Goal: Task Accomplishment & Management: Manage account settings

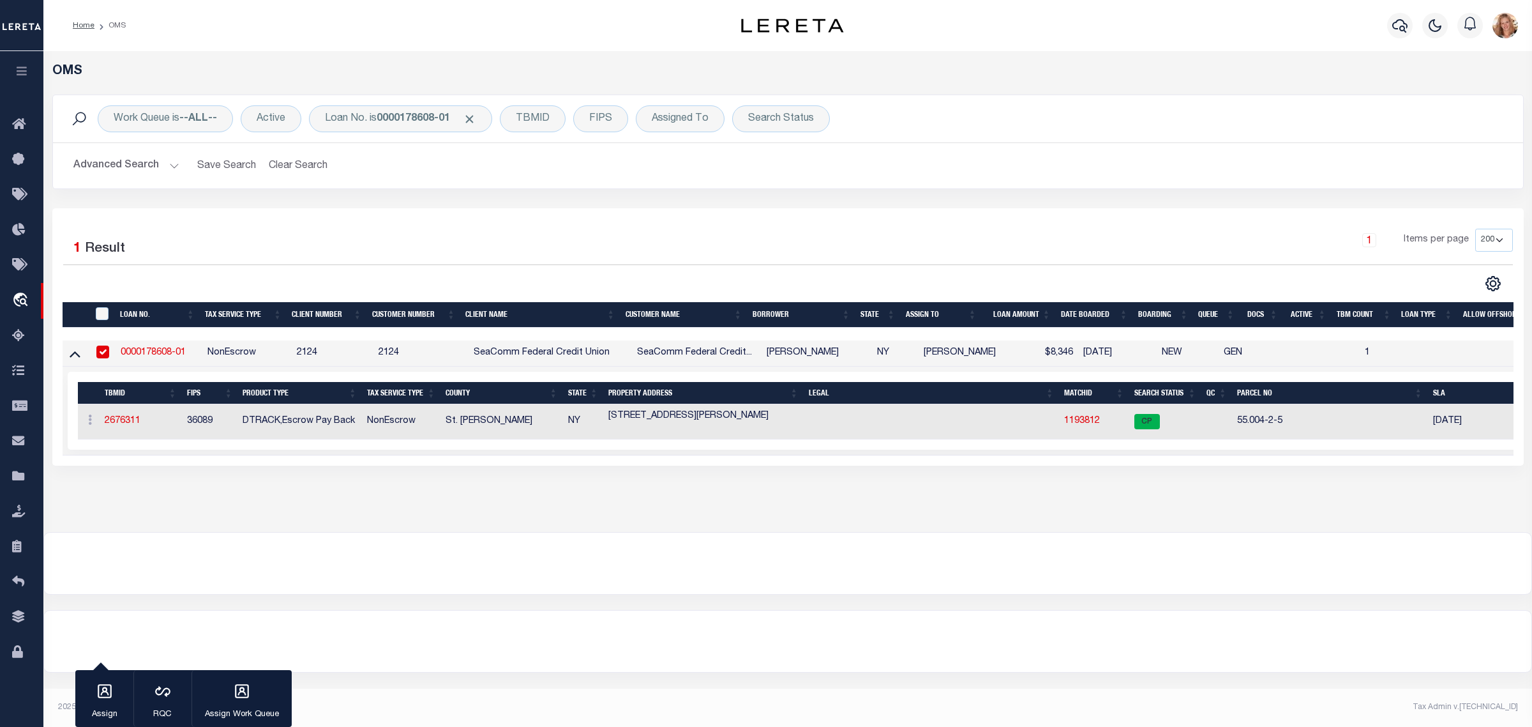
select select "200"
click at [22, 621] on icon at bounding box center [22, 617] width 20 height 16
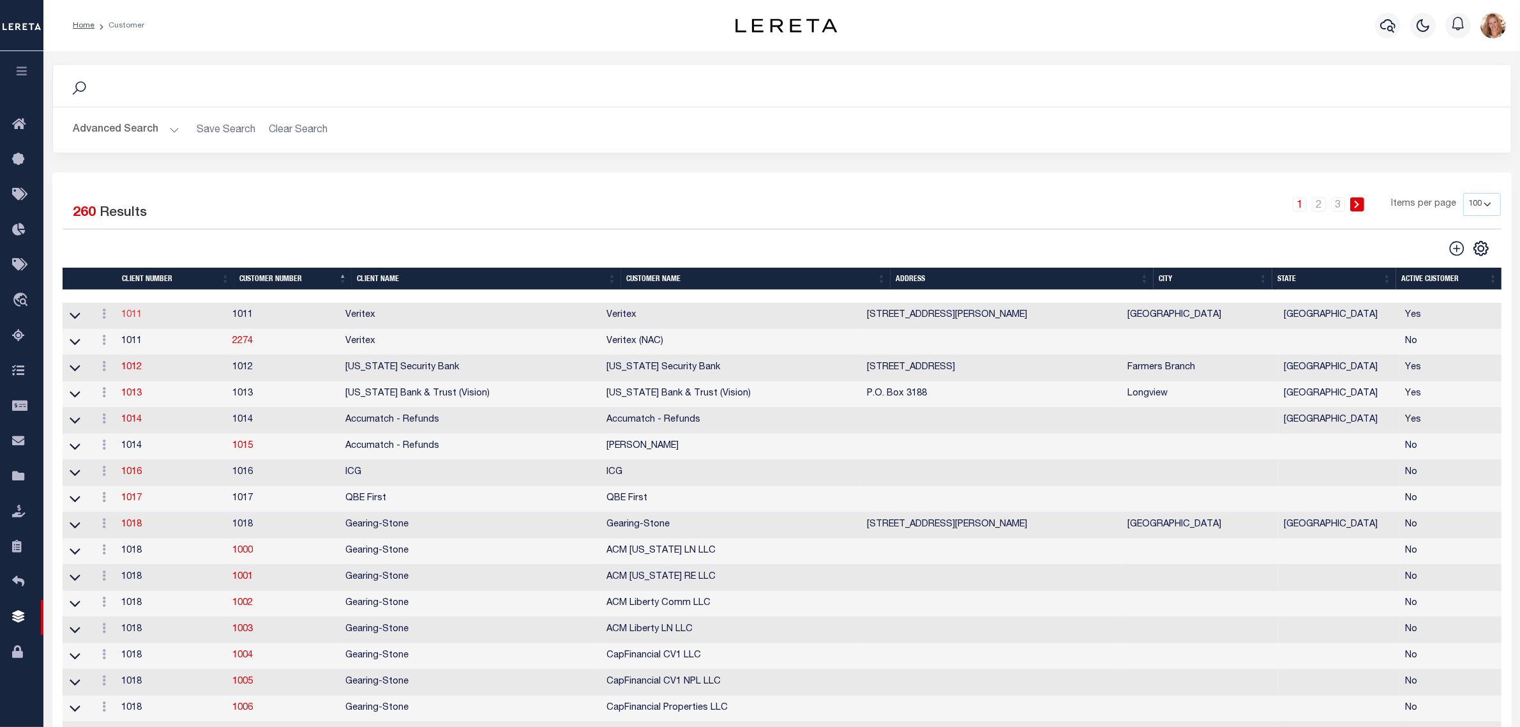
click at [134, 317] on link "1011" at bounding box center [131, 314] width 20 height 9
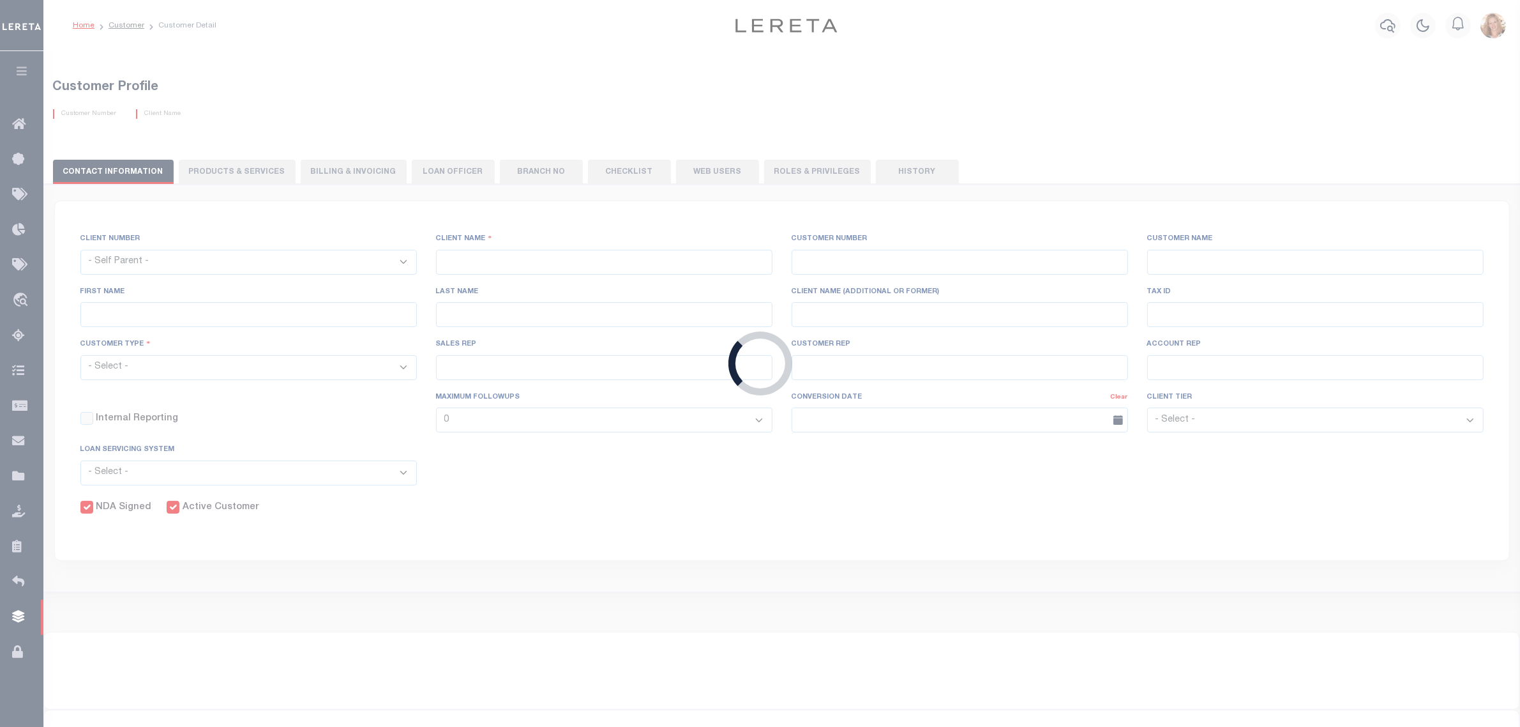
select select
type input "Veritex"
type input "1011"
type input "Veritex"
type input "Guy"
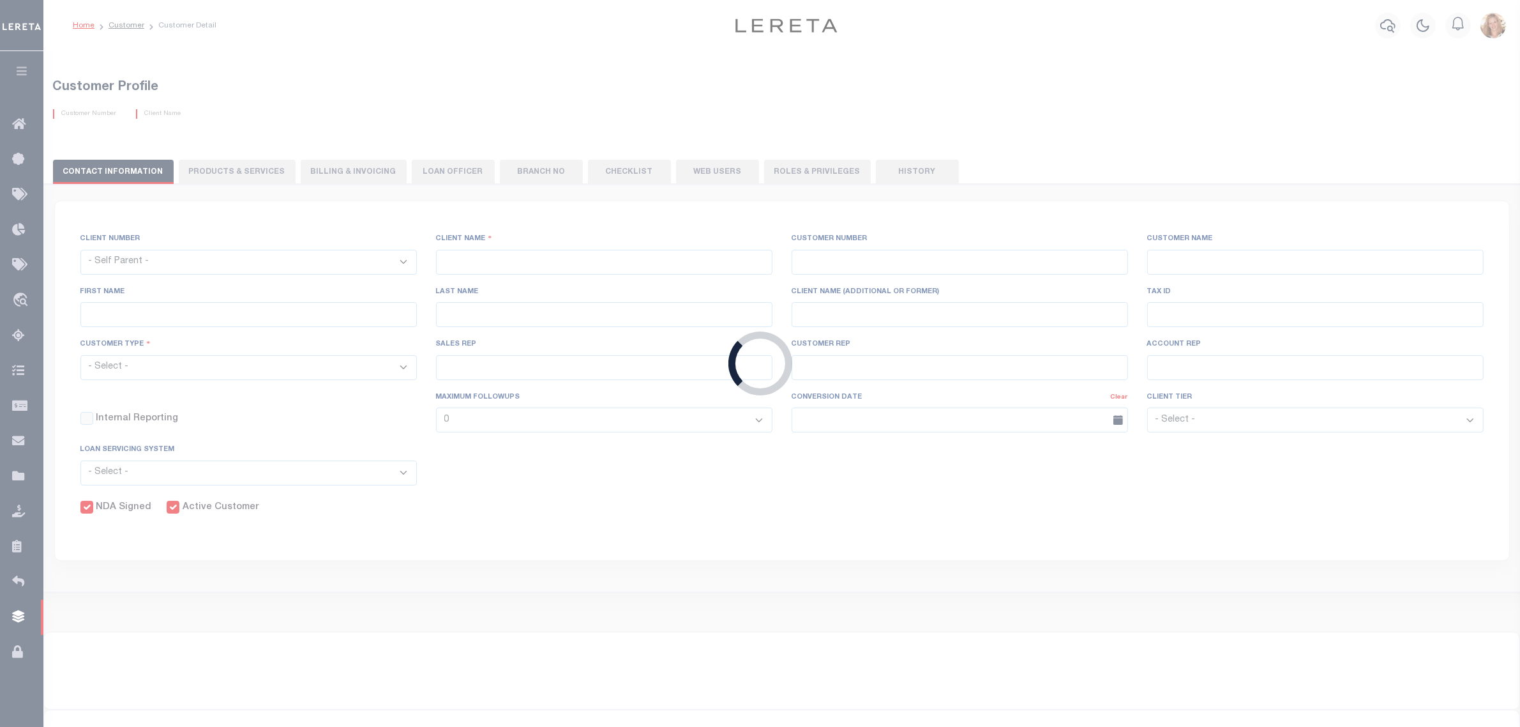
type input "[GEOGRAPHIC_DATA]"
select select "Mixed Portfolio"
type input "Paula Kitchens"
type input "Beth Wiebe"
type input "11/17/2022"
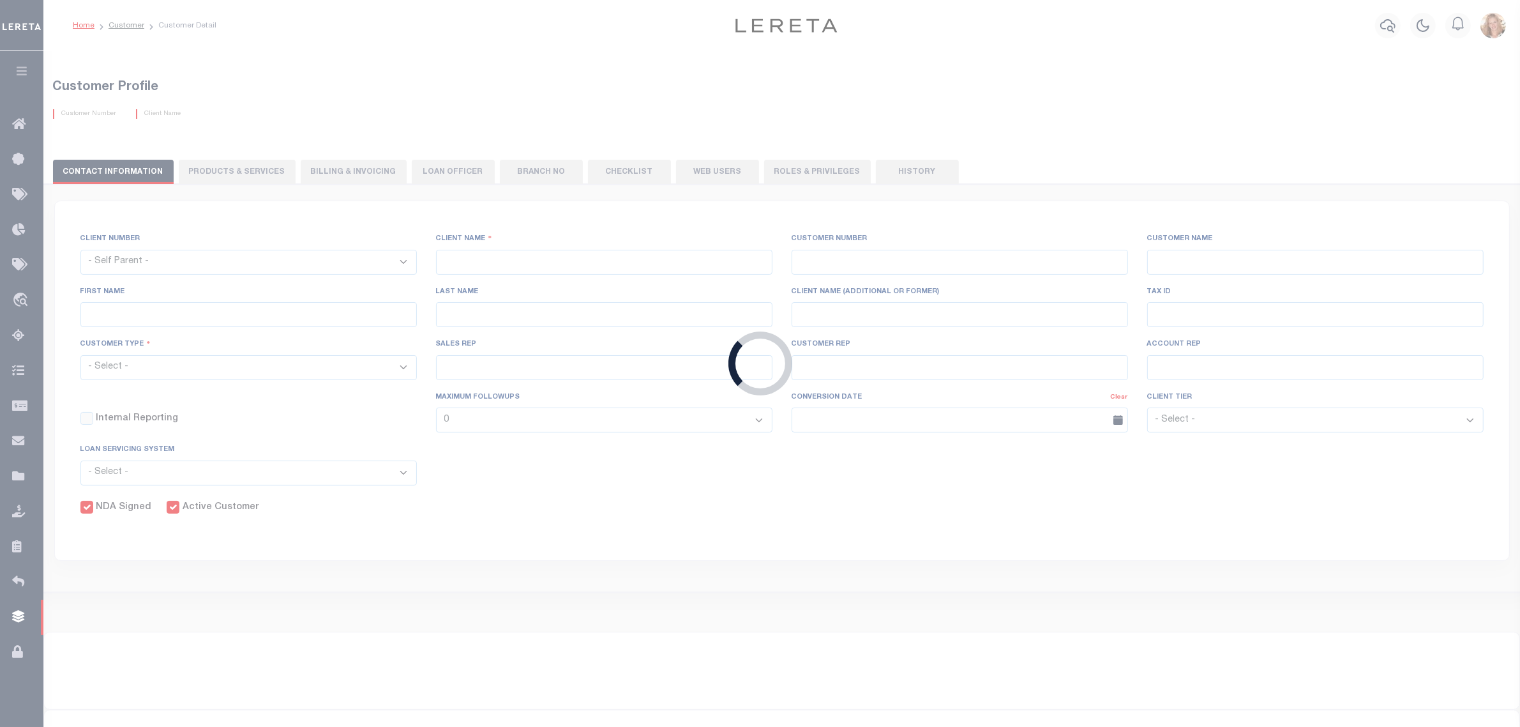
select select "Tier 3"
checkbox input "true"
type input "$90"
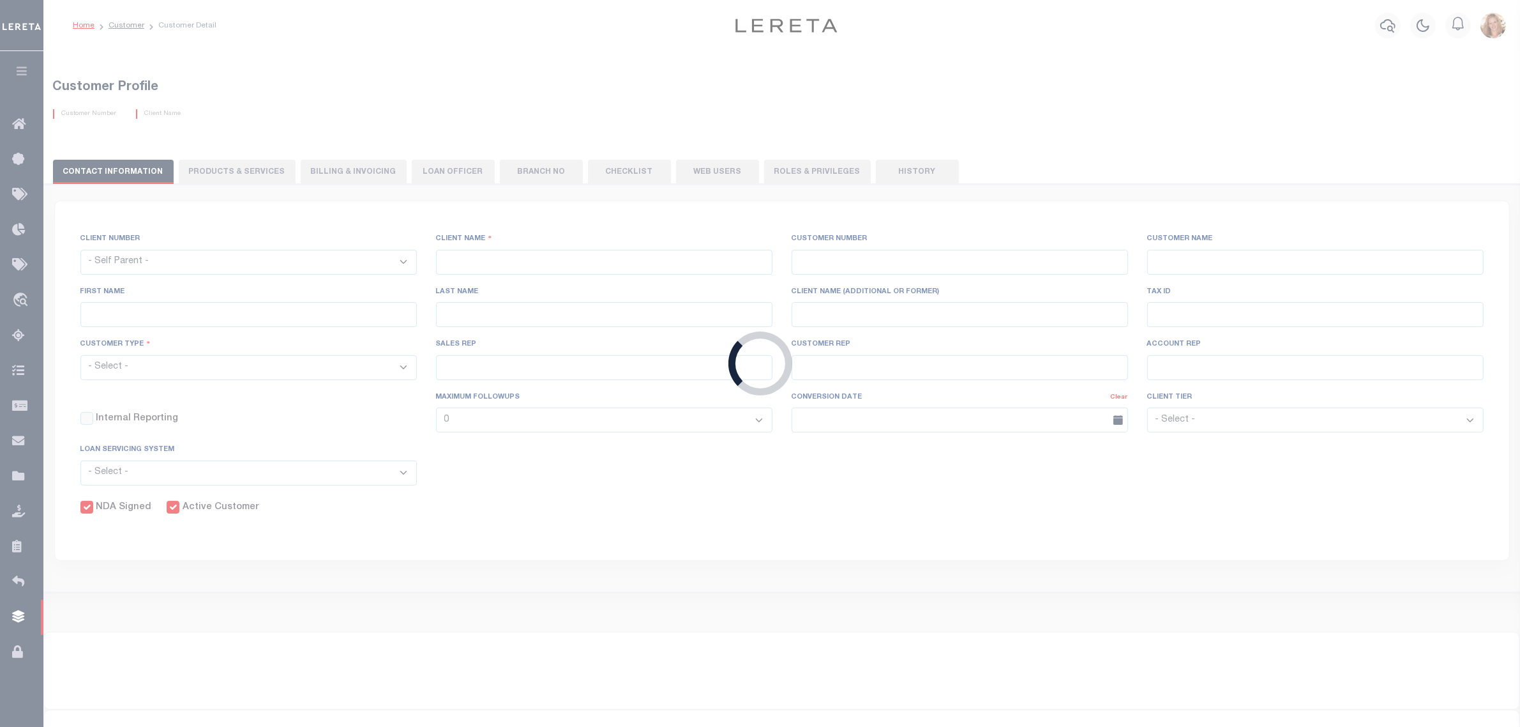
type input "$5"
checkbox input "false"
type input "15"
type input "0"
type input "15"
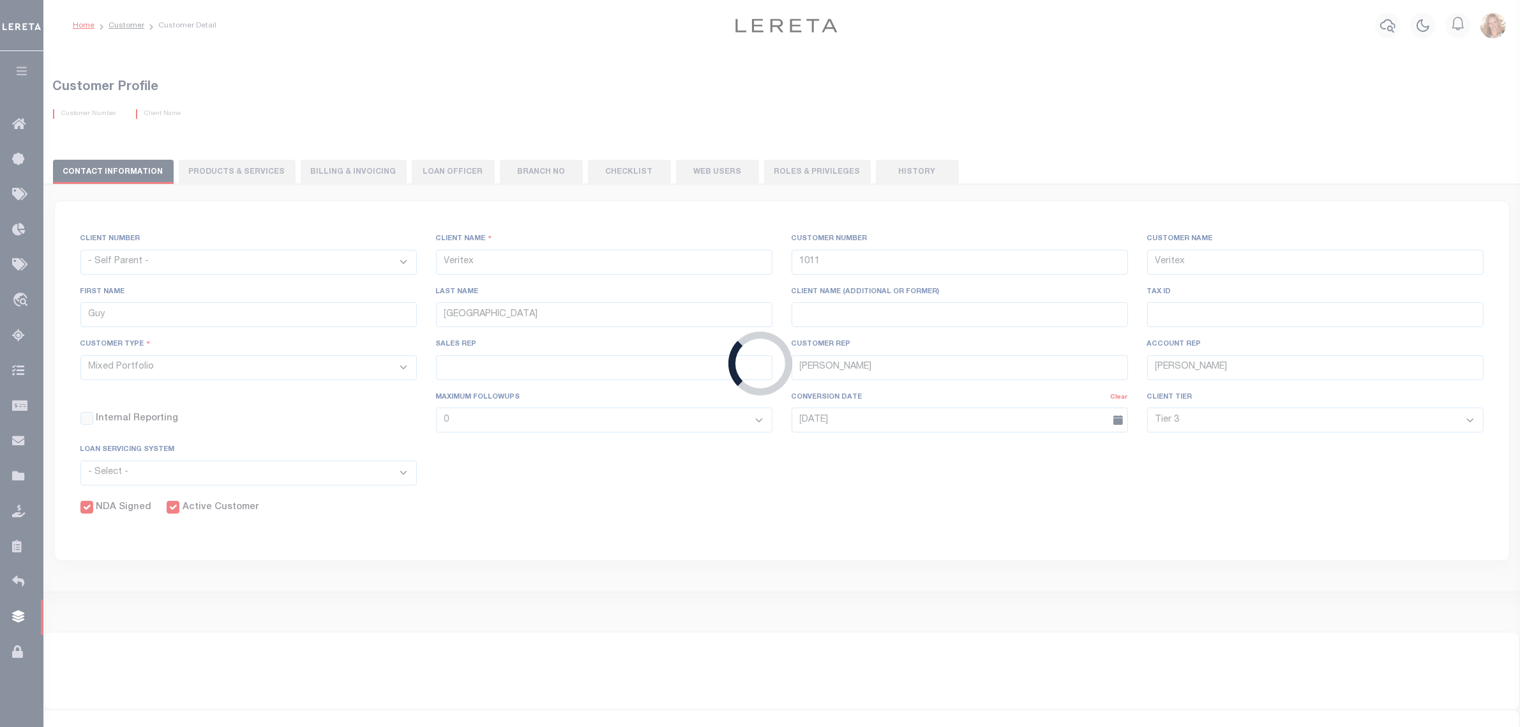
type input "13"
type input "$25"
type input "0"
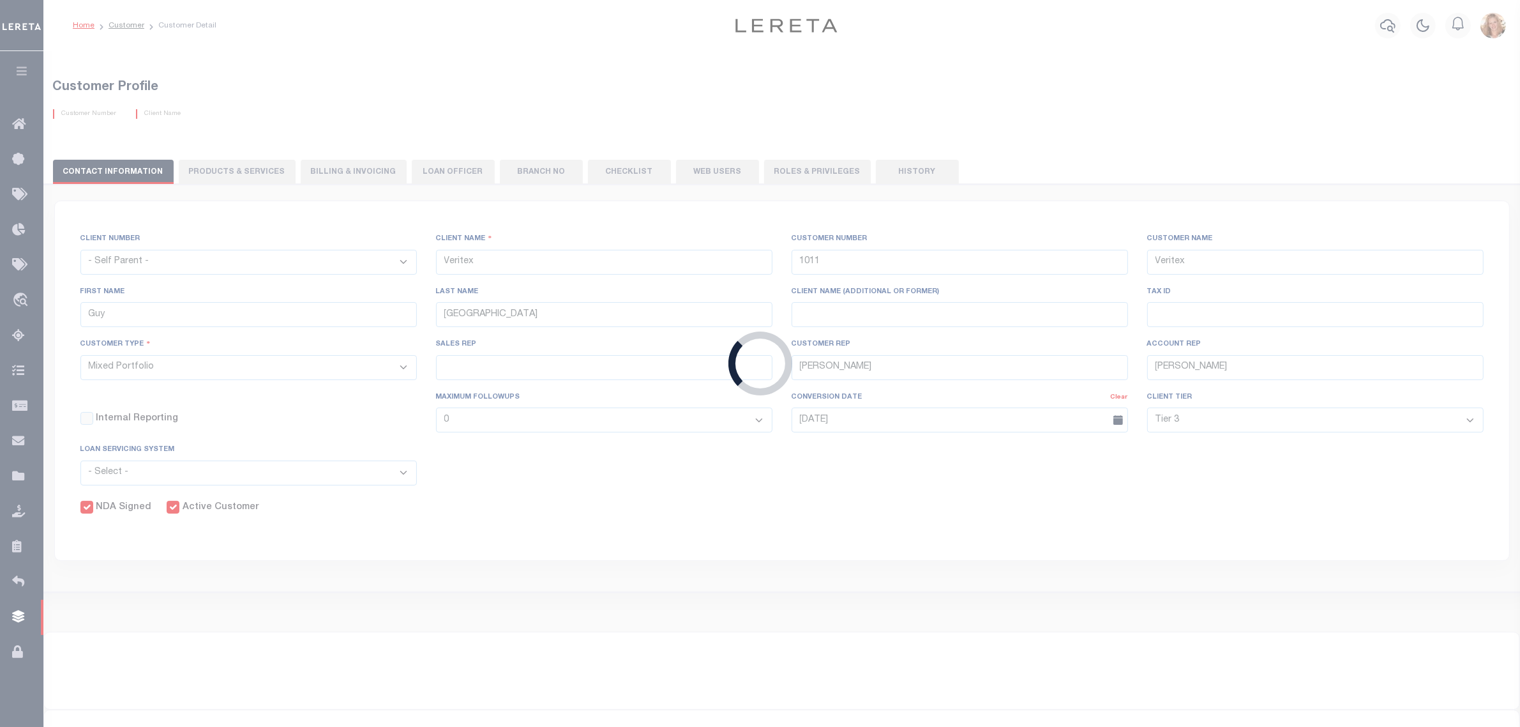
type input "0"
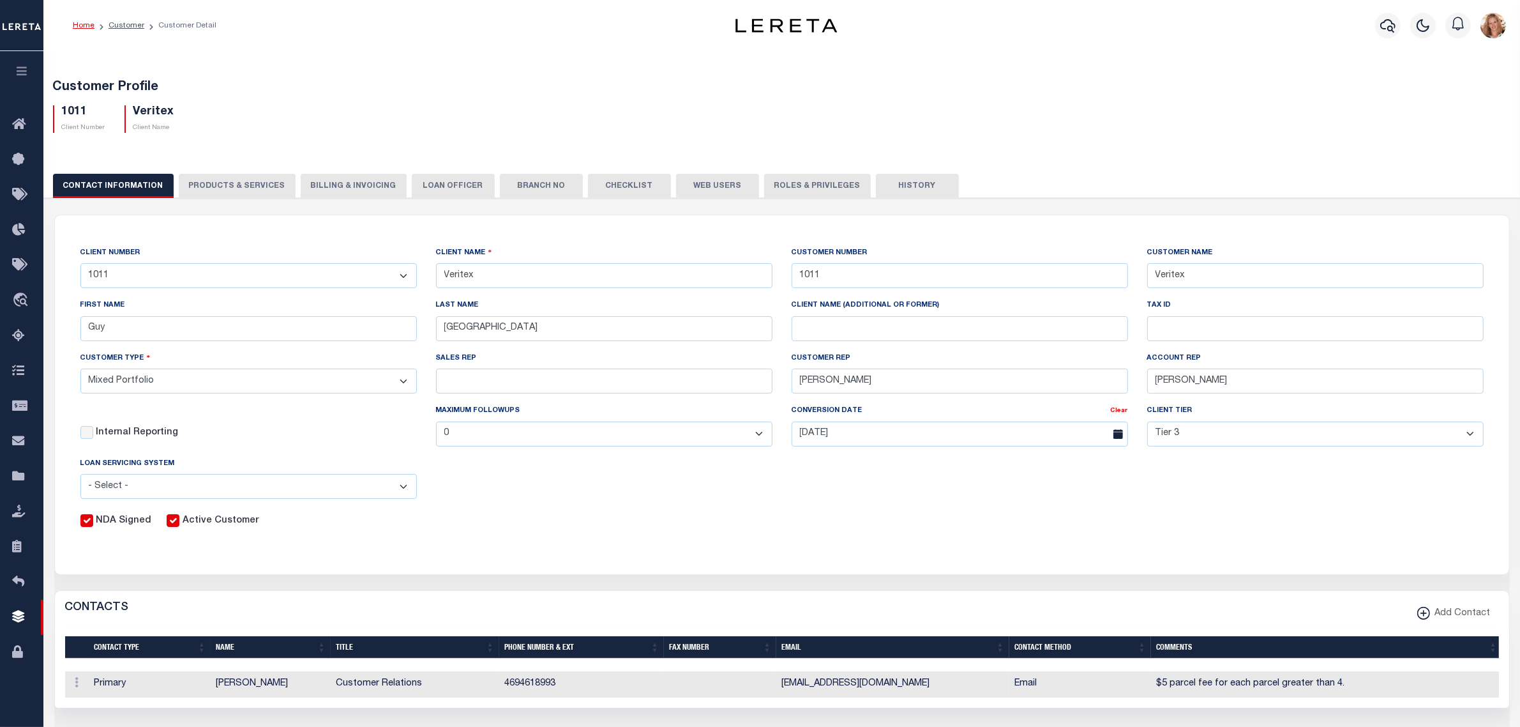
click at [324, 190] on button "Billing & Invoicing" at bounding box center [354, 186] width 106 height 24
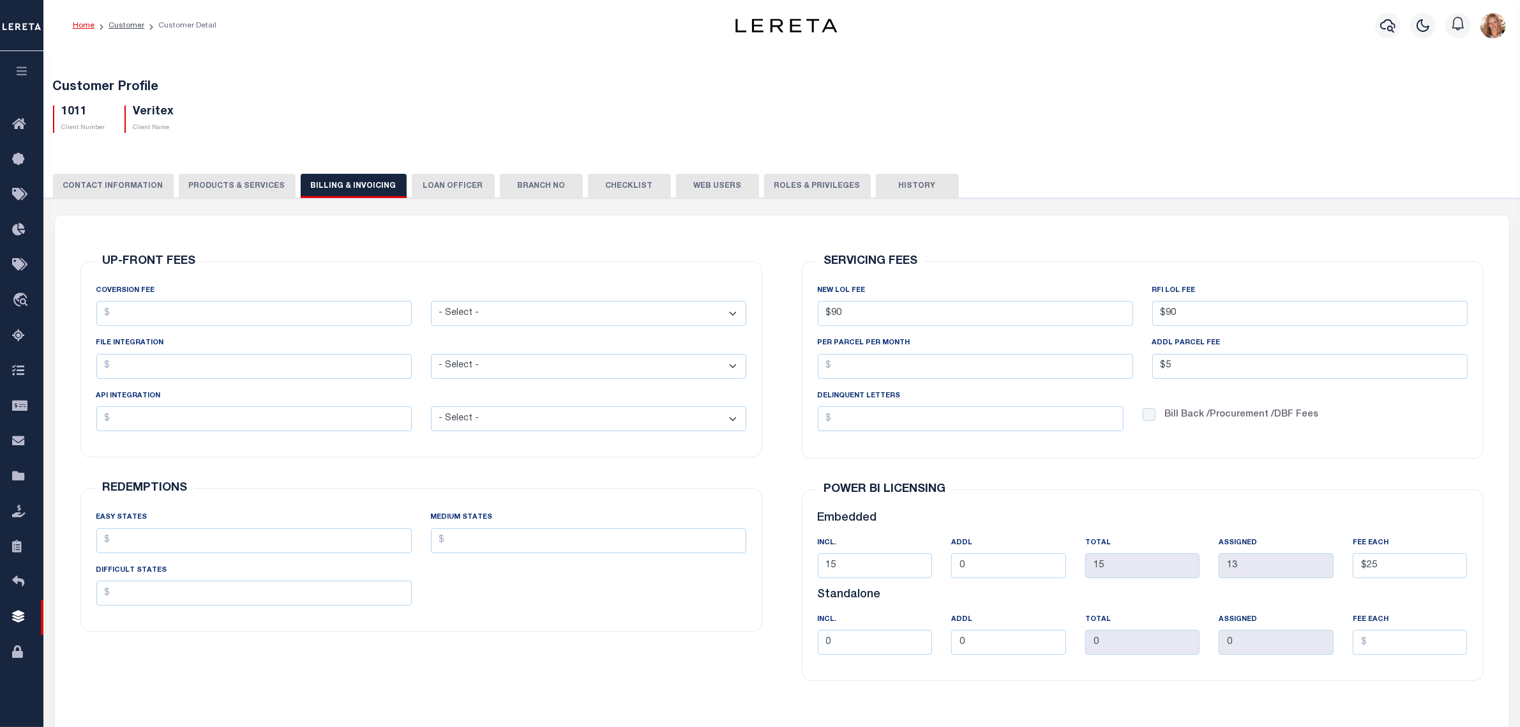
click at [493, 238] on div "UP-FRONT FEES COVERSION FEE - Select - Flat Per Loan" at bounding box center [421, 446] width 702 height 462
click at [441, 181] on button "LOAN OFFICER" at bounding box center [453, 186] width 83 height 24
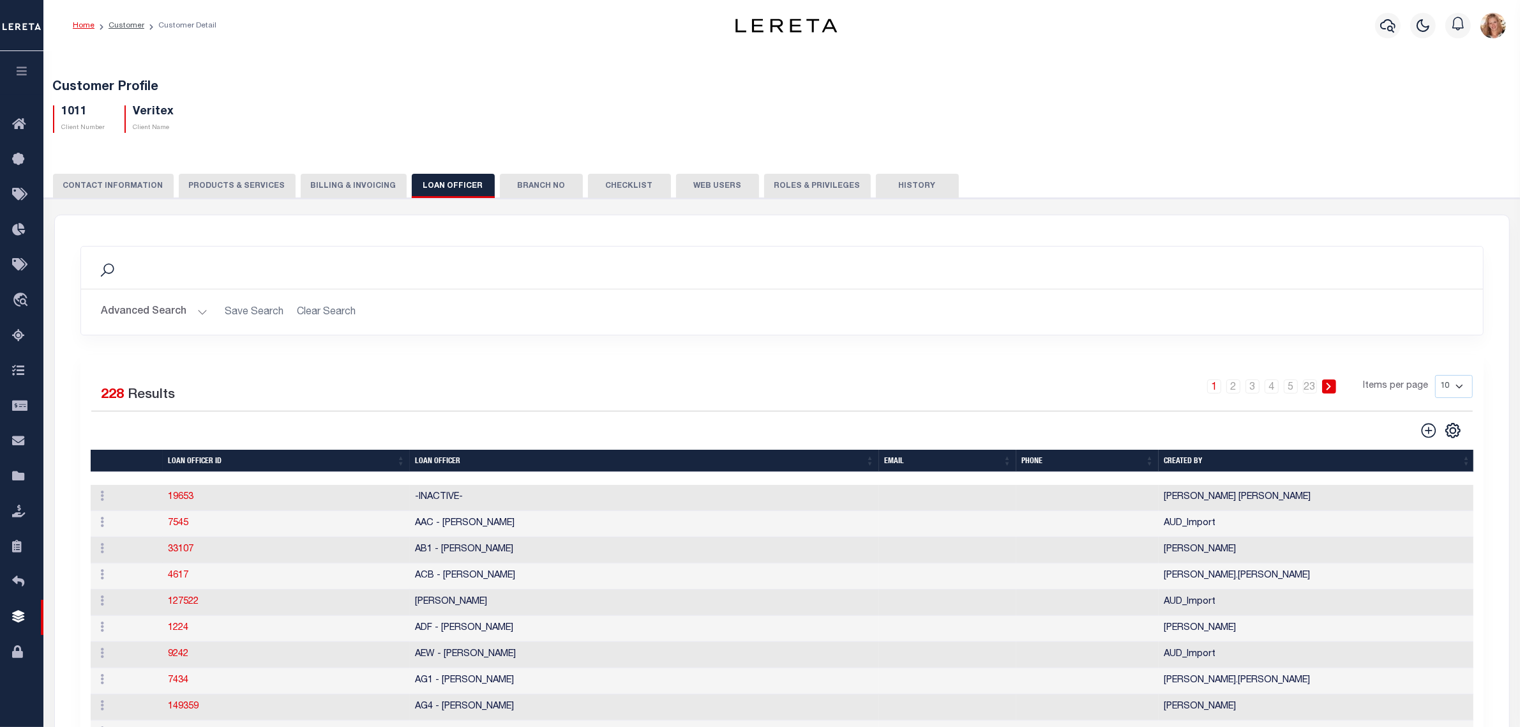
click at [231, 181] on button "PRODUCTS & SERVICES" at bounding box center [237, 186] width 117 height 24
select select "STX"
radio input "true"
checkbox input "true"
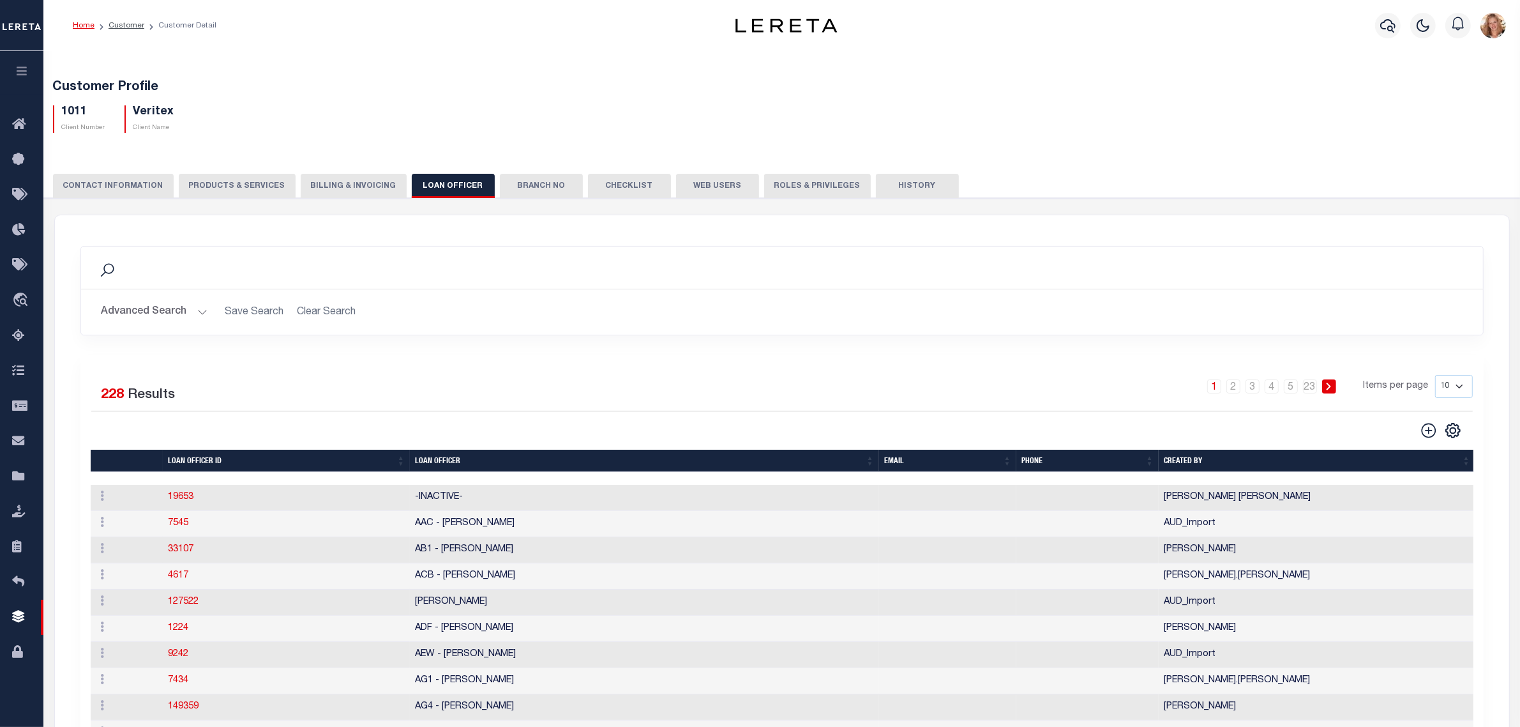
checkbox input "true"
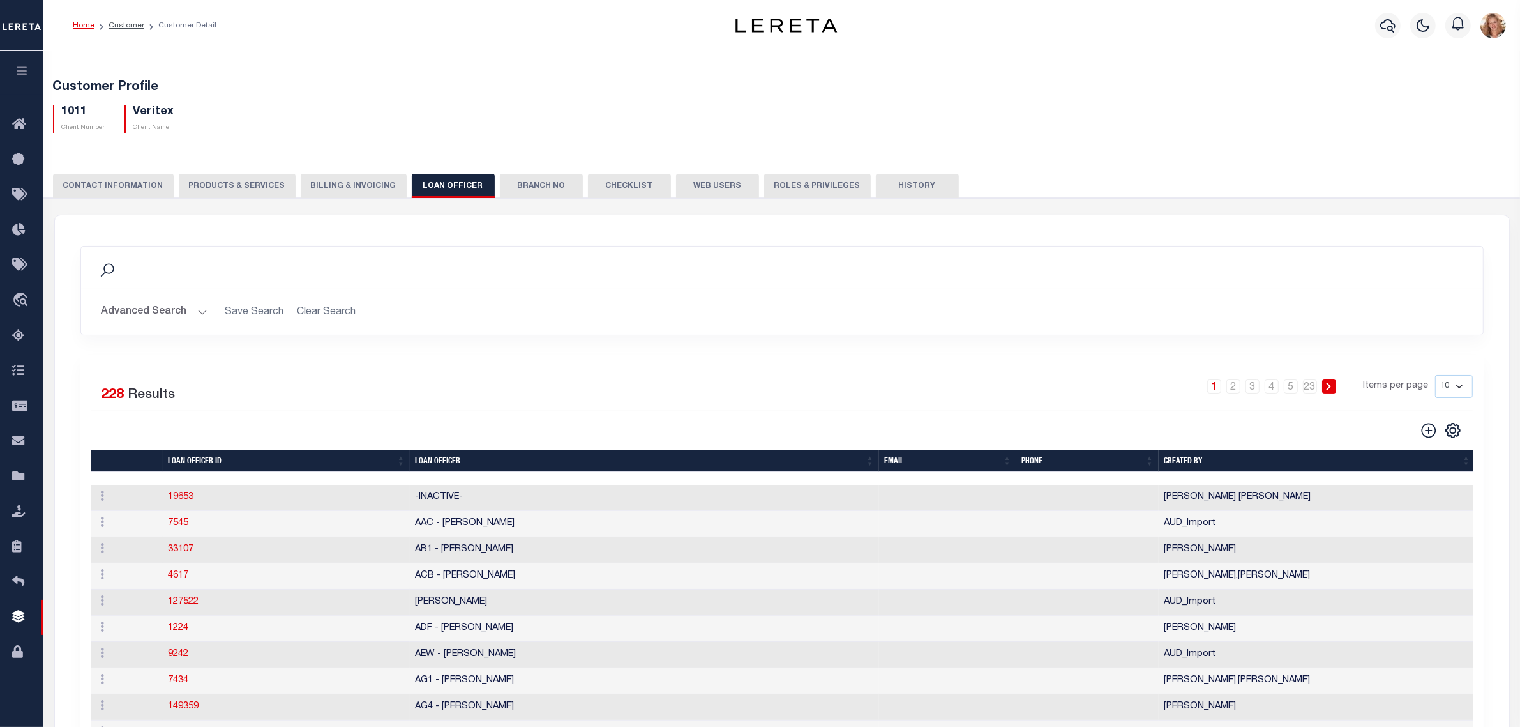
checkbox input "true"
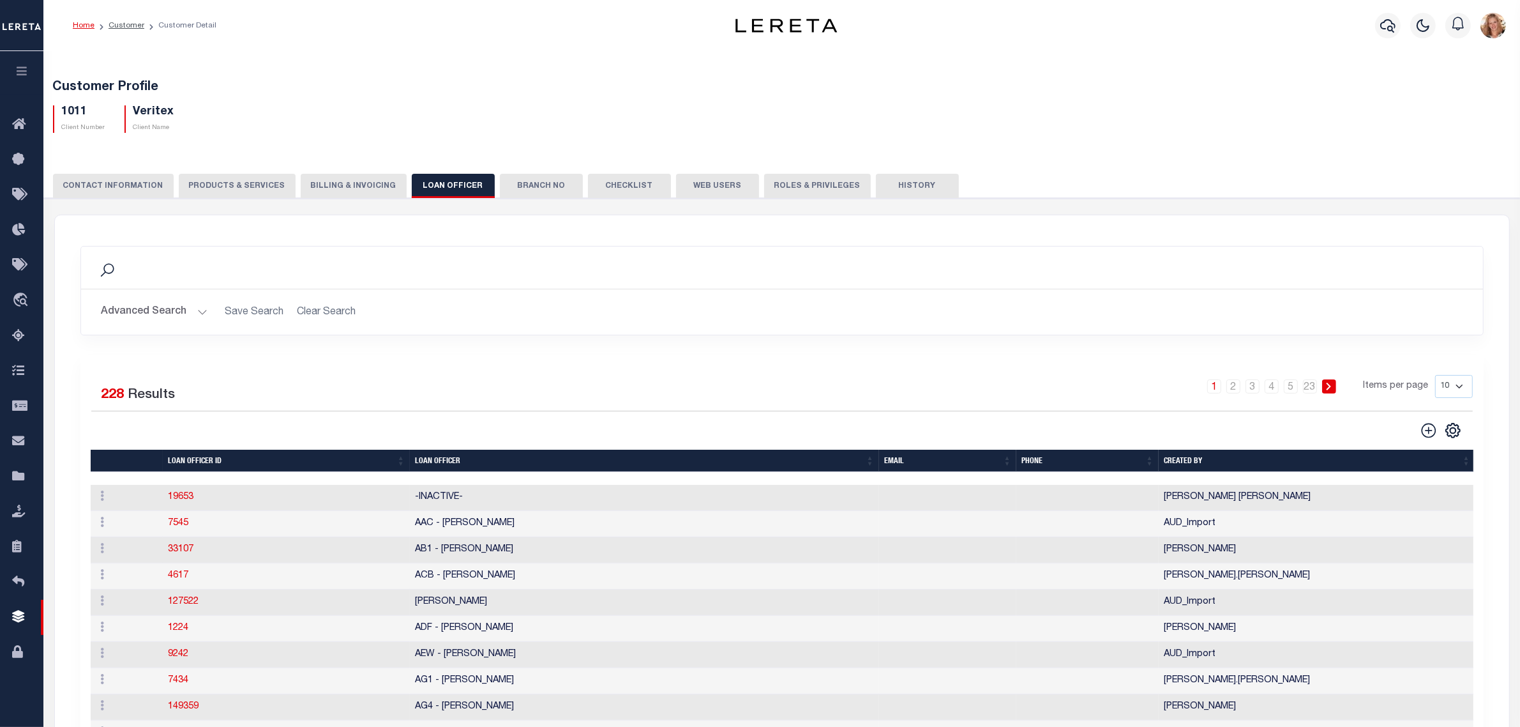
checkbox input "true"
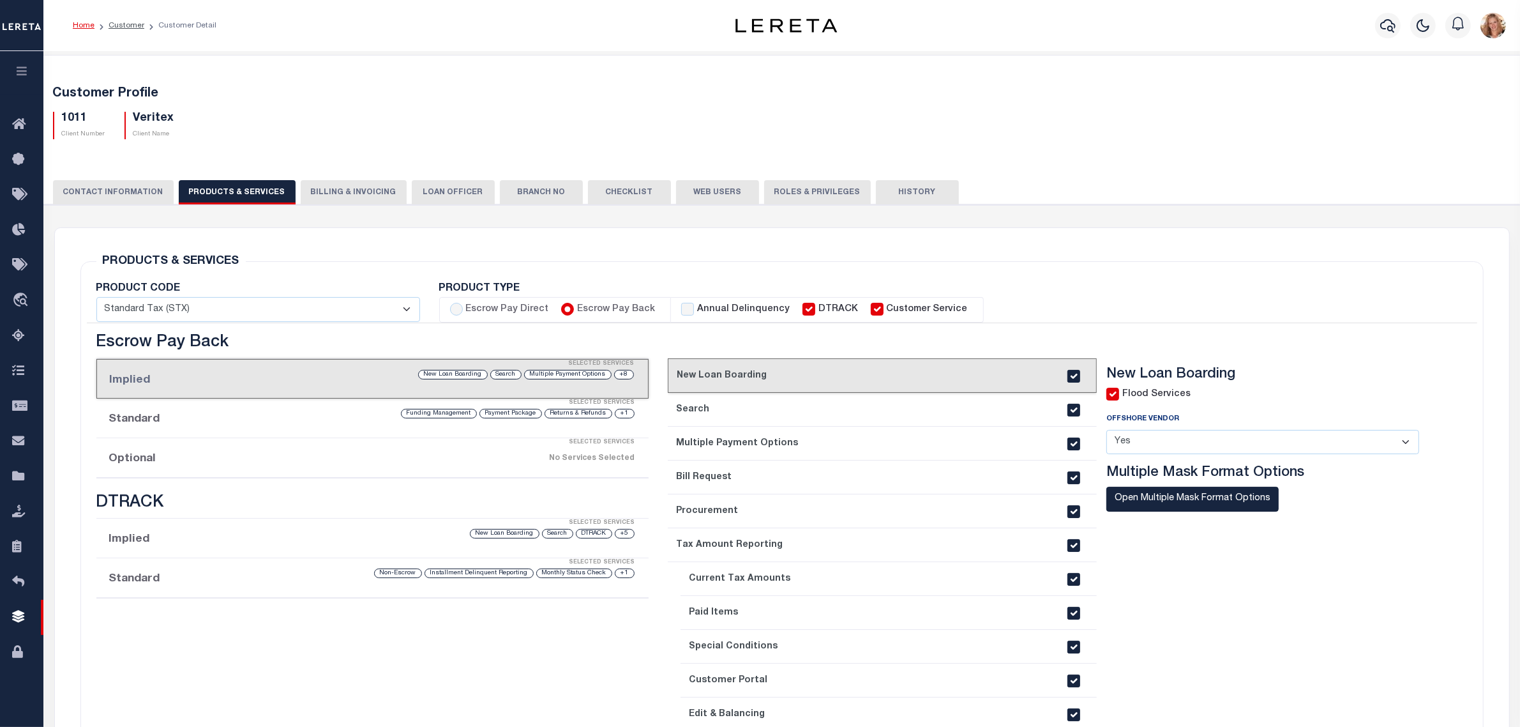
click at [247, 317] on select "- Select - Standard Tax (STX) Outsourcing (OS) Enhanced Tax (ETX) Tax Status Re…" at bounding box center [258, 309] width 324 height 25
click at [271, 261] on div "PRODUCTS & SERVICES Changes to Product and Services will be applied to the loan…" at bounding box center [781, 528] width 1403 height 534
click at [427, 190] on button "LOAN OFFICER" at bounding box center [453, 192] width 83 height 24
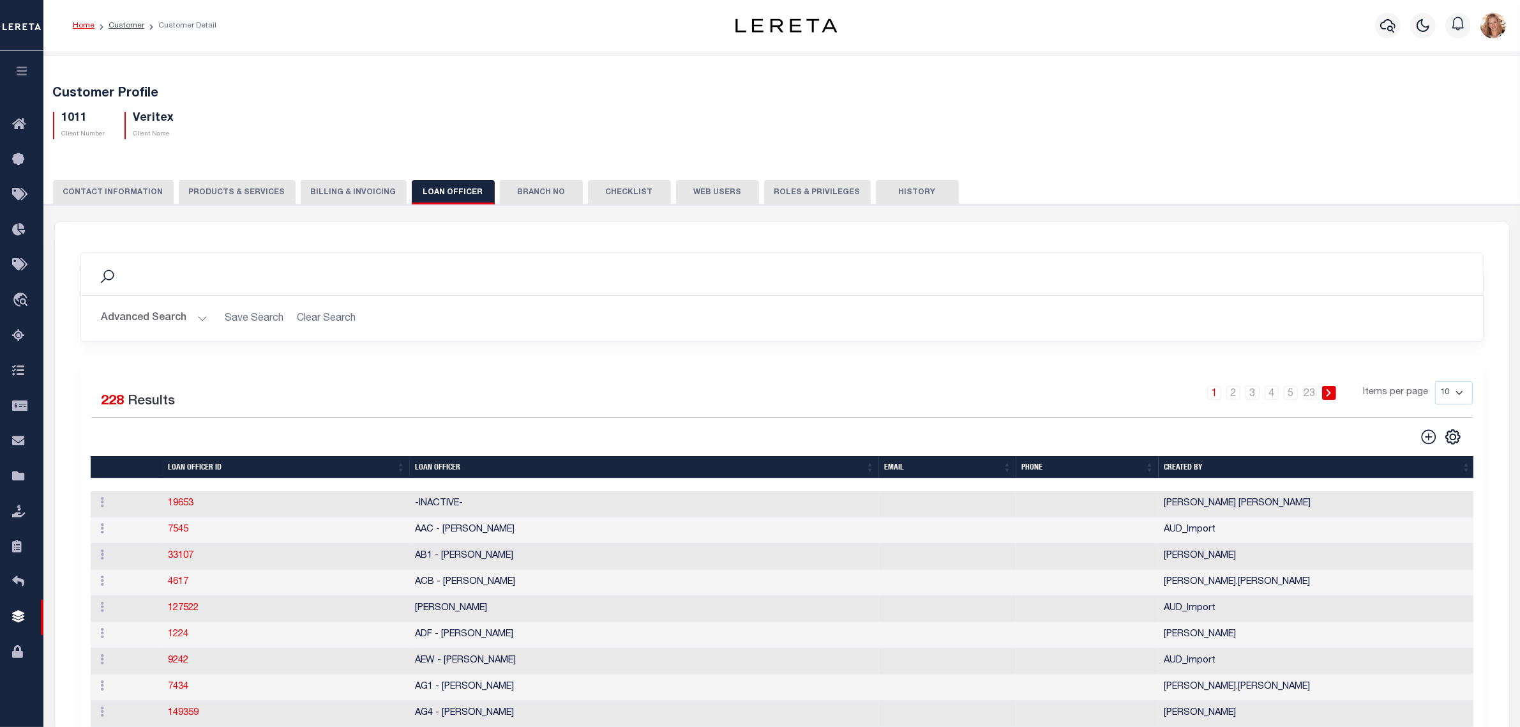
click at [773, 190] on button "Roles & Privileges" at bounding box center [817, 192] width 107 height 24
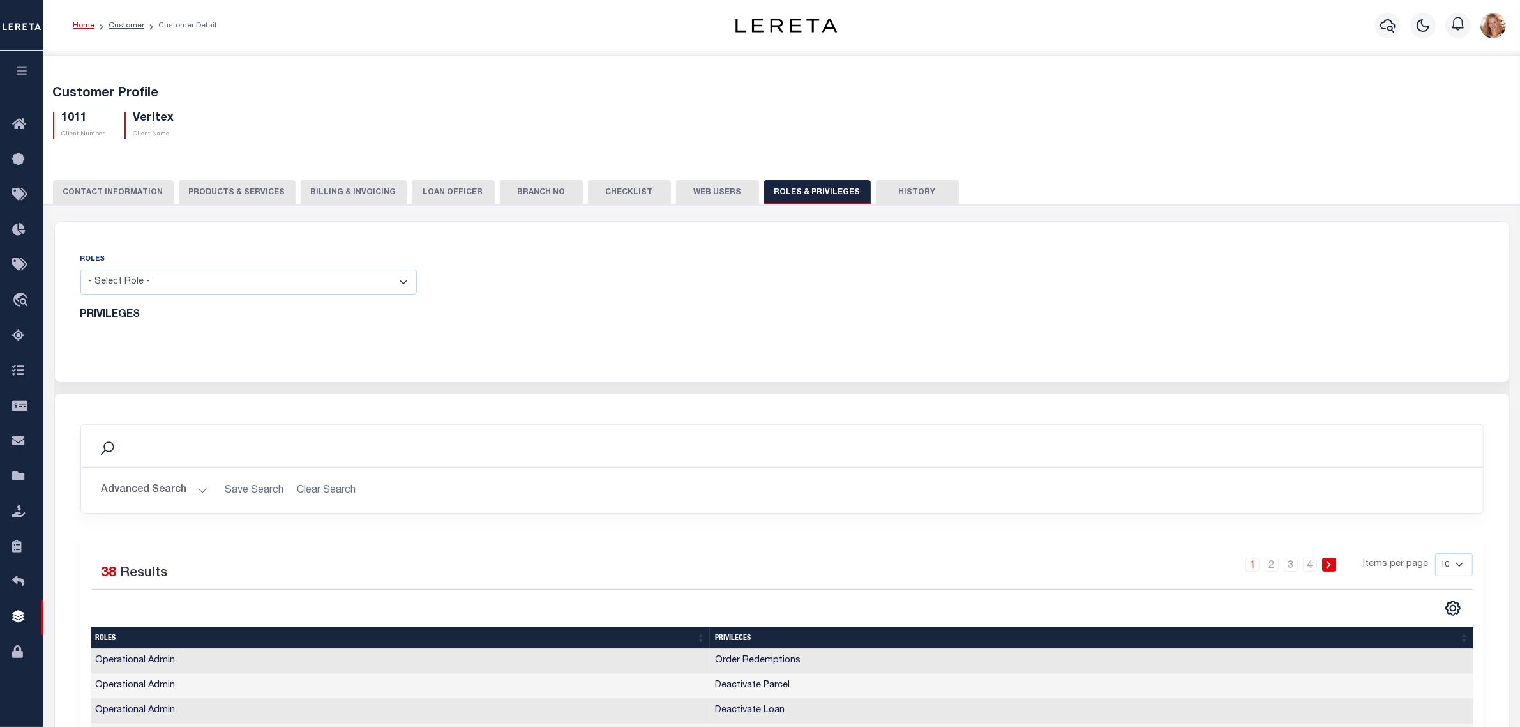
click at [137, 183] on button "CONTACT INFORMATION" at bounding box center [113, 192] width 121 height 24
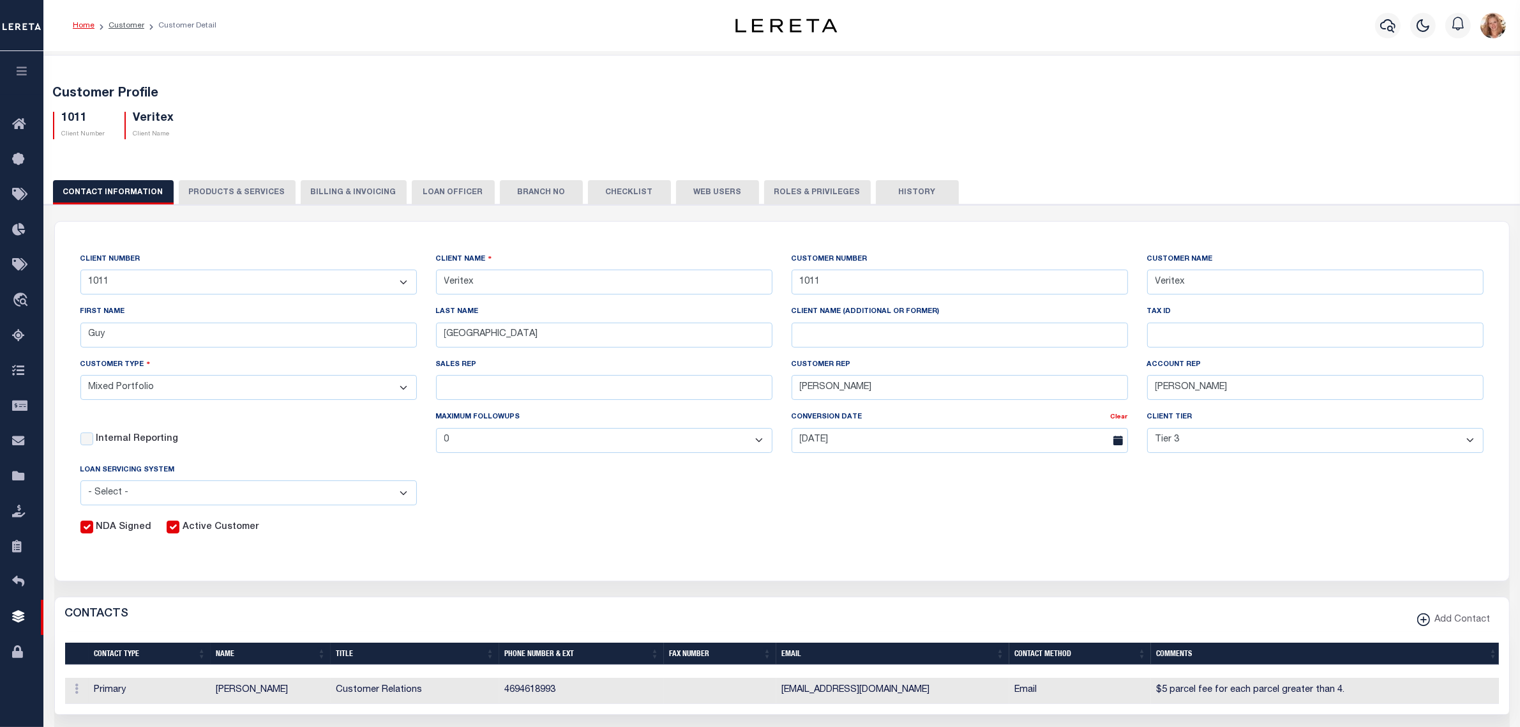
click at [361, 193] on button "Billing & Invoicing" at bounding box center [354, 192] width 106 height 24
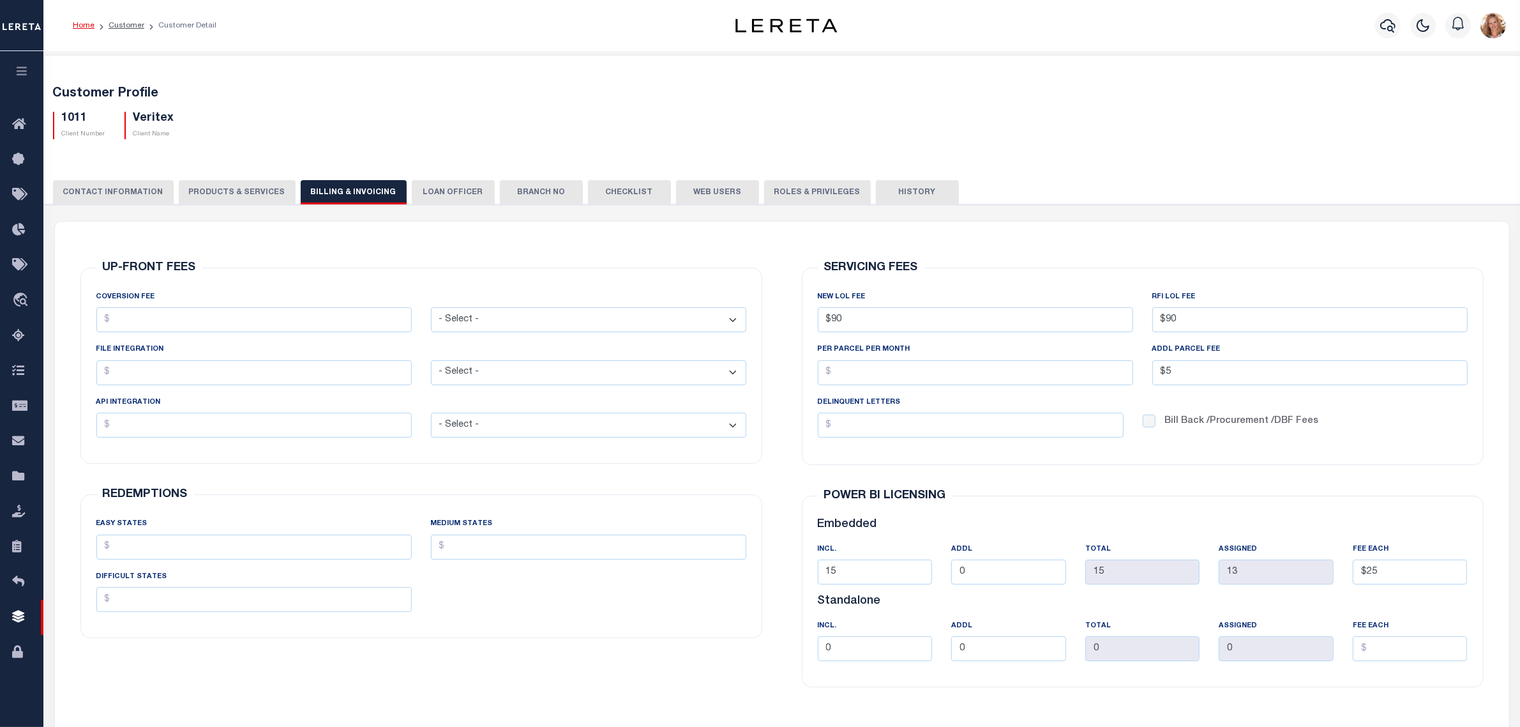
click at [205, 185] on button "PRODUCTS & SERVICES" at bounding box center [237, 192] width 117 height 24
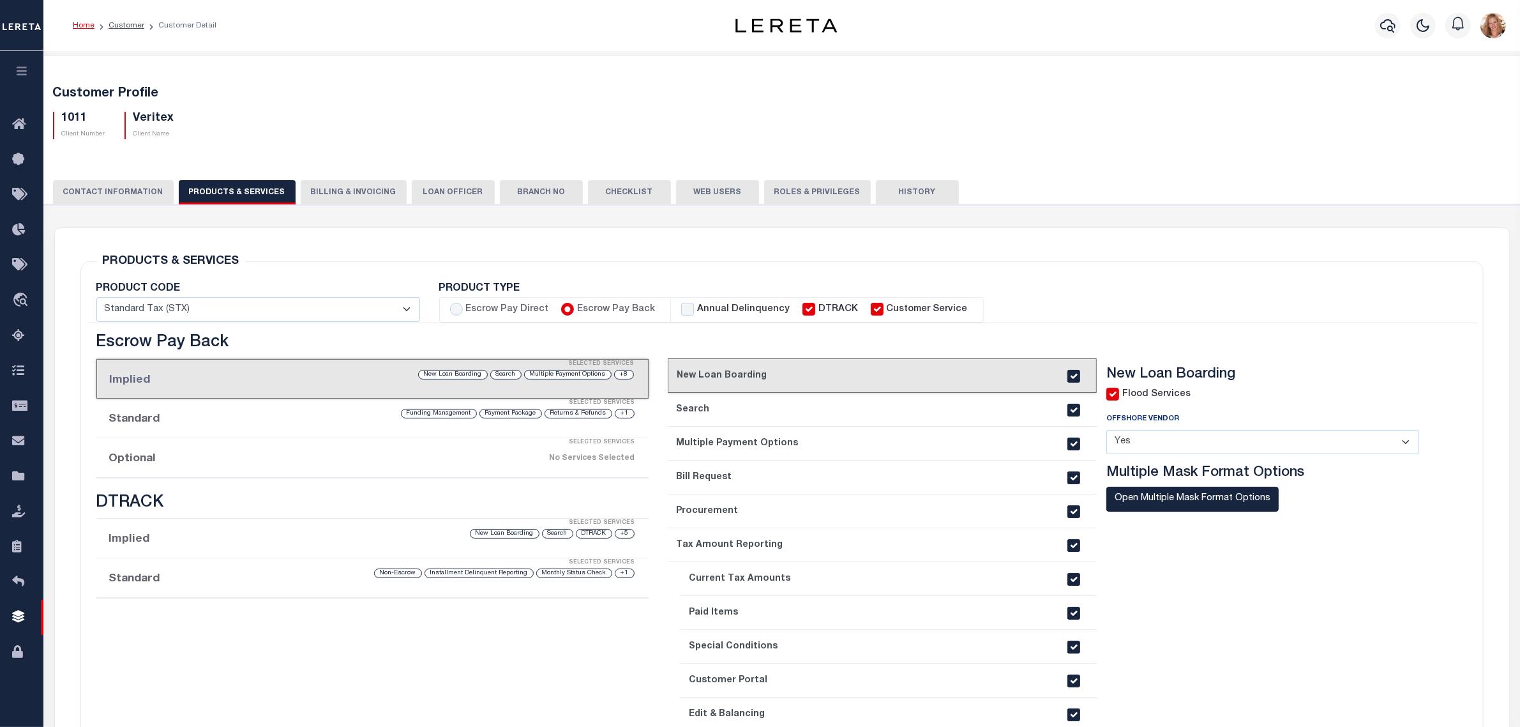
select select "STX"
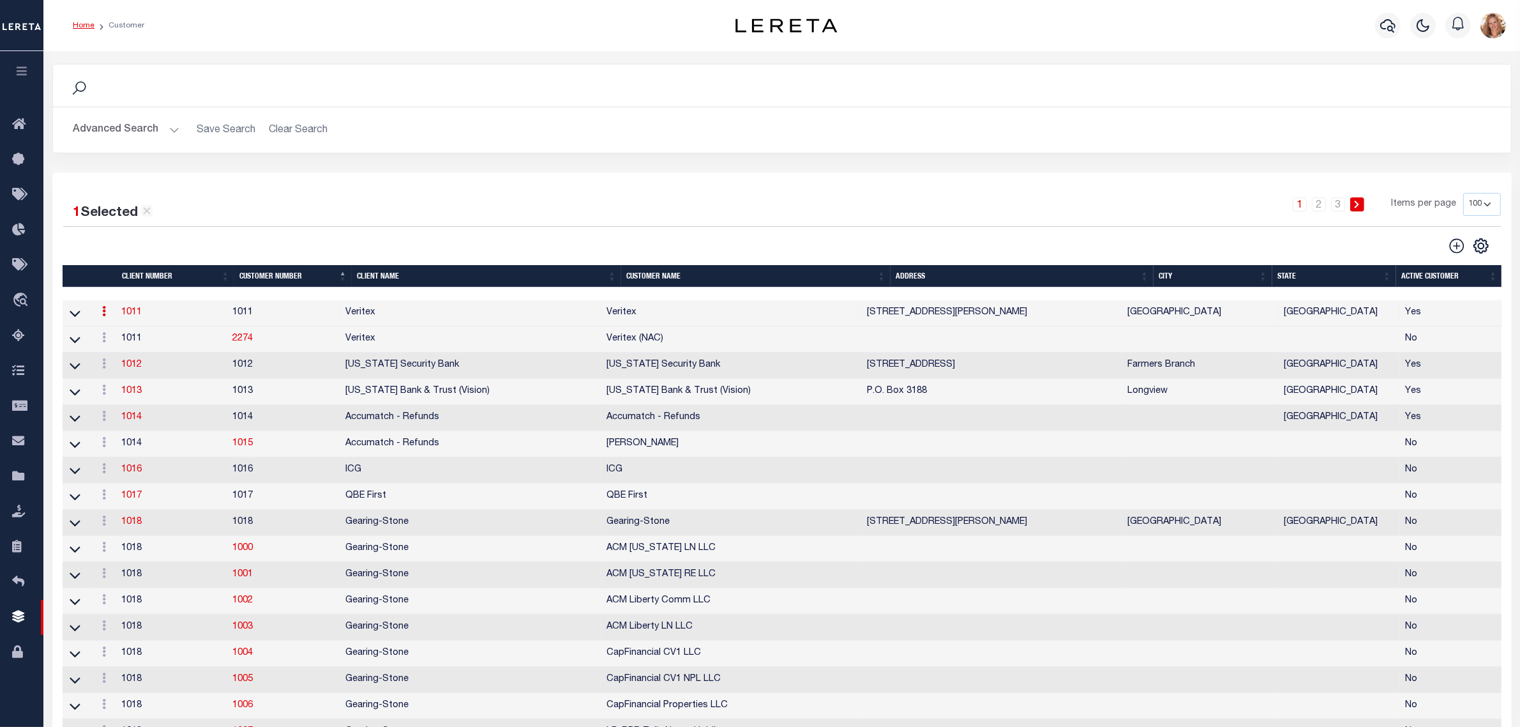
click at [452, 268] on th "Client Name" at bounding box center [486, 276] width 269 height 22
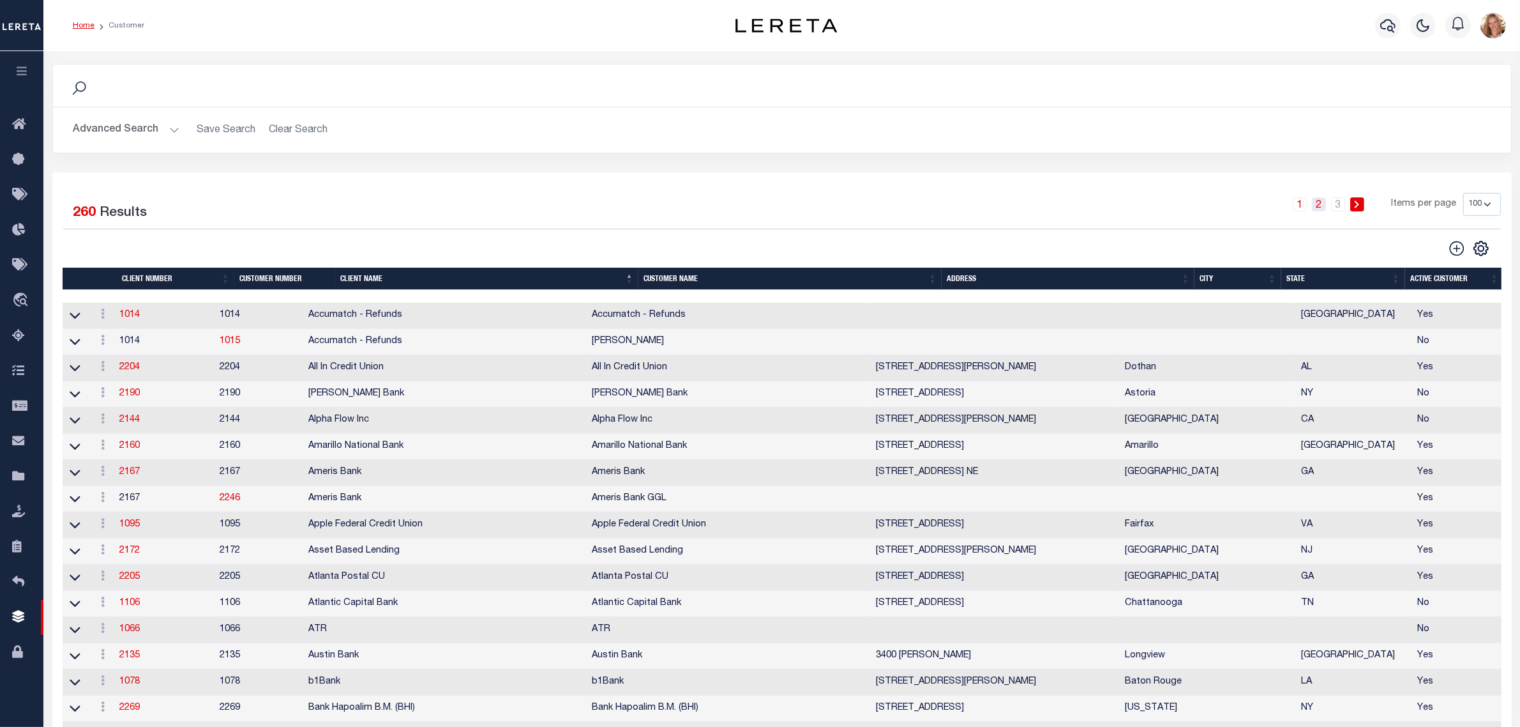
click at [1317, 209] on link "2" at bounding box center [1319, 204] width 14 height 14
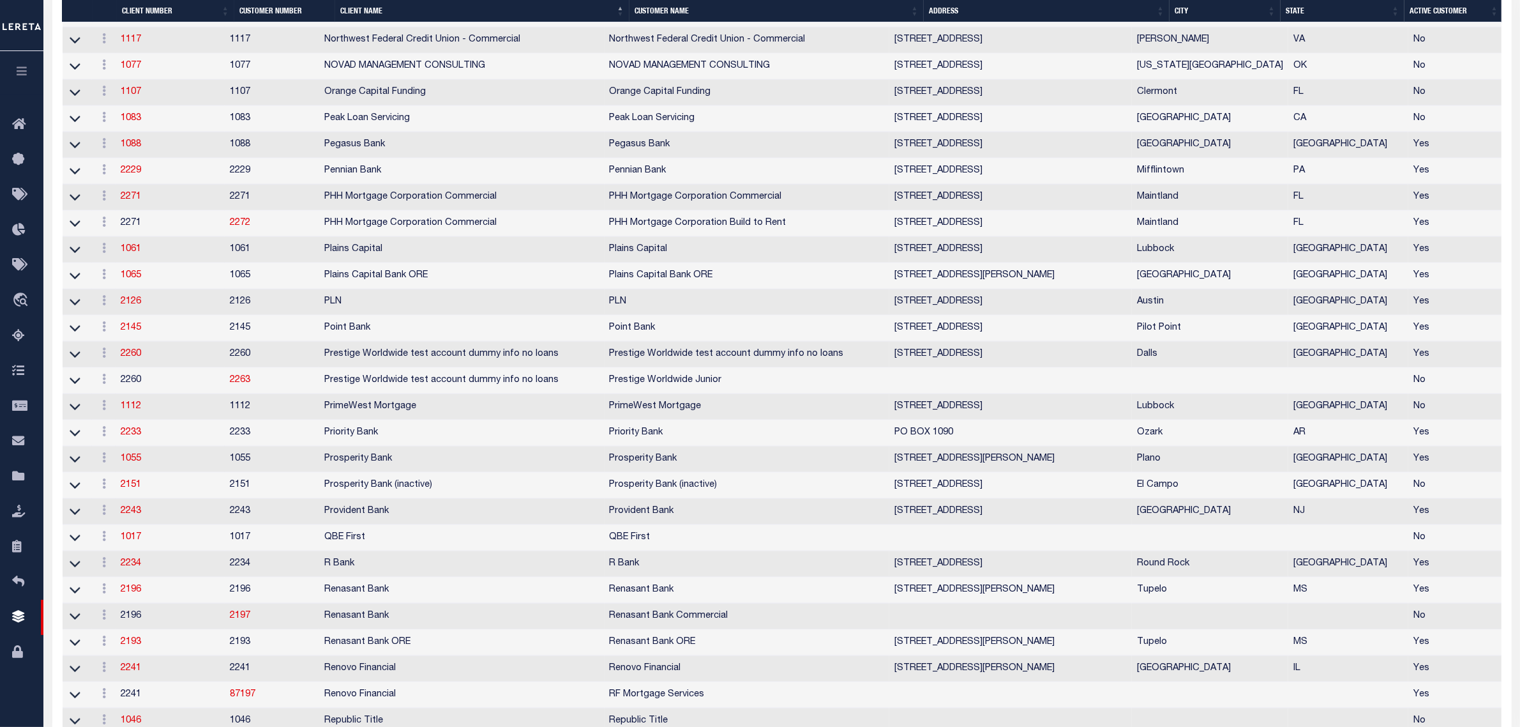
scroll to position [1995, 0]
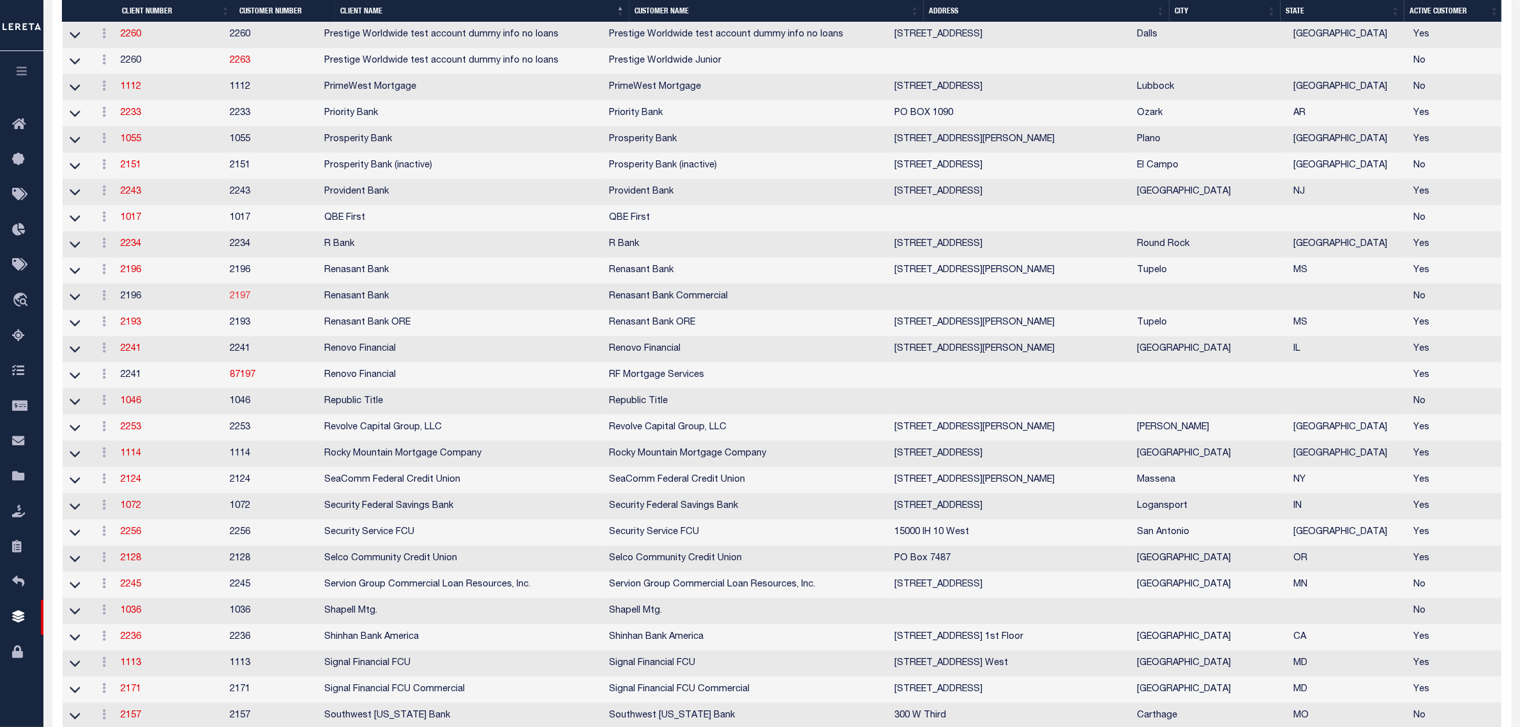
click at [250, 301] on link "2197" at bounding box center [240, 296] width 20 height 9
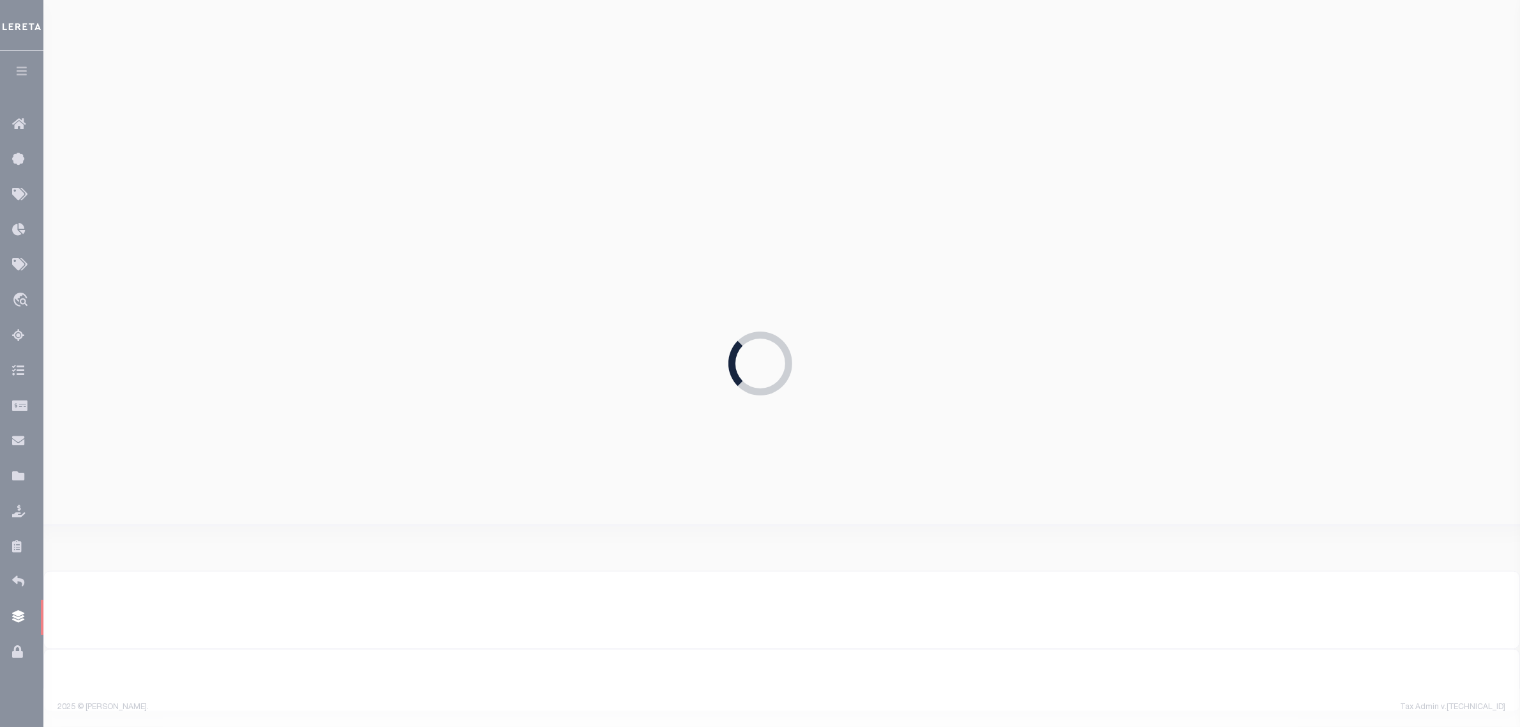
select select "2196"
type input "Renasant Bank"
type input "2197"
type input "Renasant Bank Commercial"
type input "Amy"
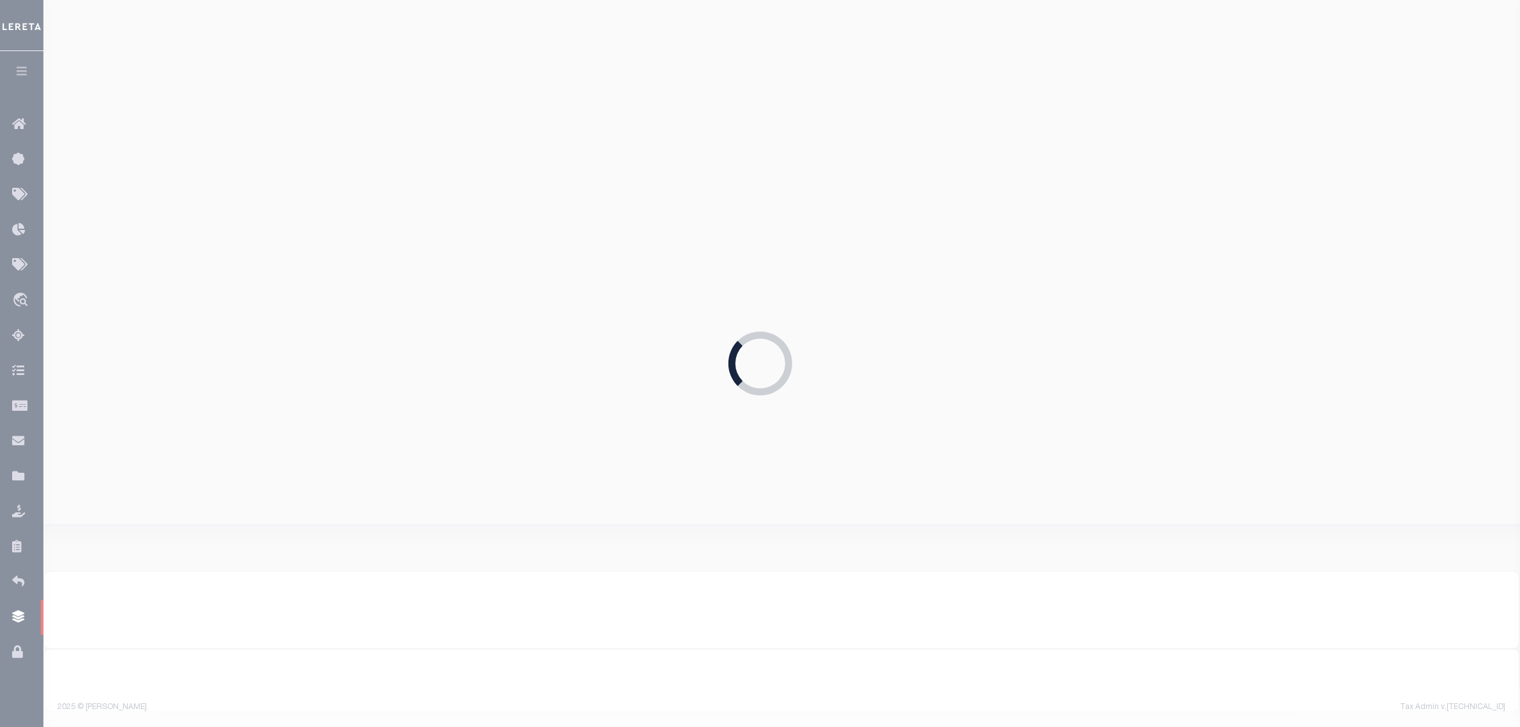
type input "Lindley"
select select
type input "John Short"
type input "Barbara Kendrick"
type input "Tony Targhetta"
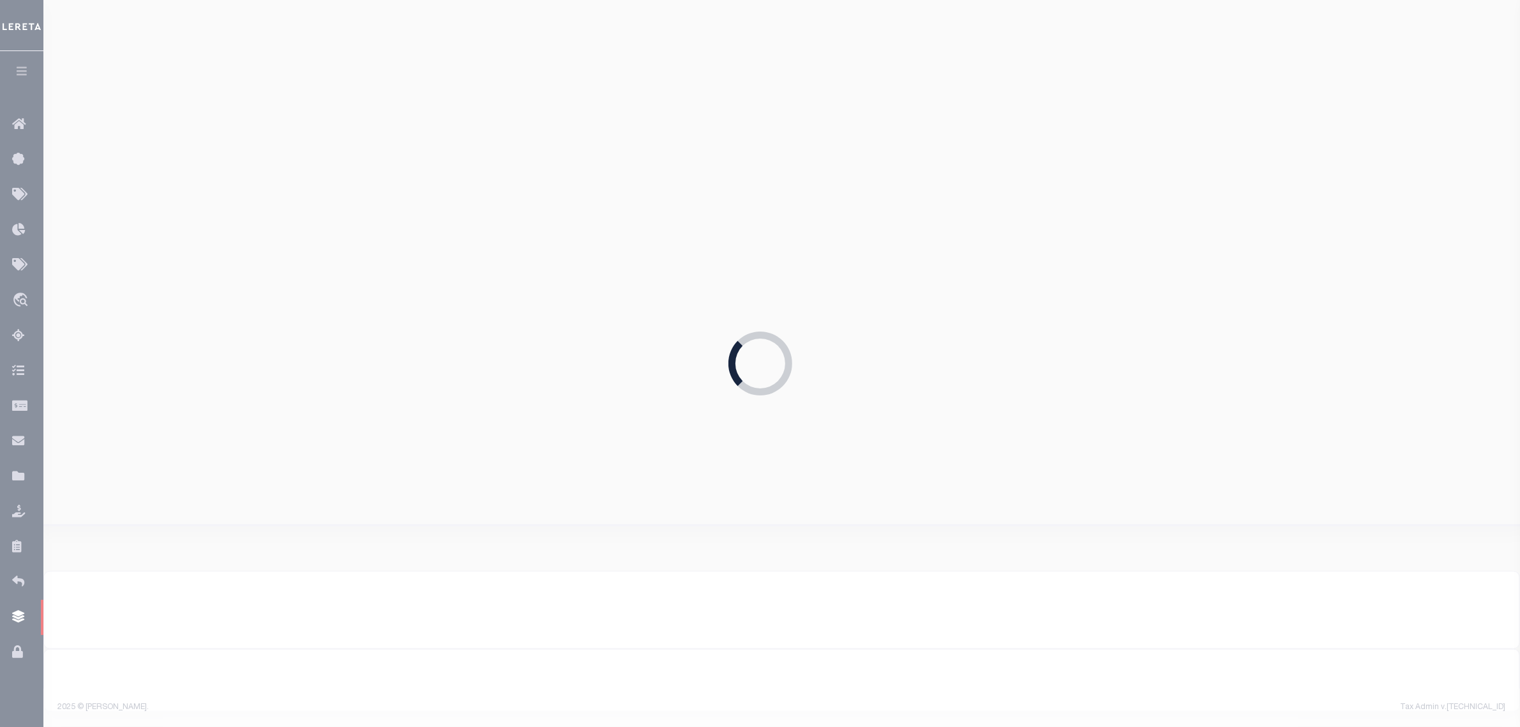
select select
checkbox input "false"
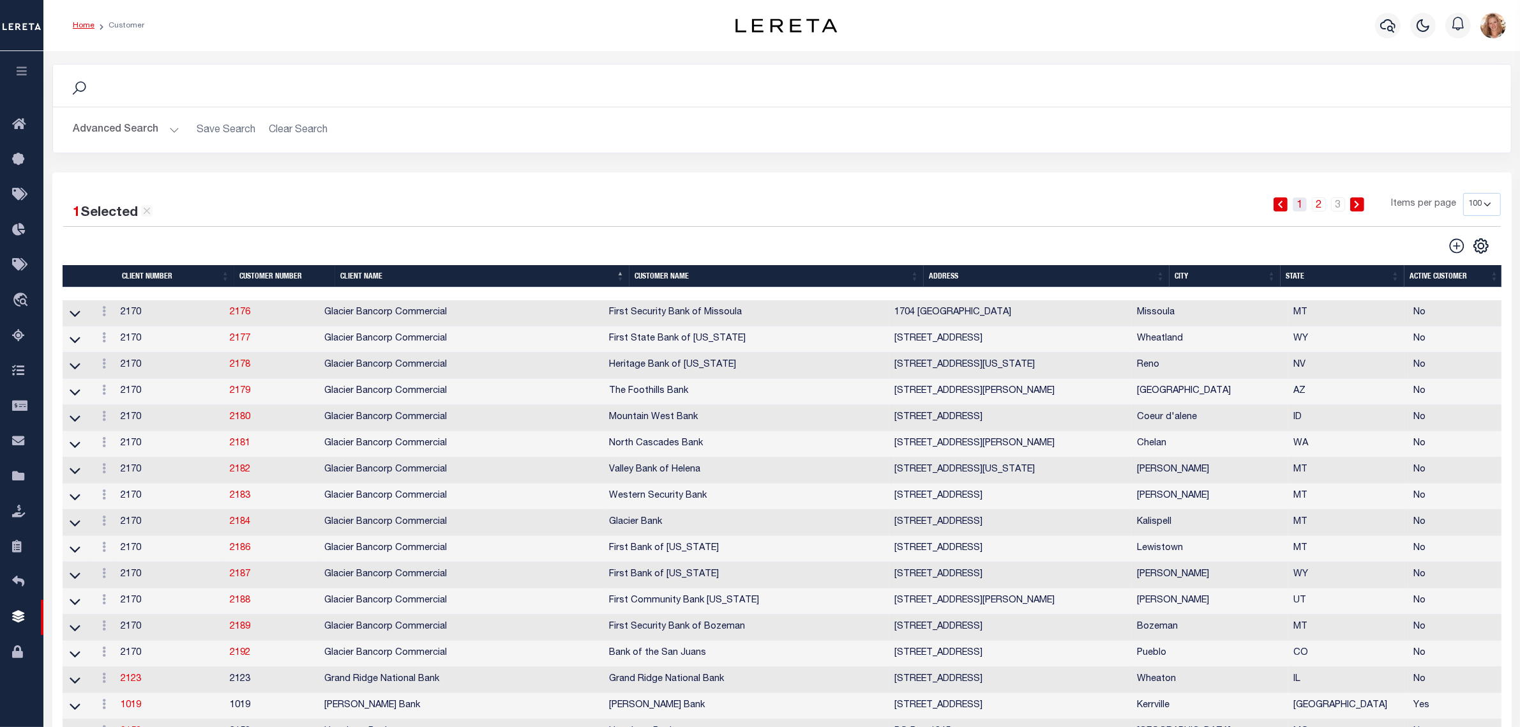
click at [1304, 202] on link "1" at bounding box center [1300, 204] width 14 height 14
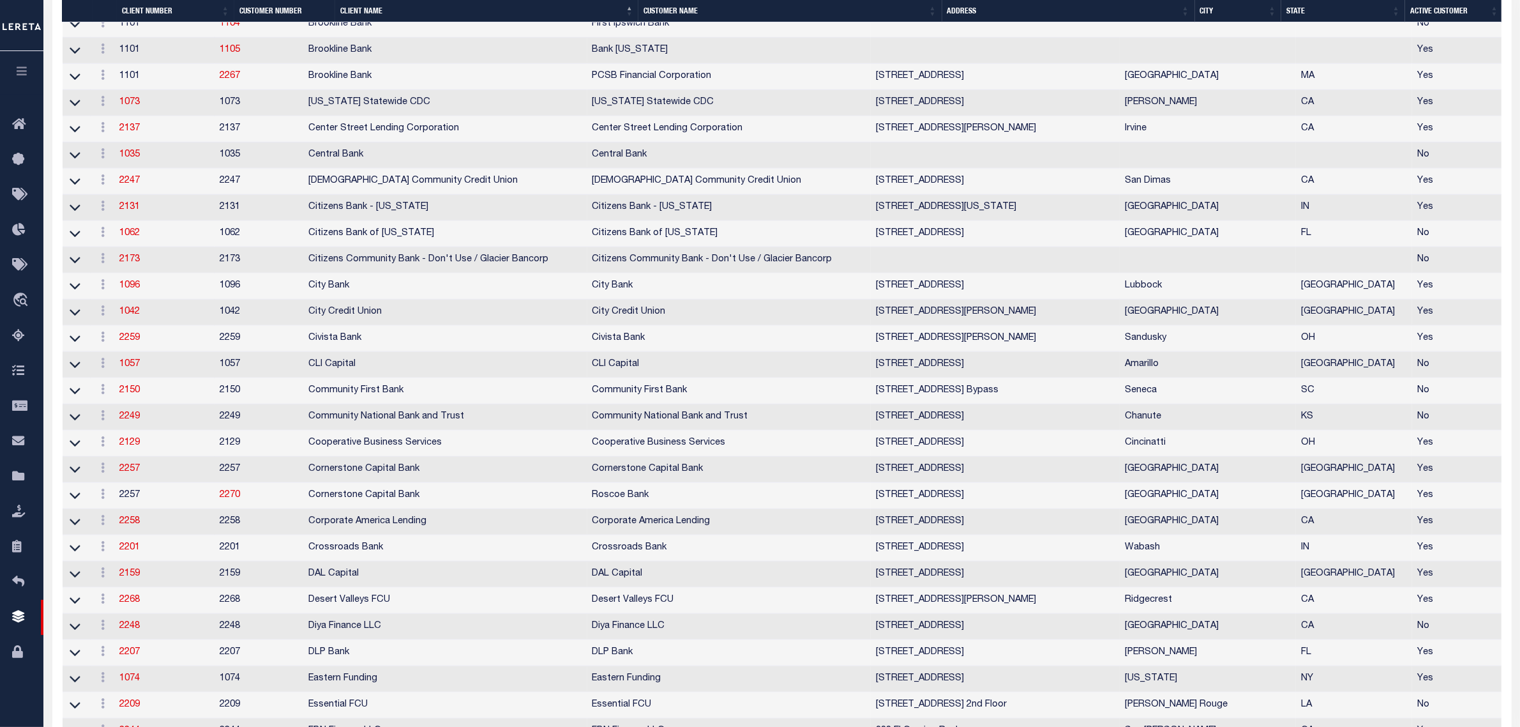
scroll to position [1596, 0]
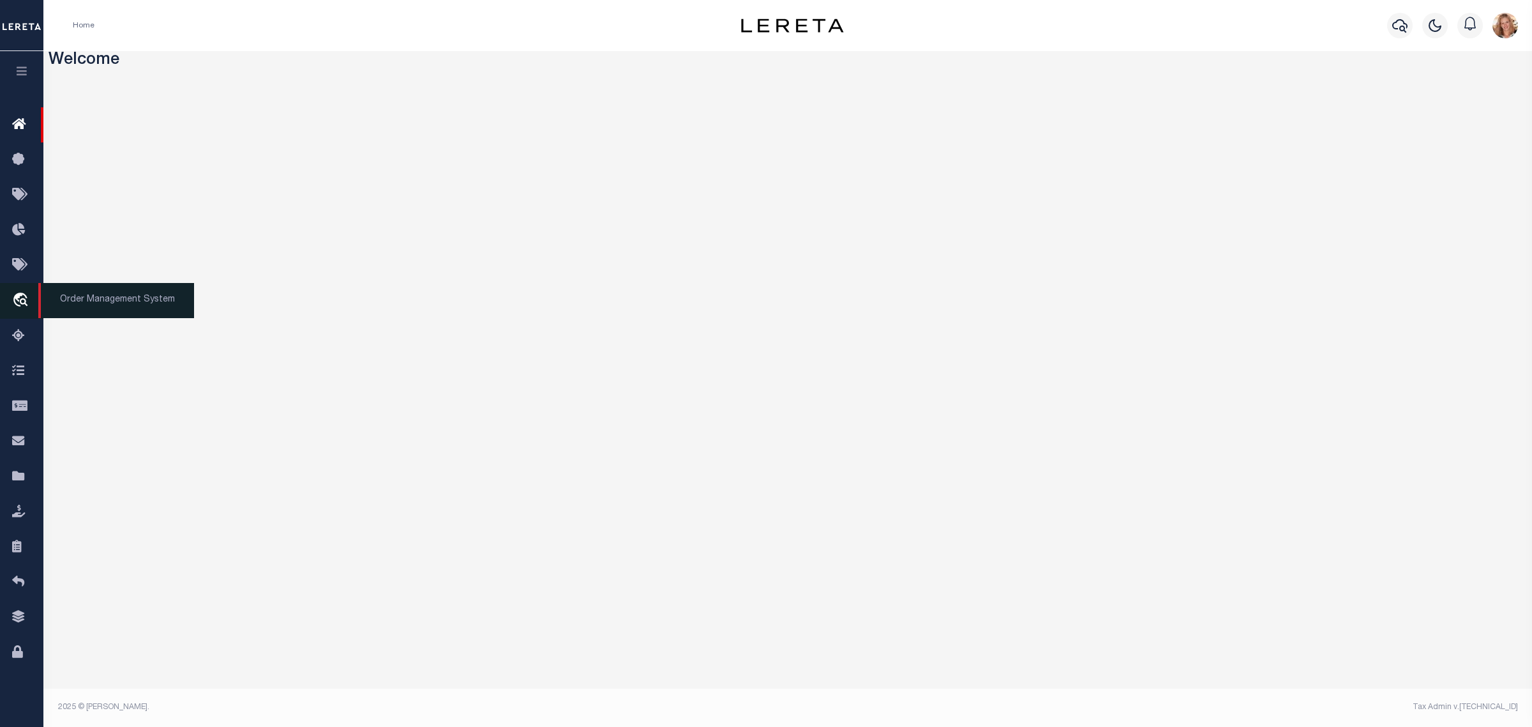
click at [24, 295] on icon "travel_explore" at bounding box center [22, 300] width 20 height 17
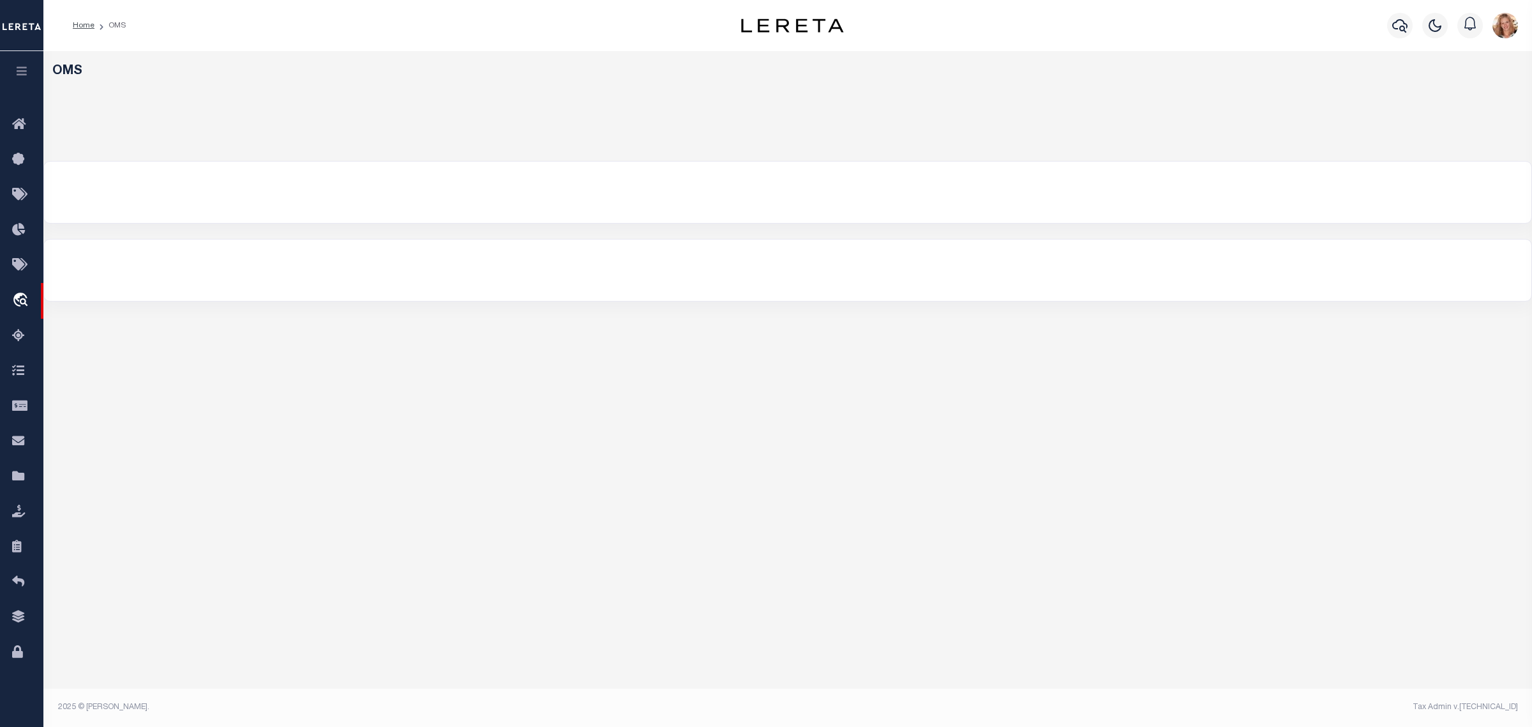
select select "200"
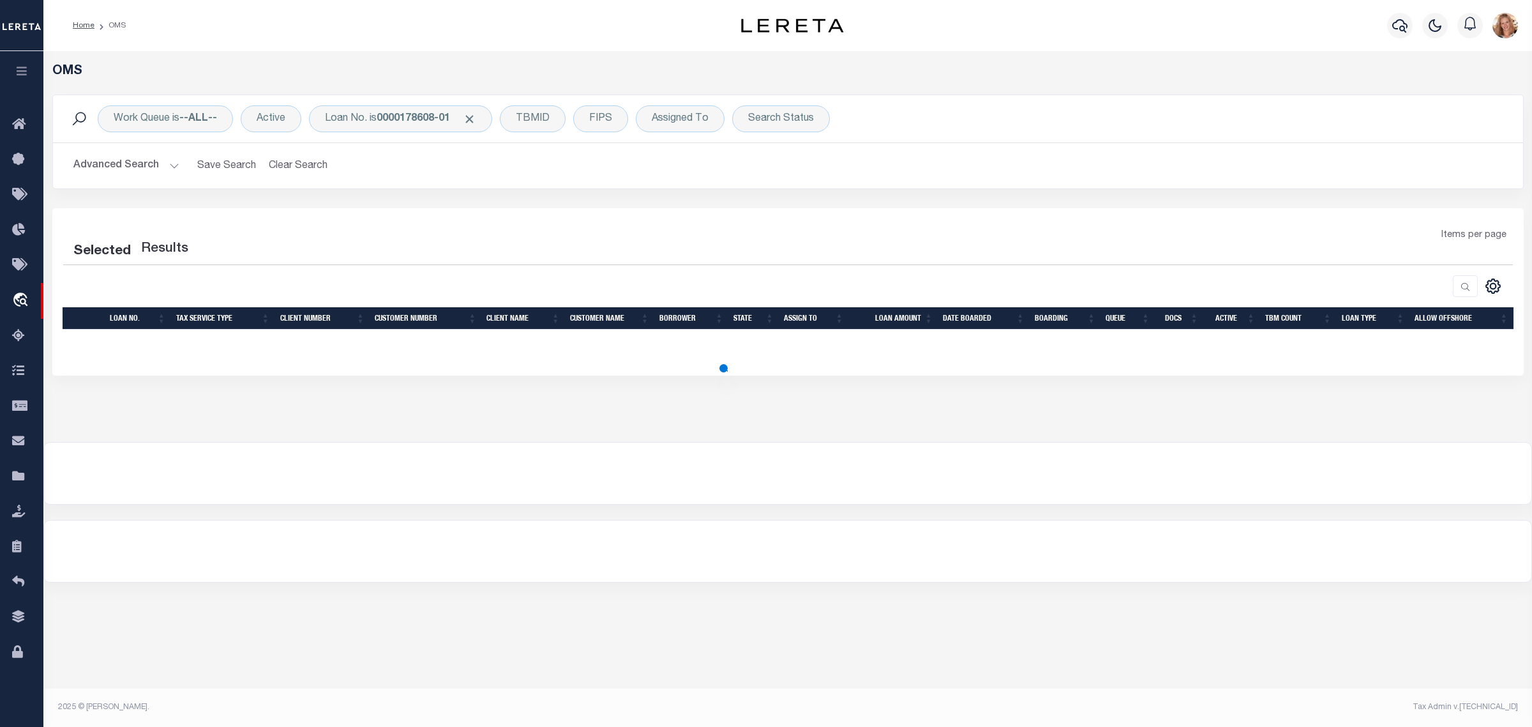
select select "200"
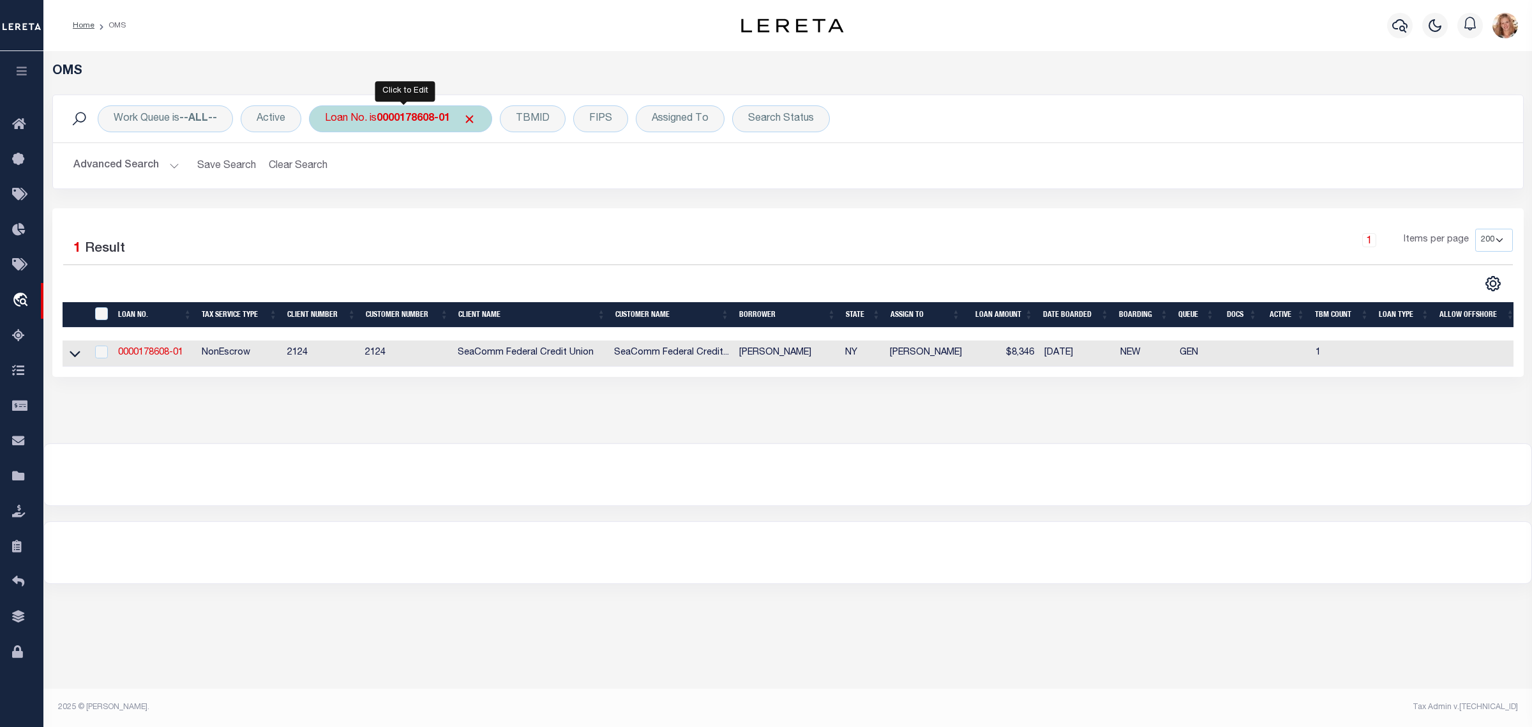
click at [398, 125] on div "Loan No. is 0000178608-01" at bounding box center [400, 118] width 183 height 27
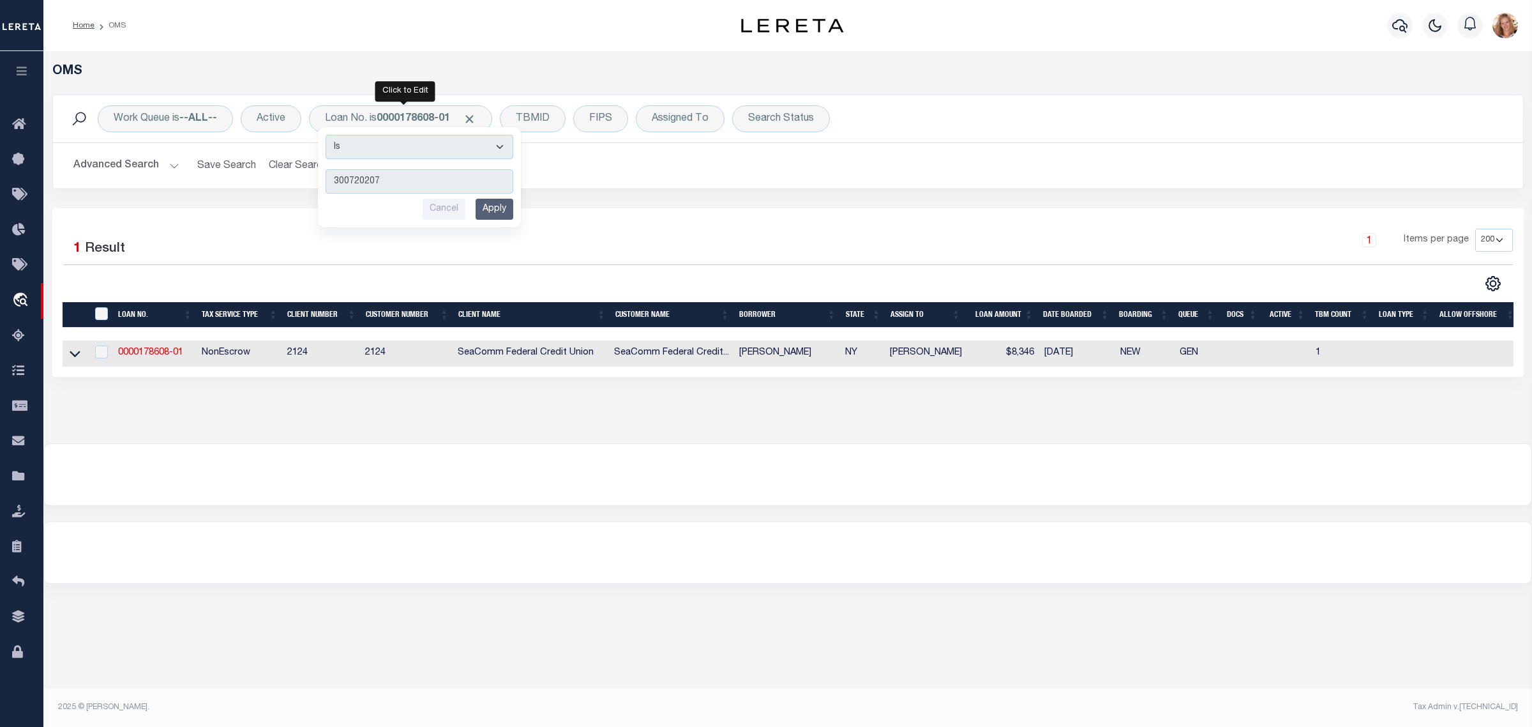
type input "3007202071"
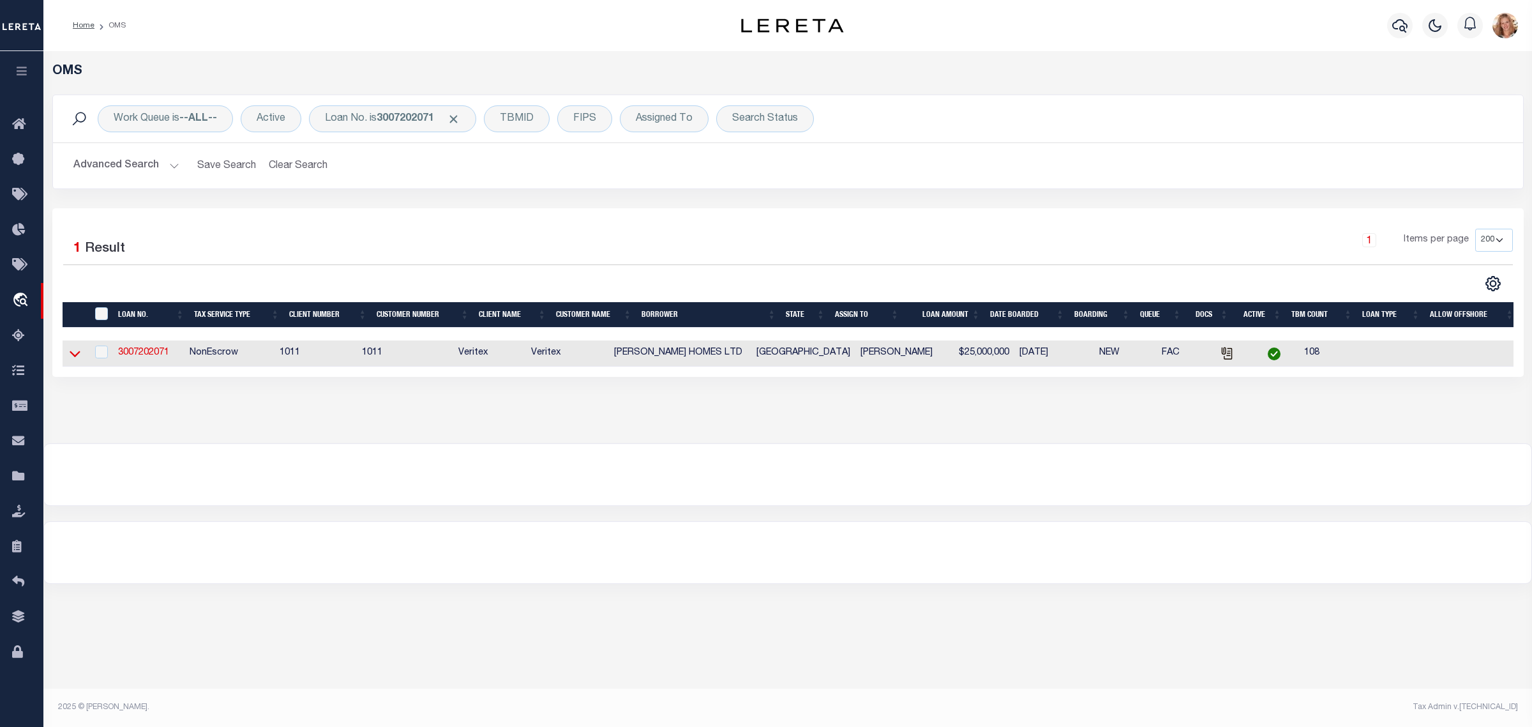
click at [72, 360] on icon at bounding box center [75, 353] width 11 height 13
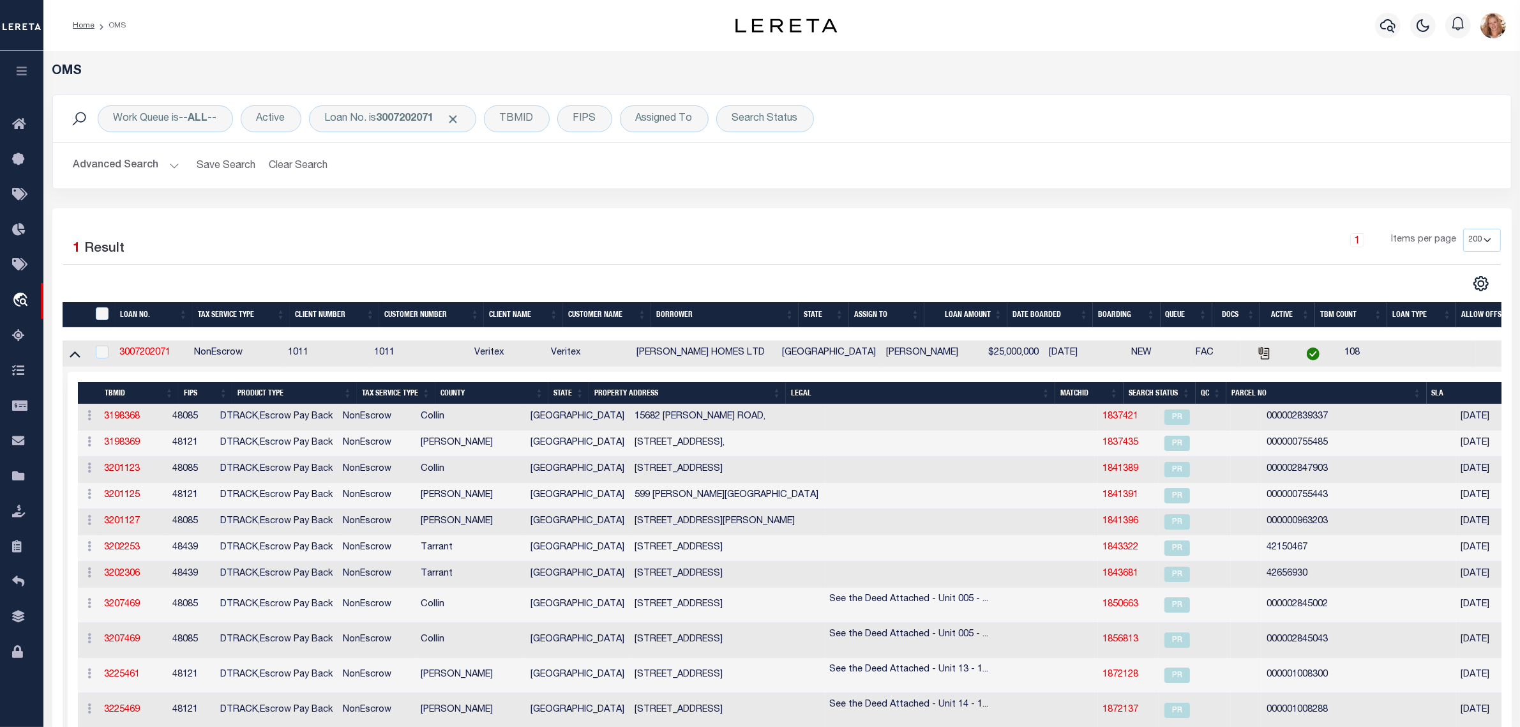
click at [617, 208] on div "Selected 1 Result 1 Items per page 10 25 50 100 200" at bounding box center [782, 558] width 1460 height 701
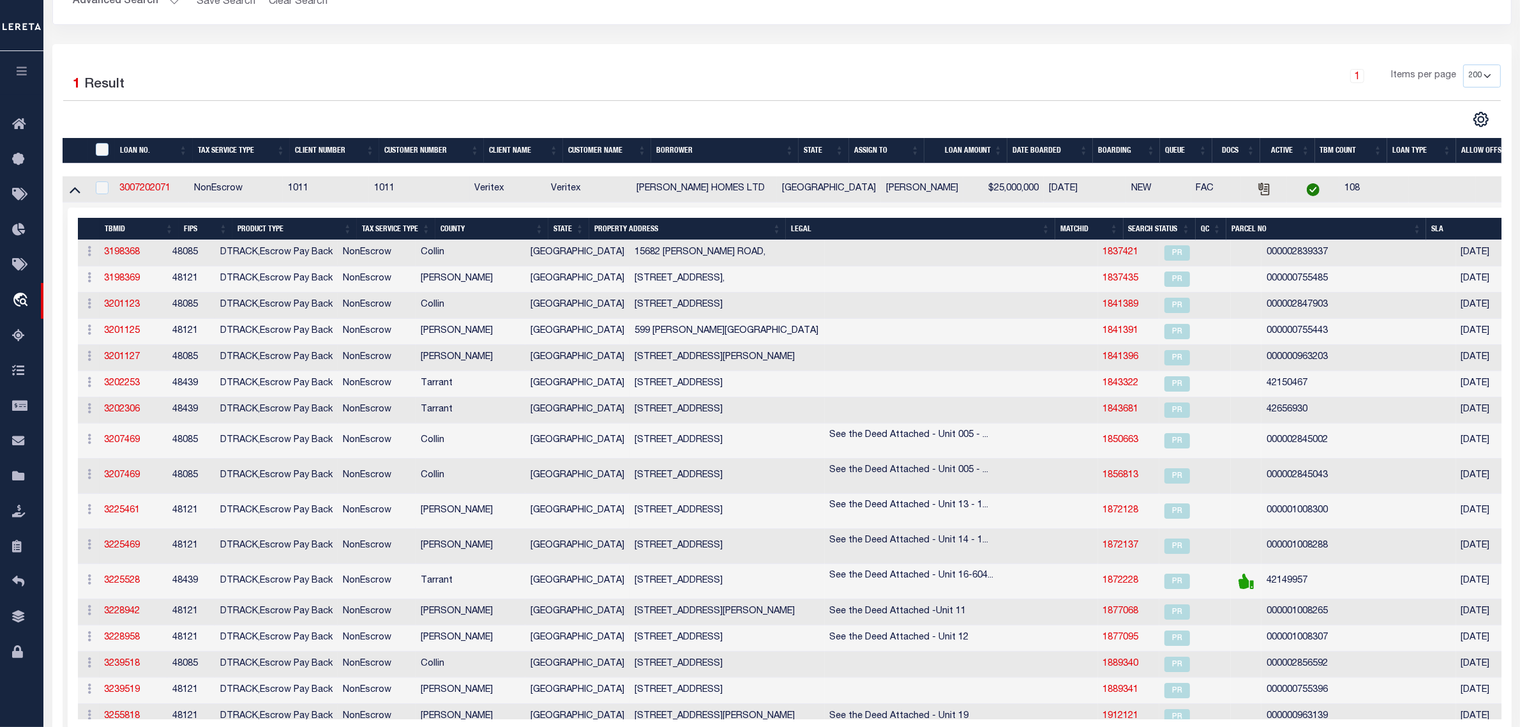
scroll to position [322, 0]
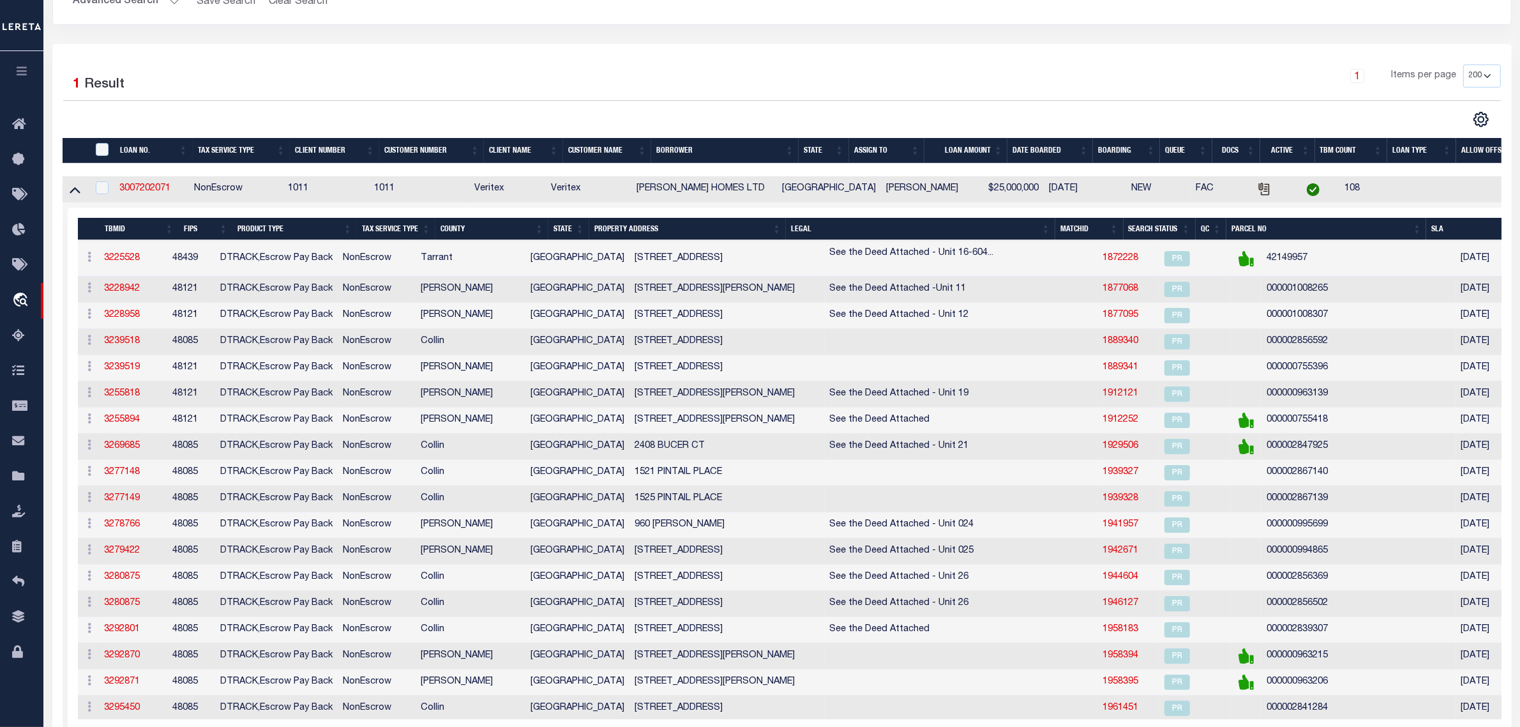
click at [548, 68] on div "1 Items per page 10 25 50 100 200" at bounding box center [964, 80] width 1074 height 33
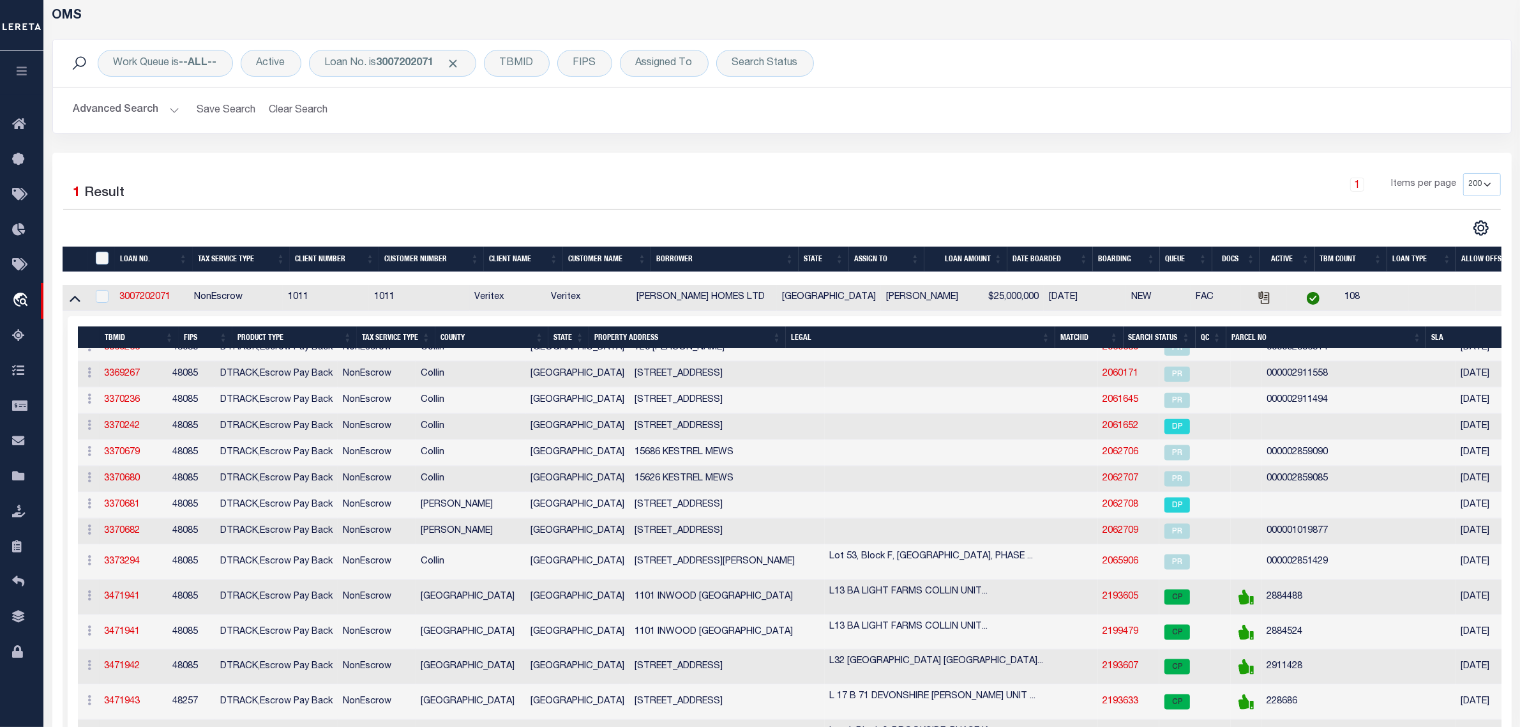
scroll to position [0, 0]
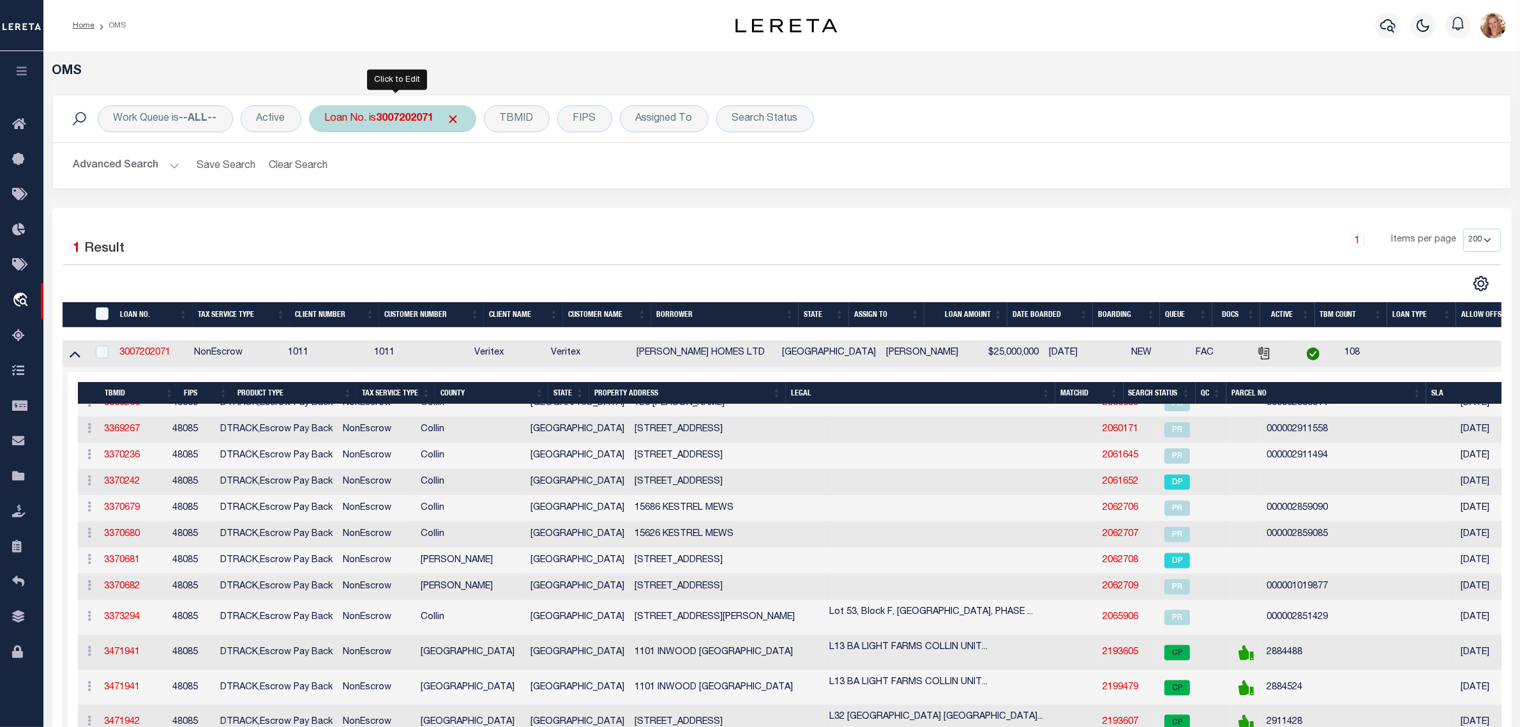
click at [363, 126] on div "Loan No. is 3007202071" at bounding box center [392, 118] width 167 height 27
type input "40011394"
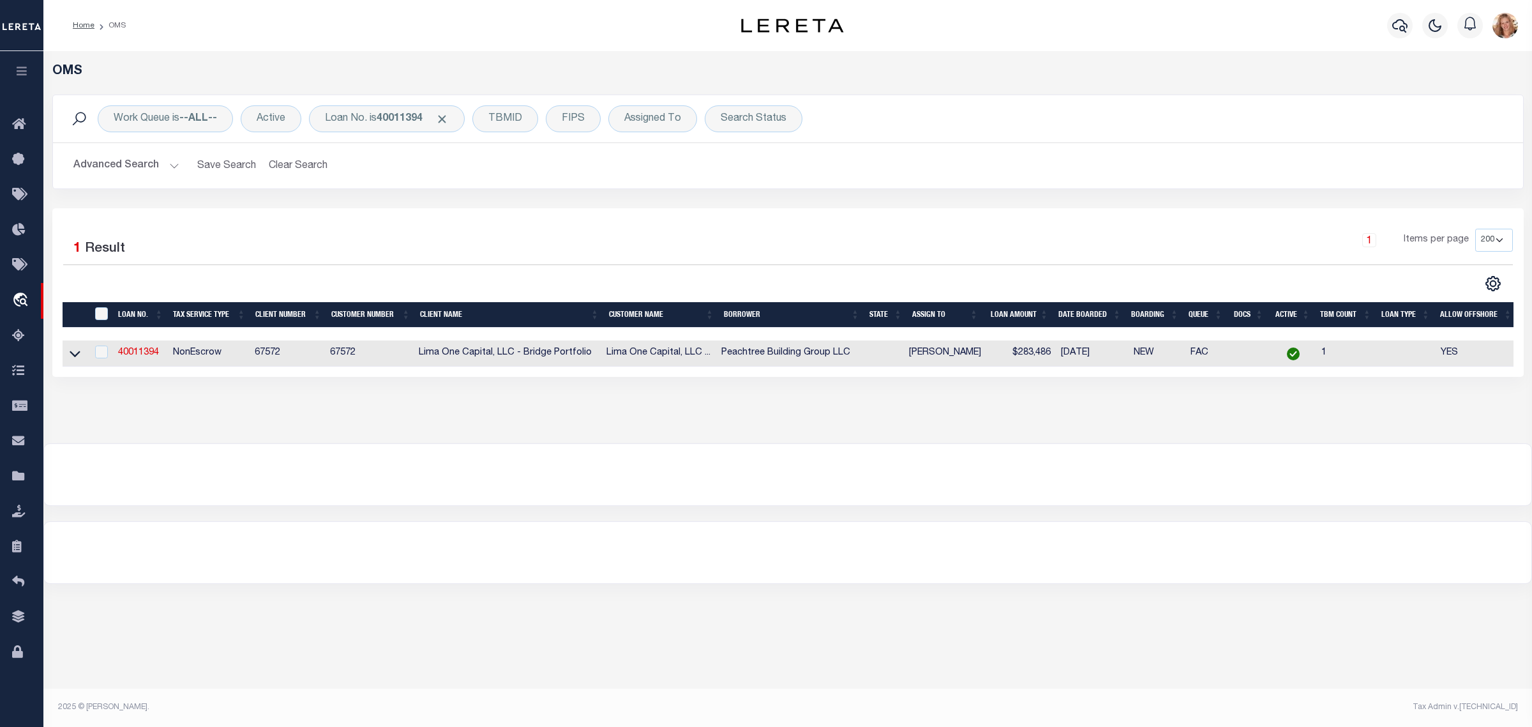
drag, startPoint x: 79, startPoint y: 354, endPoint x: 153, endPoint y: 505, distance: 168.2
click at [79, 354] on icon at bounding box center [75, 354] width 11 height 6
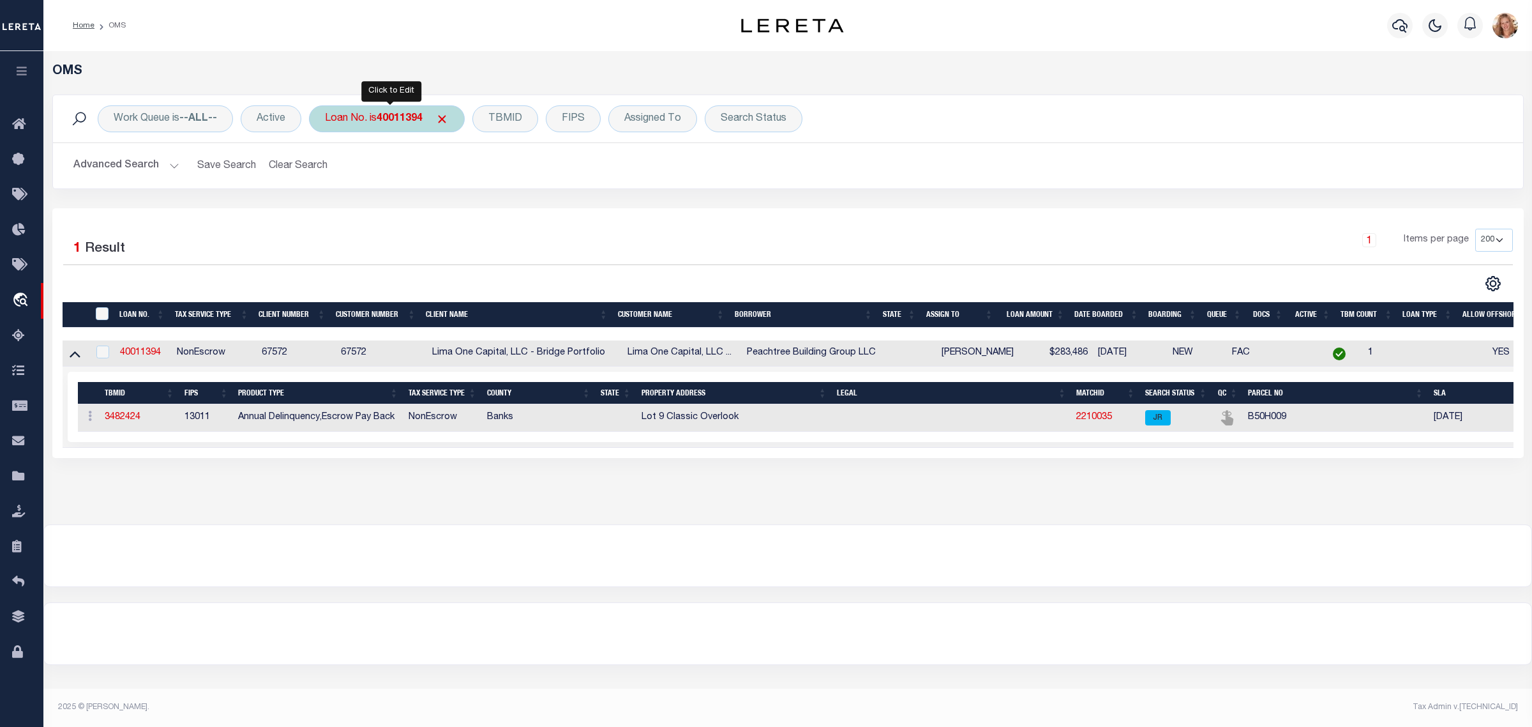
click at [400, 123] on b "40011394" at bounding box center [400, 119] width 46 height 10
click at [367, 182] on input "40011394" at bounding box center [420, 181] width 188 height 24
type input "40011844"
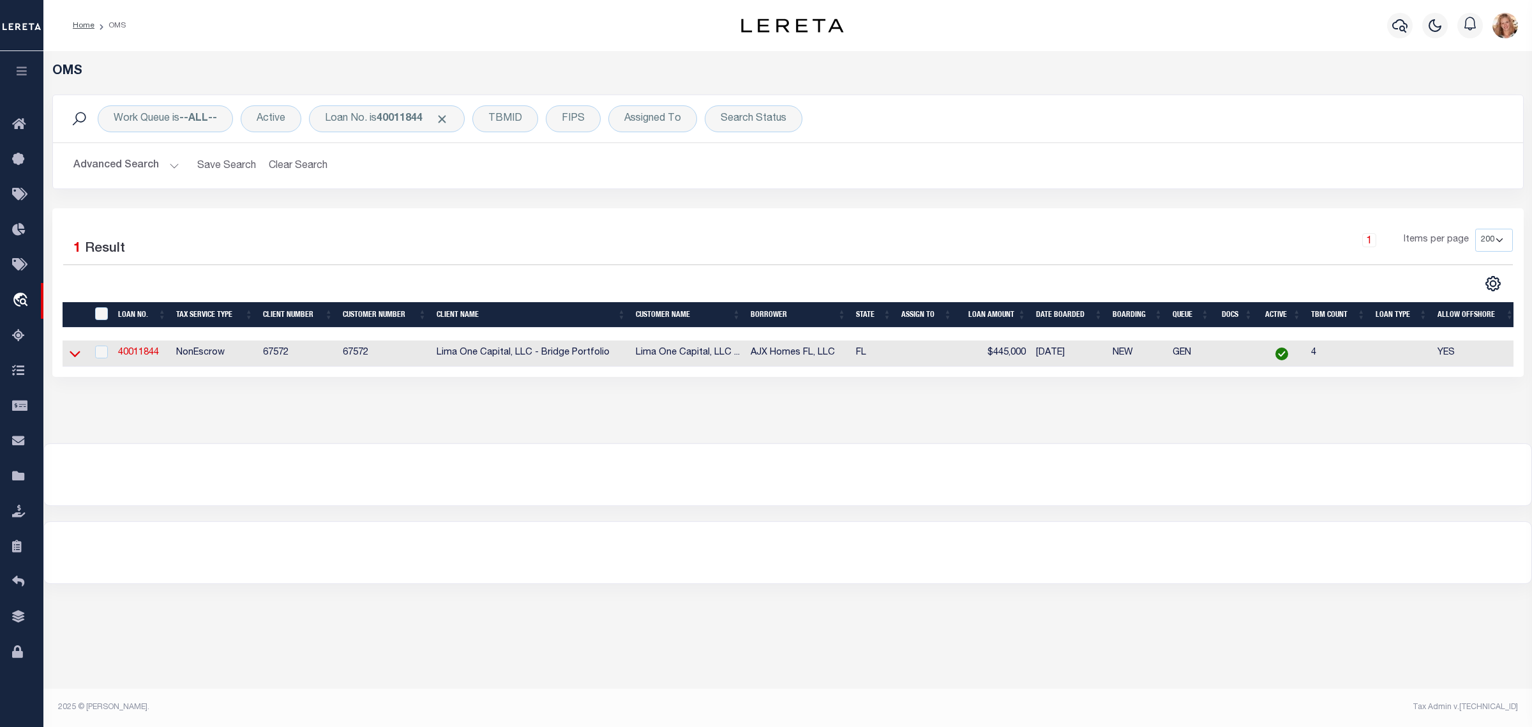
click at [75, 360] on icon at bounding box center [75, 353] width 11 height 13
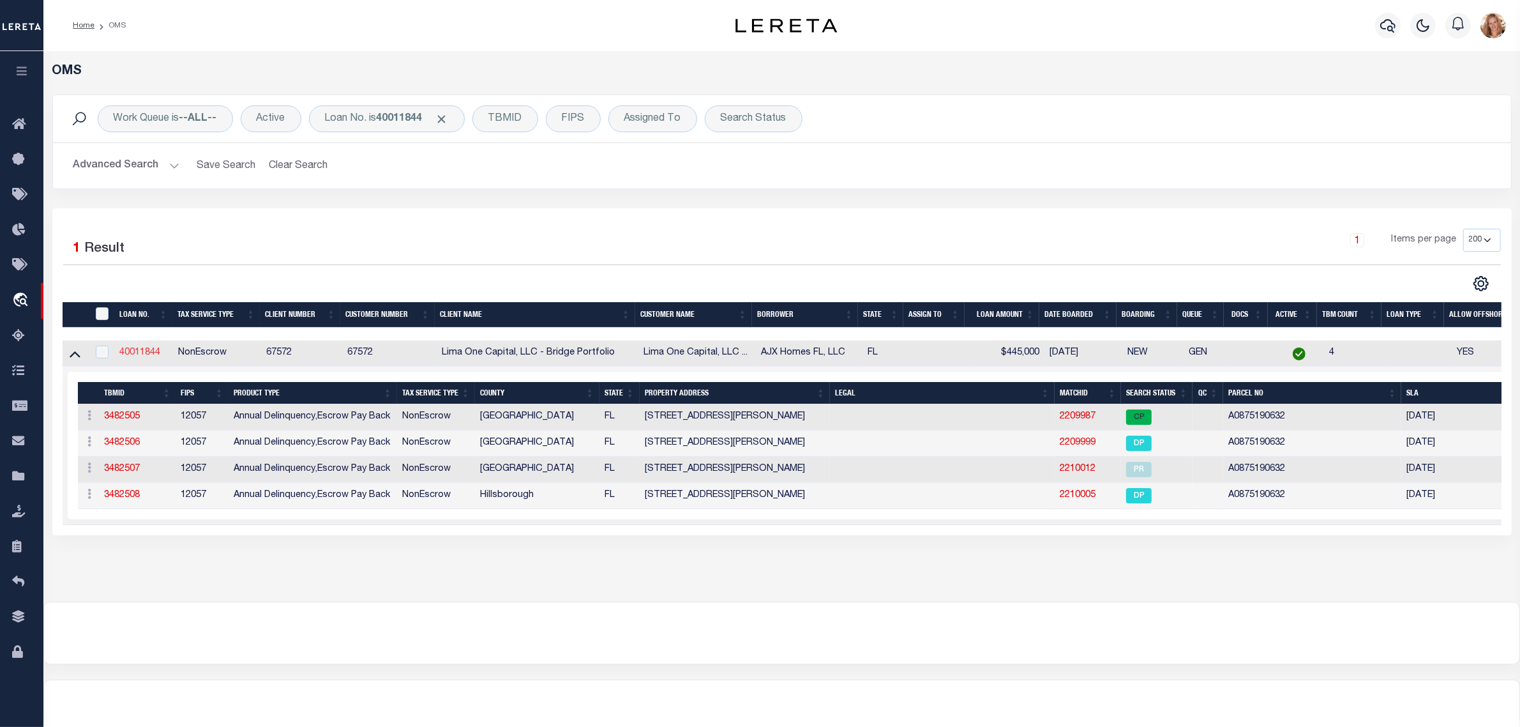
click at [145, 357] on link "40011844" at bounding box center [139, 352] width 41 height 9
type input "40011844"
type input "AJX Homes FL, LLC"
select select
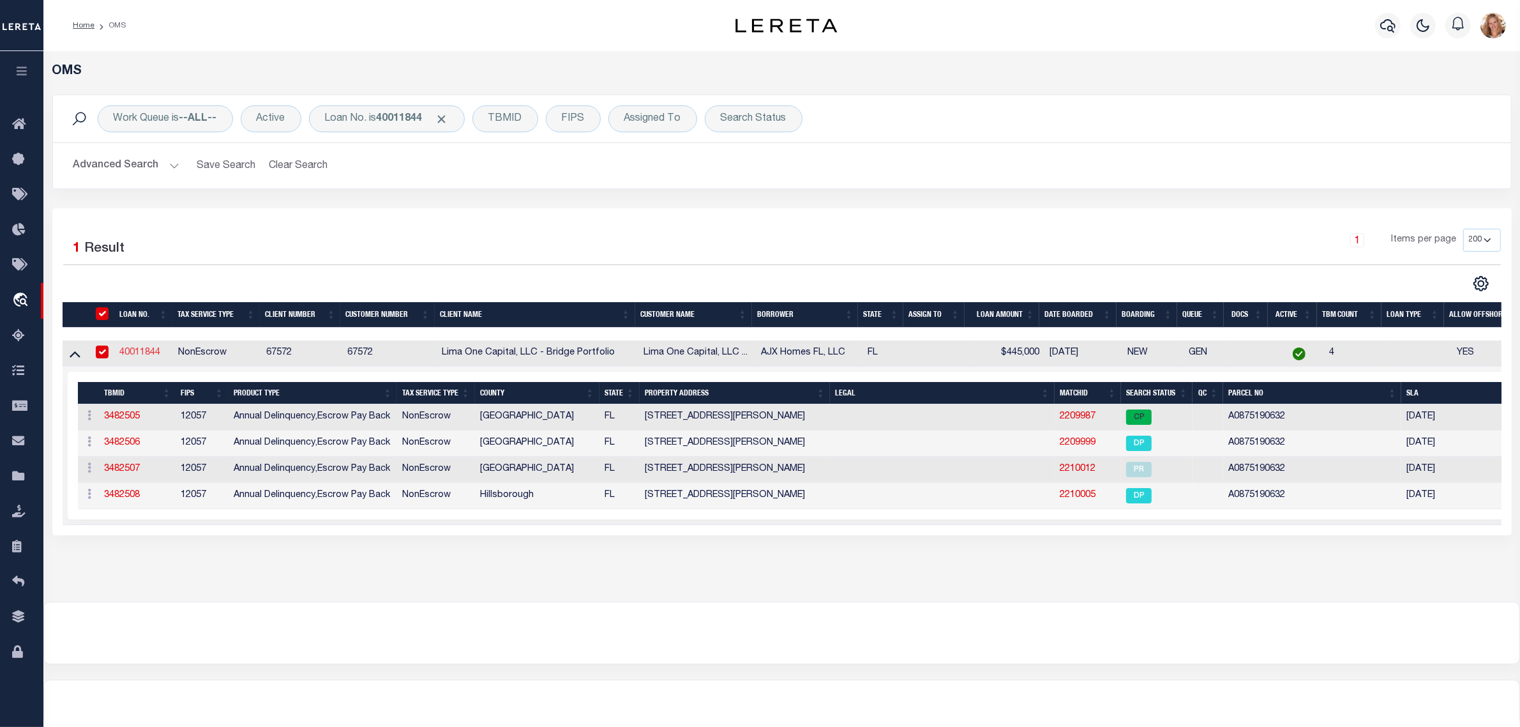
type input "6565 Norman Lane"
type input "San Diego CA 92120"
select select
select select "NonEscrow"
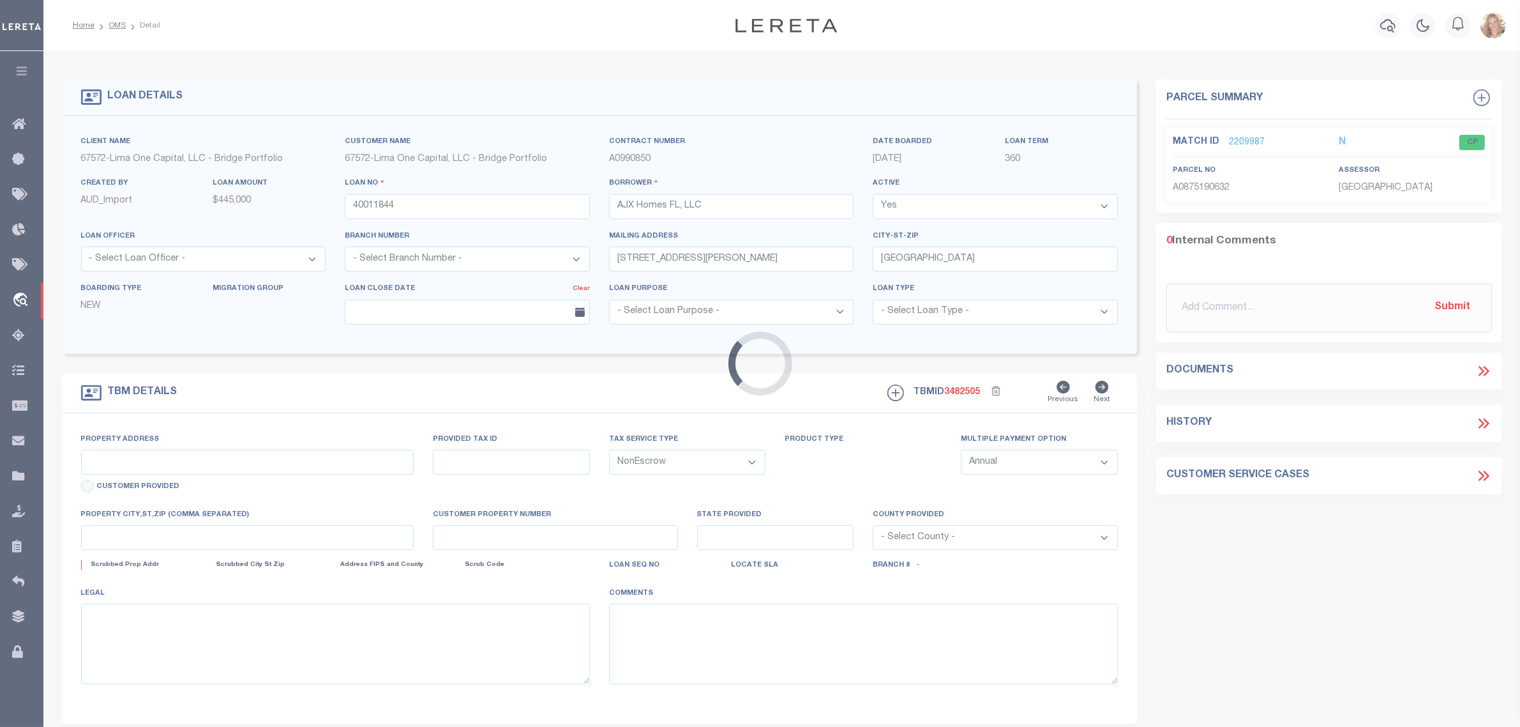
type input "3512 Autumn Glen Drive"
type input "U-09-30-21-36V-000018-00009.0"
select select
type input "Valrico FL 33596"
type input "40011844-1-B"
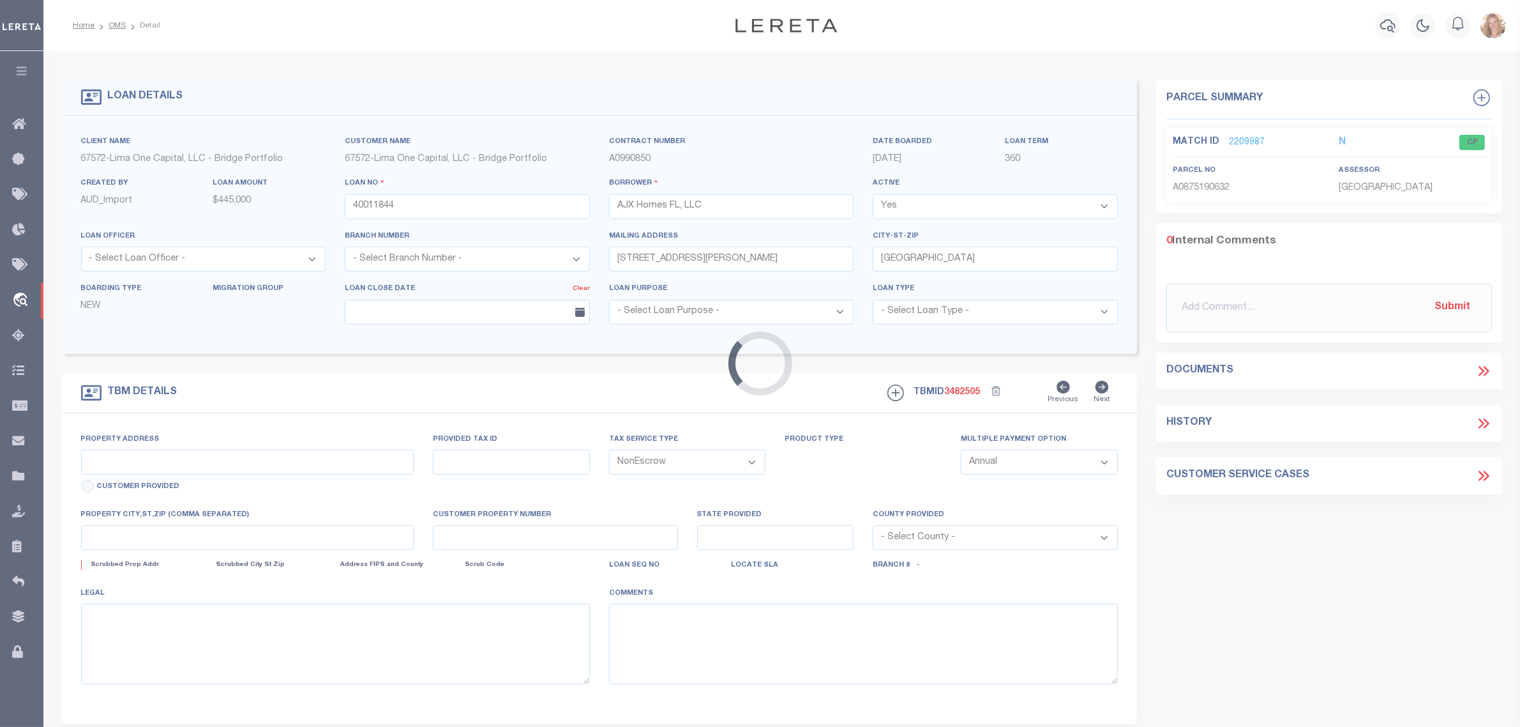
type input "FL"
select select
type textarea "Compare"
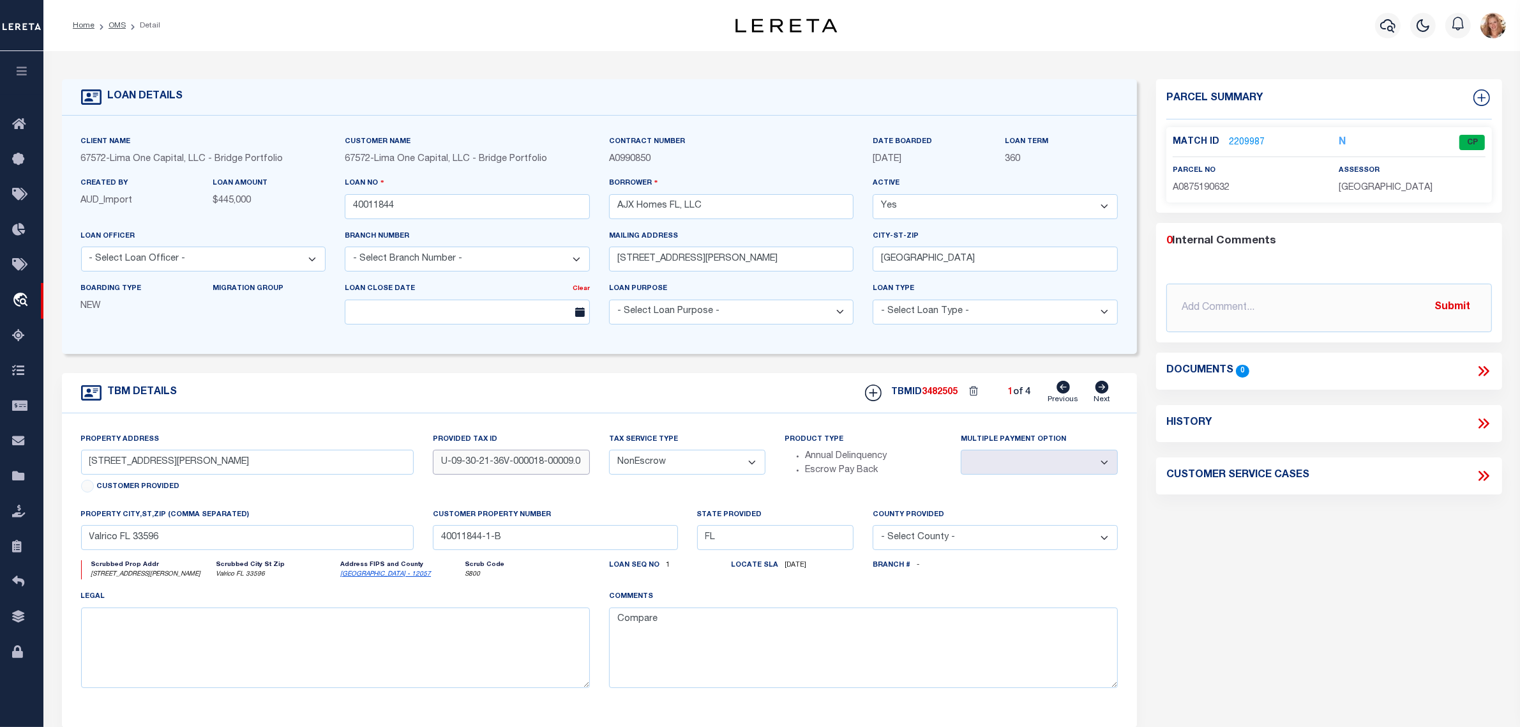
scroll to position [0, 1]
drag, startPoint x: 534, startPoint y: 472, endPoint x: 632, endPoint y: 473, distance: 98.3
click at [632, 473] on div "Property Address 3512 Autumn Glen Drive Customer Provided Provided Tax ID U-09-…" at bounding box center [600, 570] width 1057 height 276
click at [1101, 393] on icon at bounding box center [1102, 387] width 13 height 13
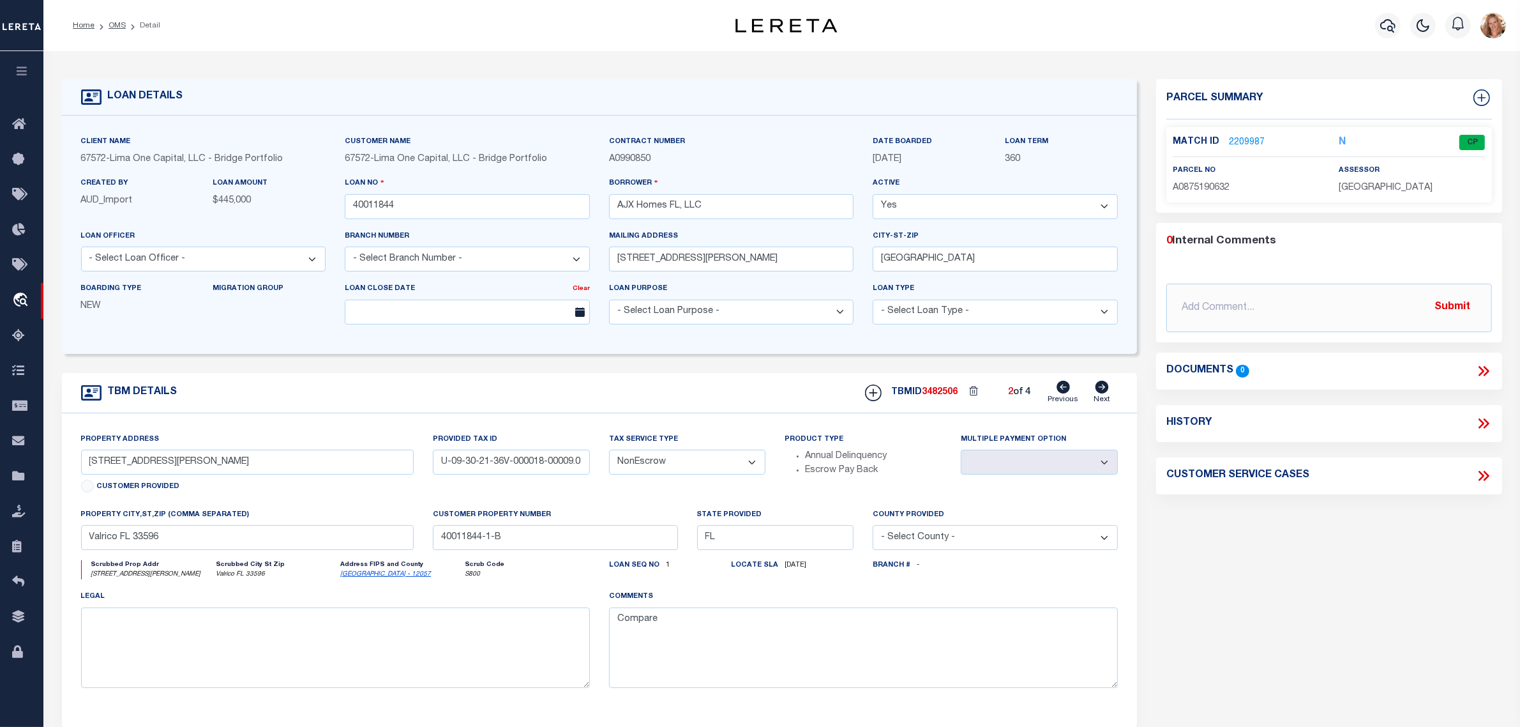
type input "St"
select select
type input "40011844-1"
select select
click at [1101, 393] on icon at bounding box center [1102, 387] width 13 height 13
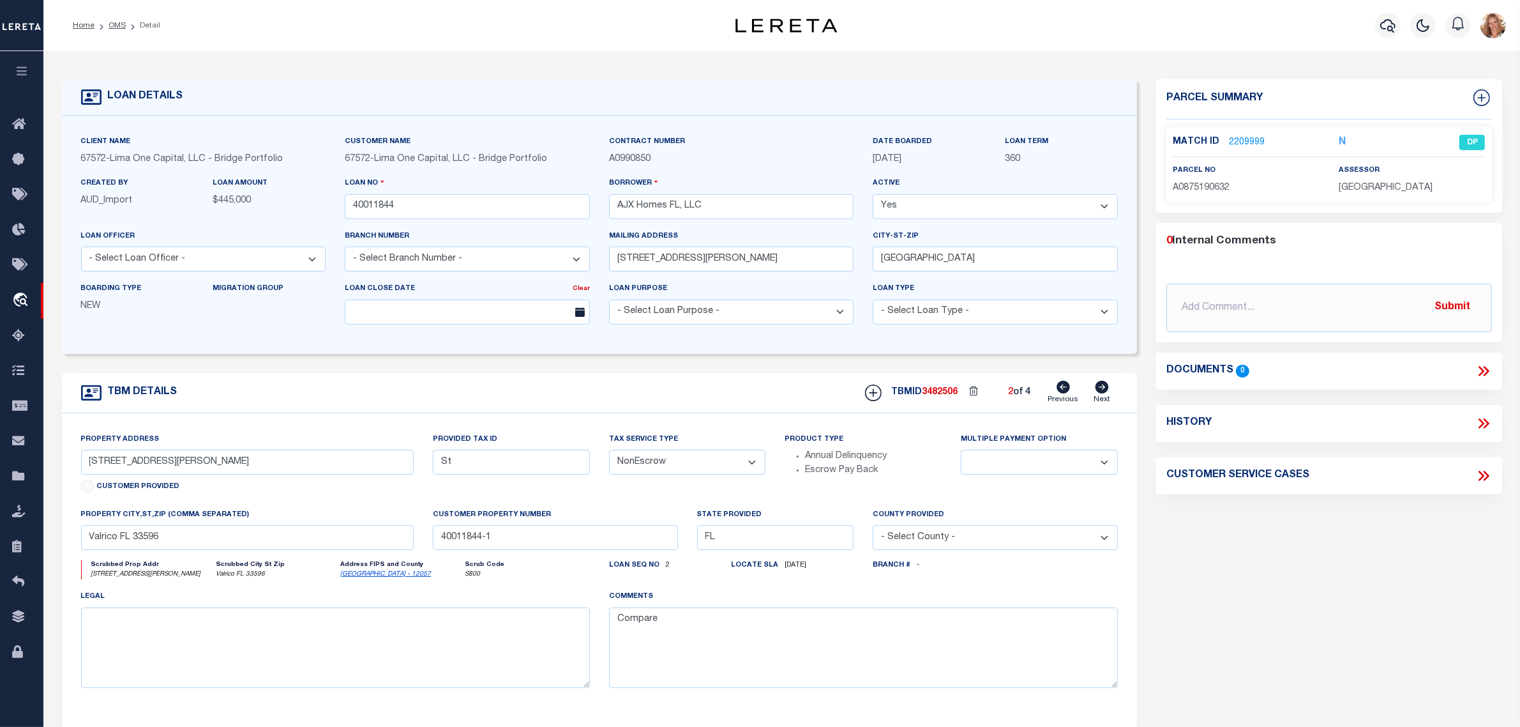
type input "ard Rehab"
select select
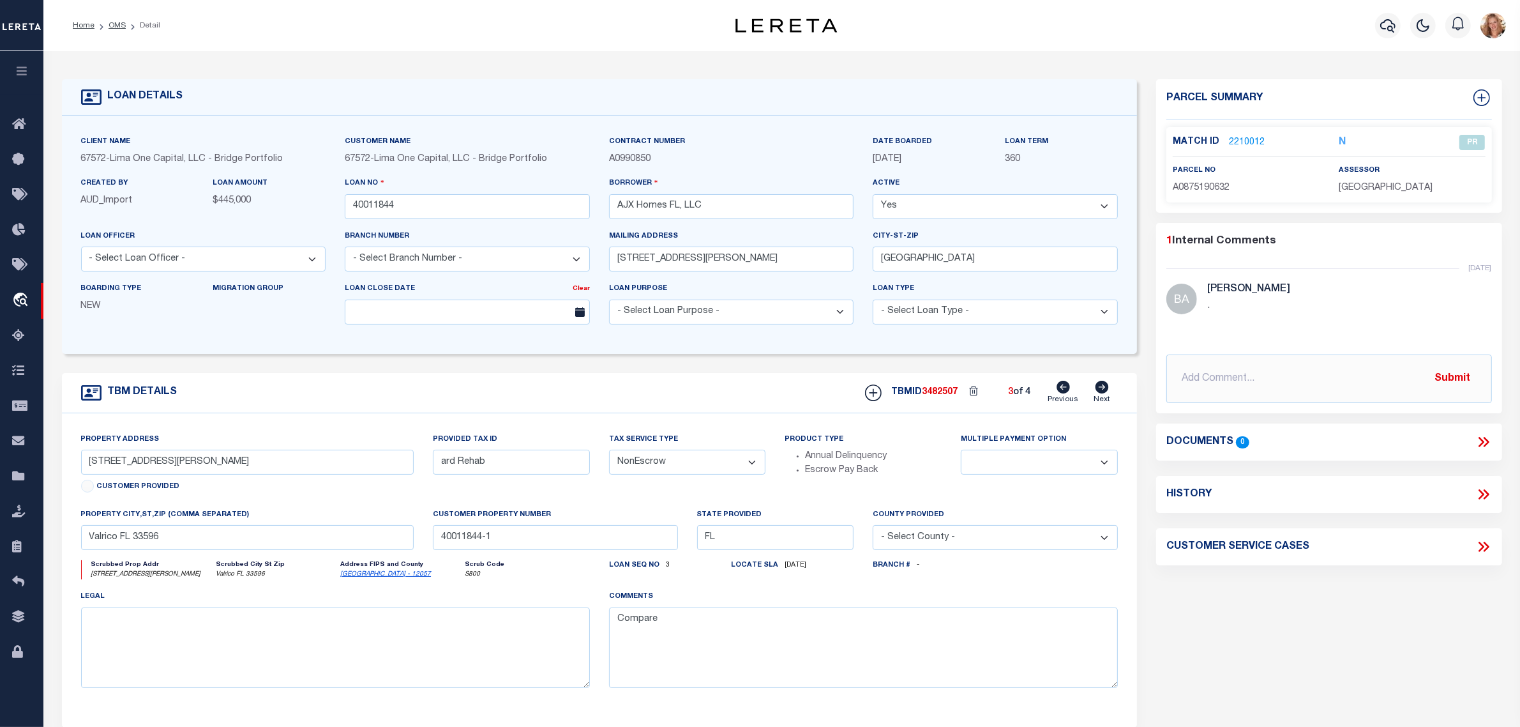
click at [1101, 393] on icon at bounding box center [1102, 387] width 13 height 13
type input "087519-0632"
select select
type input "40011844-1-C"
select select
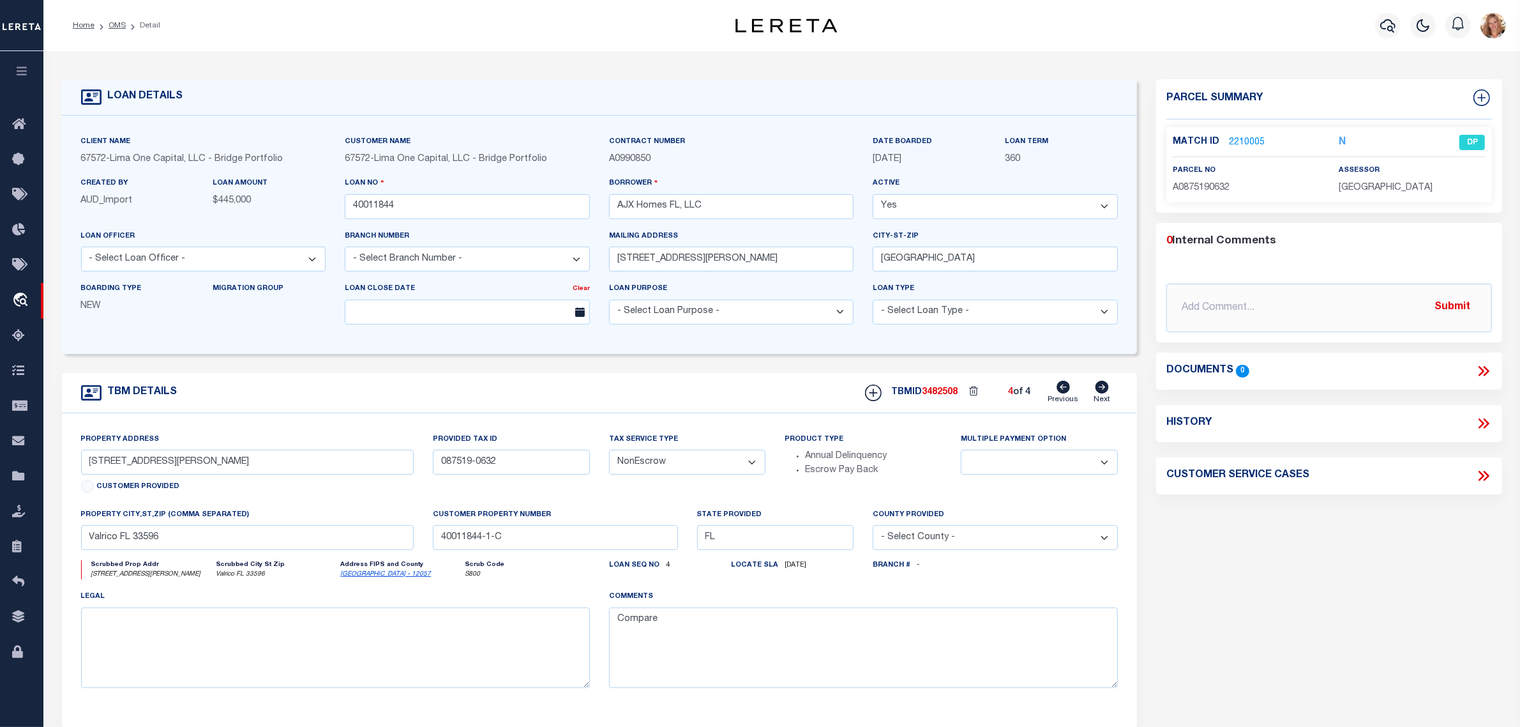
click at [1073, 394] on link "Previous" at bounding box center [1063, 393] width 31 height 24
type input "ard Rehab"
select select
type input "40011844-1"
select select
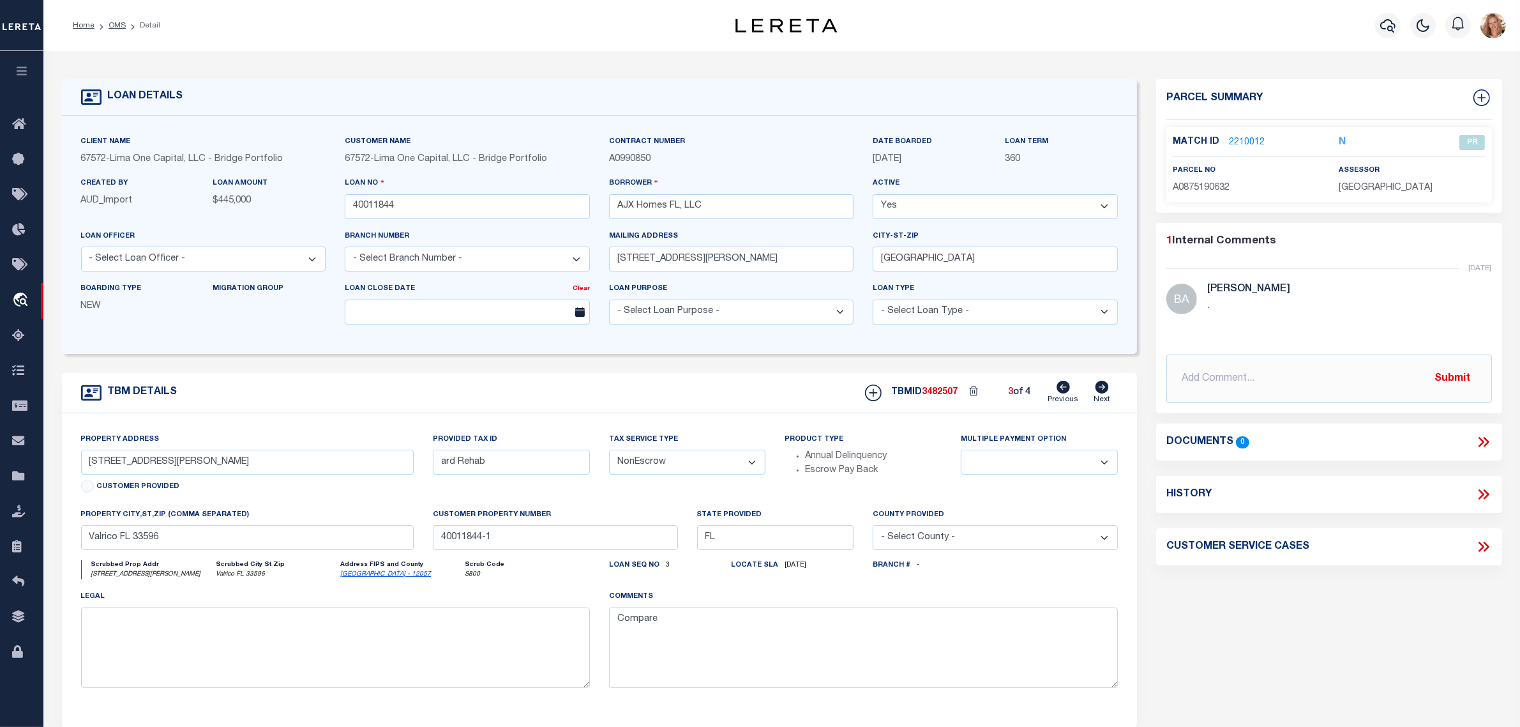
click at [1073, 394] on link "Previous" at bounding box center [1063, 393] width 31 height 24
type input "St"
select select
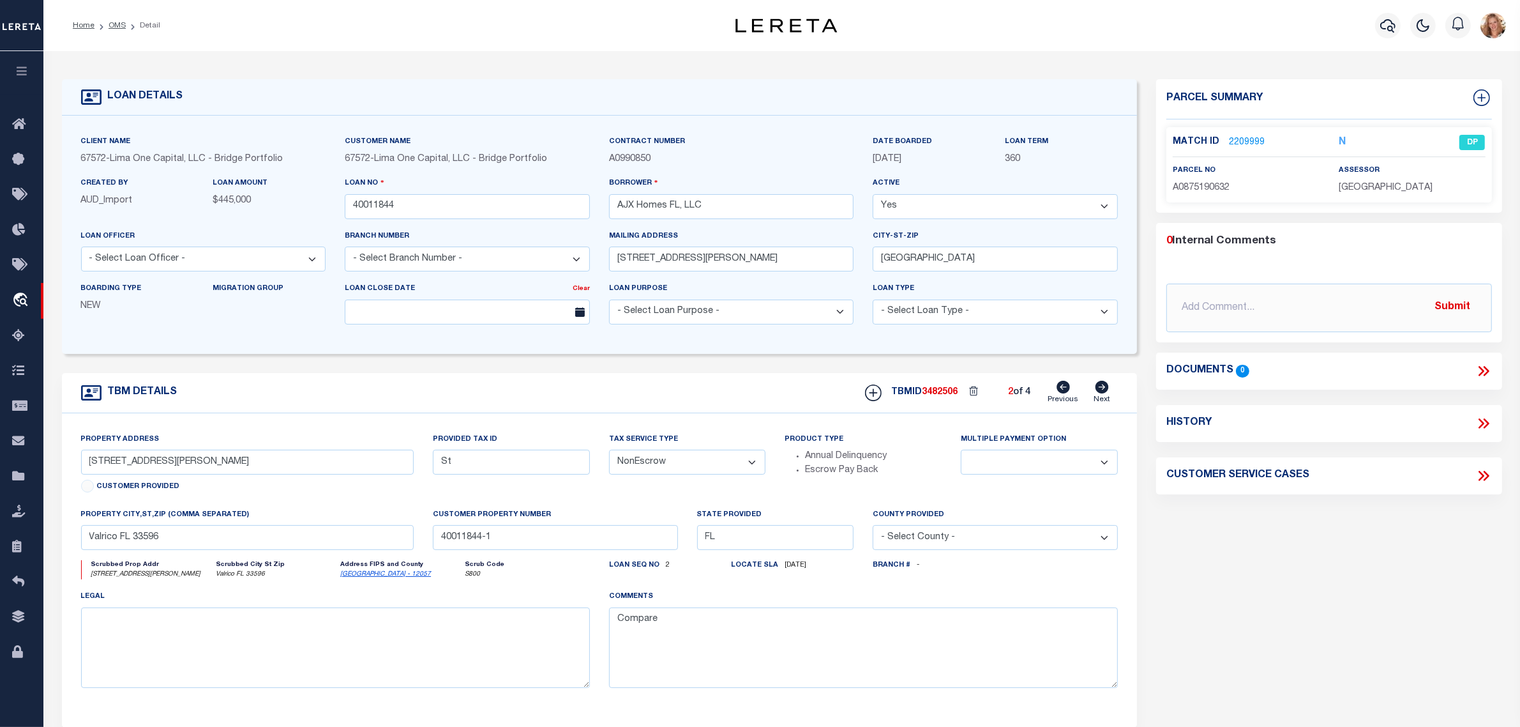
click at [1073, 394] on link "Previous" at bounding box center [1063, 393] width 31 height 24
type input "U-09-30-21-36V-000018-00009.0"
select select
type input "40011844-1-B"
select select
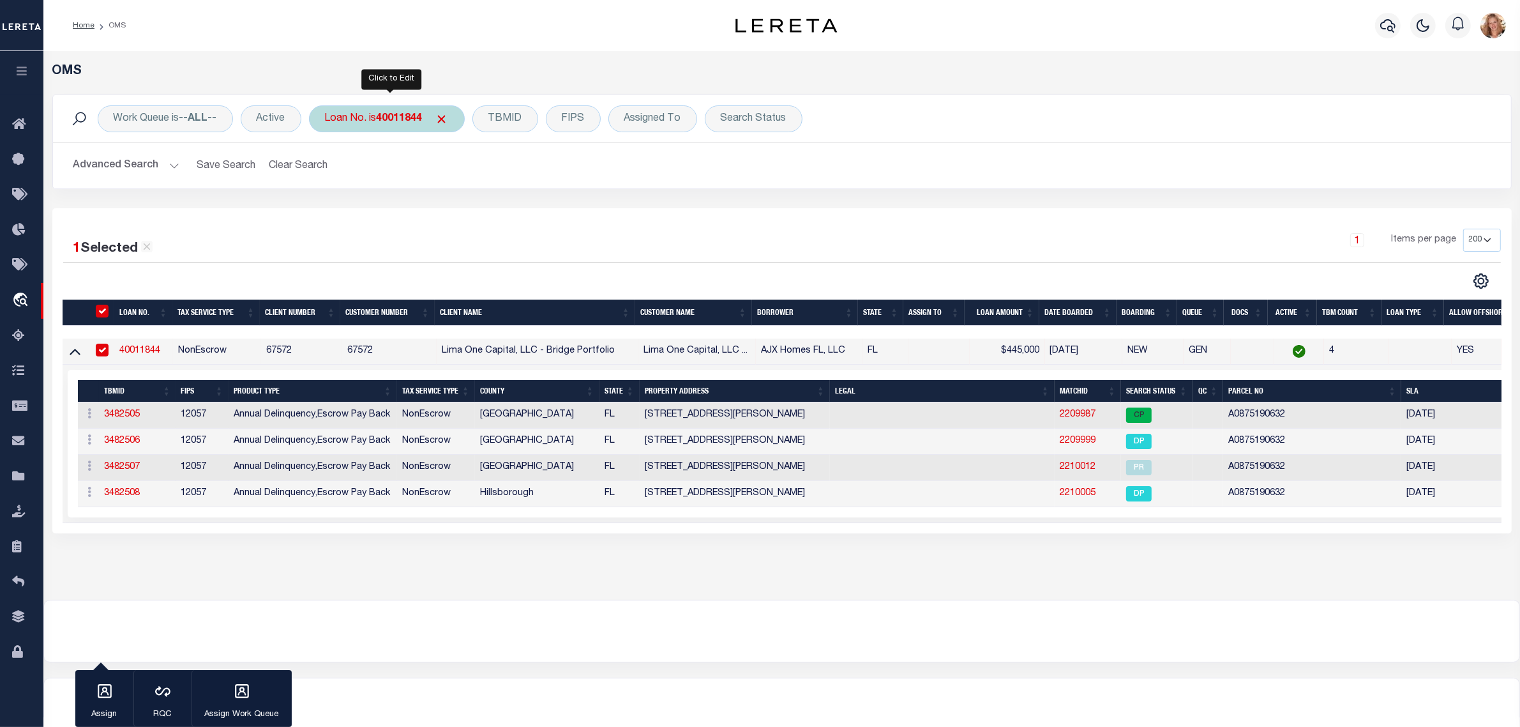
click at [415, 120] on b "40011844" at bounding box center [400, 119] width 46 height 10
type input "300721713"
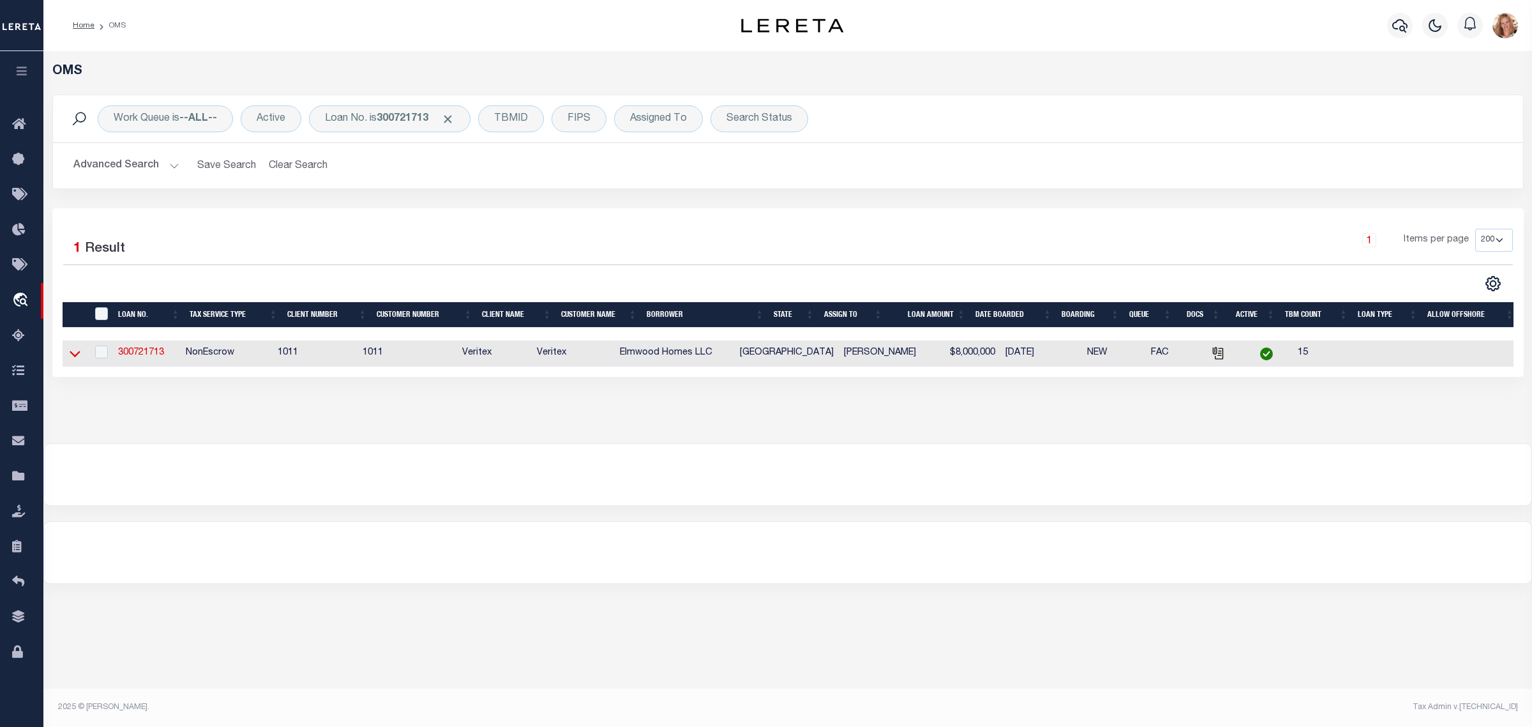
click at [78, 356] on icon at bounding box center [75, 354] width 11 height 6
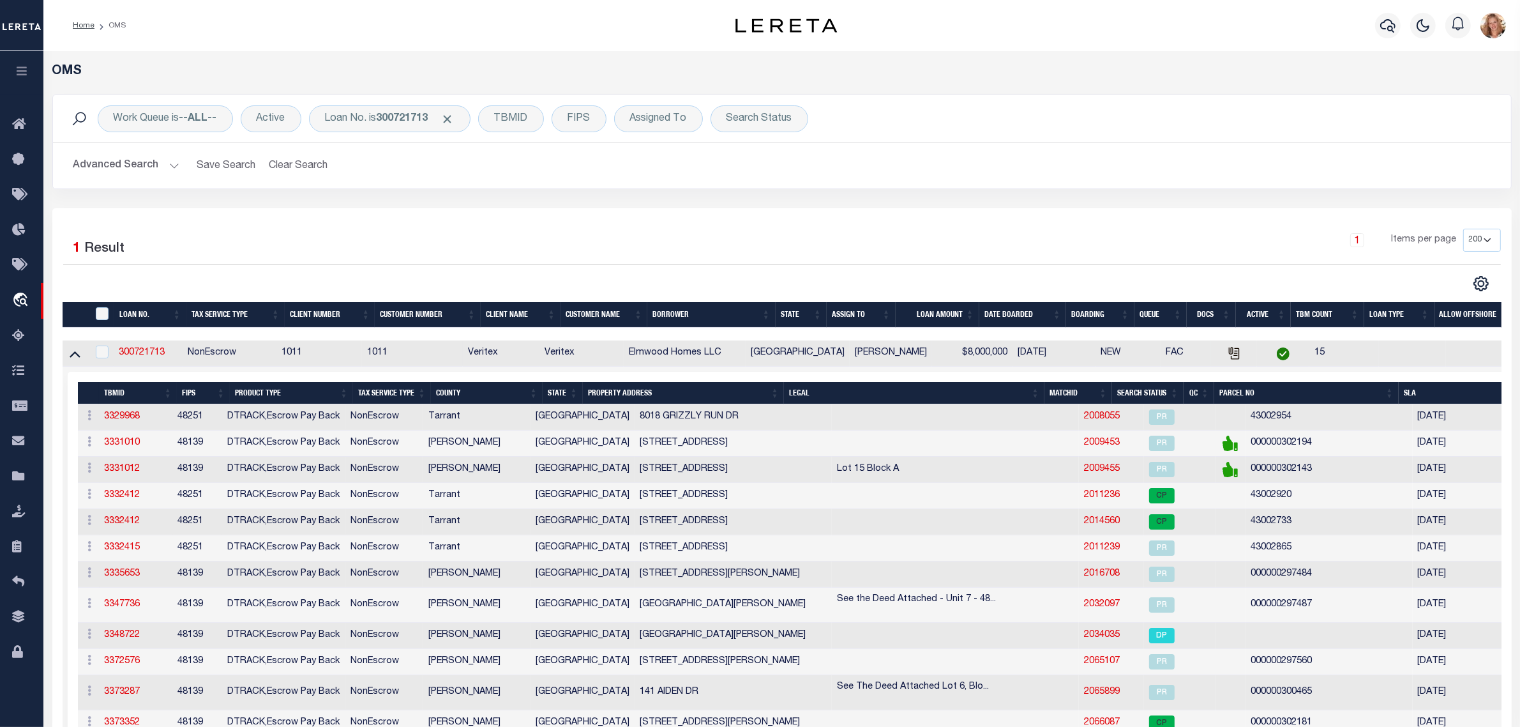
click at [688, 391] on th "PROPERTY ADDRESS" at bounding box center [683, 393] width 201 height 22
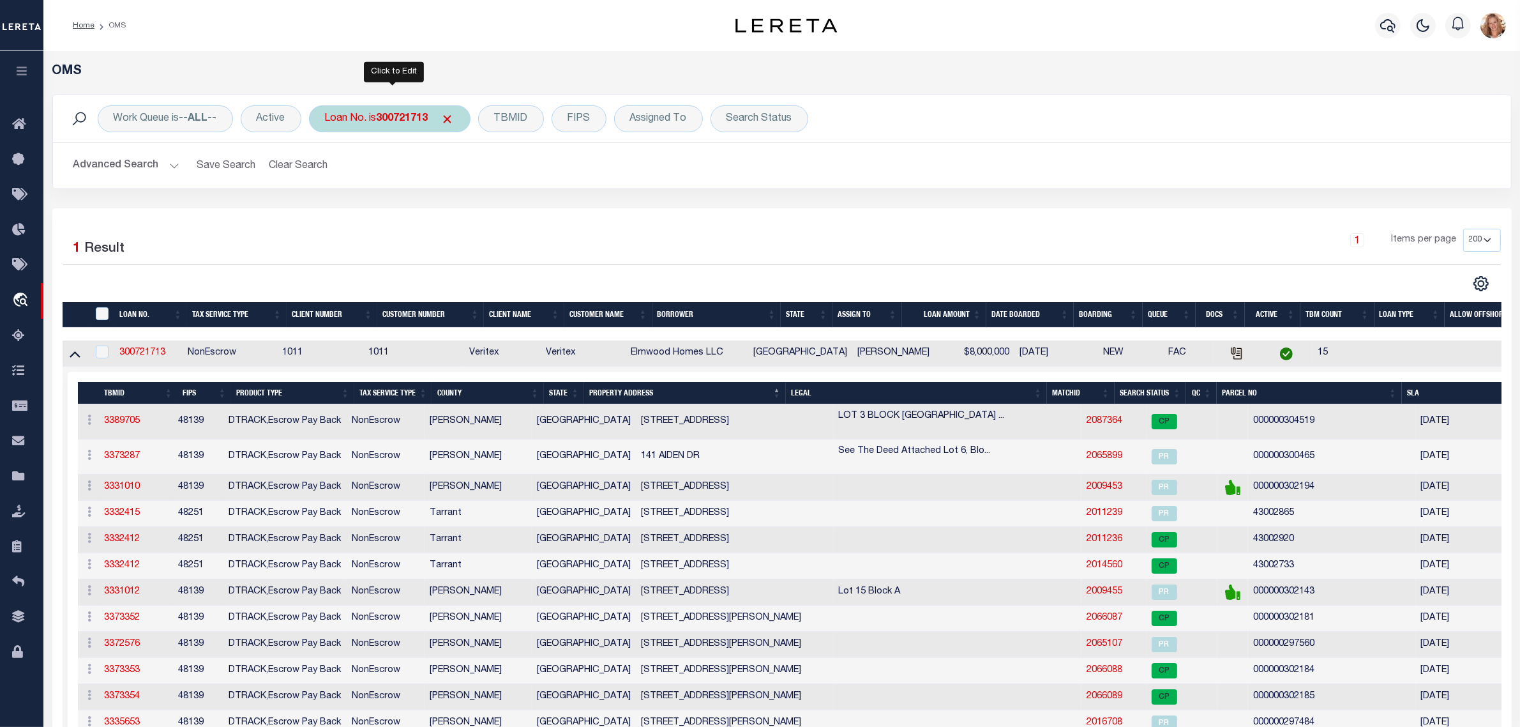
click at [387, 117] on b "300721713" at bounding box center [403, 119] width 52 height 10
type input "300723744"
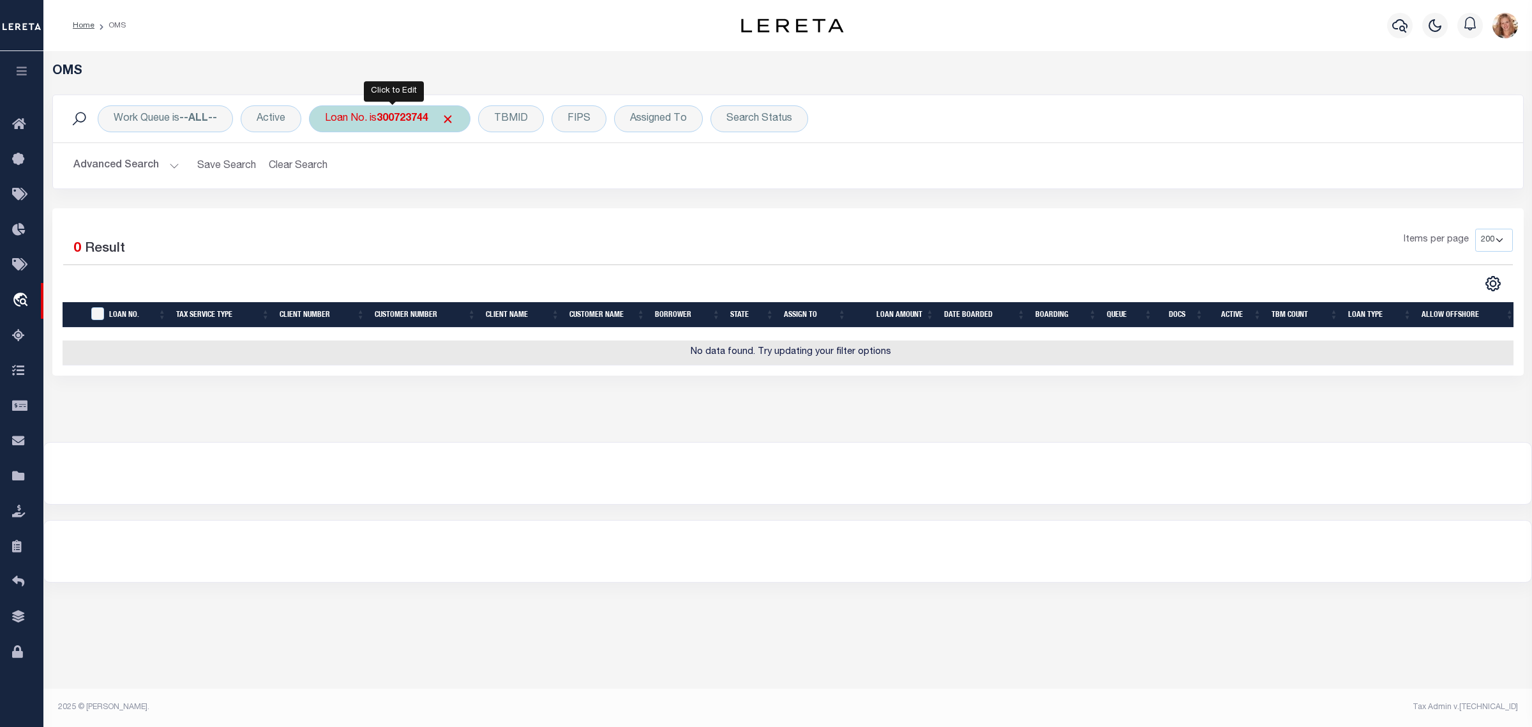
click at [356, 123] on div "Loan No. is 300723744" at bounding box center [390, 118] width 162 height 27
type input "300723945"
click at [407, 122] on b "300723945" at bounding box center [403, 119] width 52 height 10
type input "7732609106"
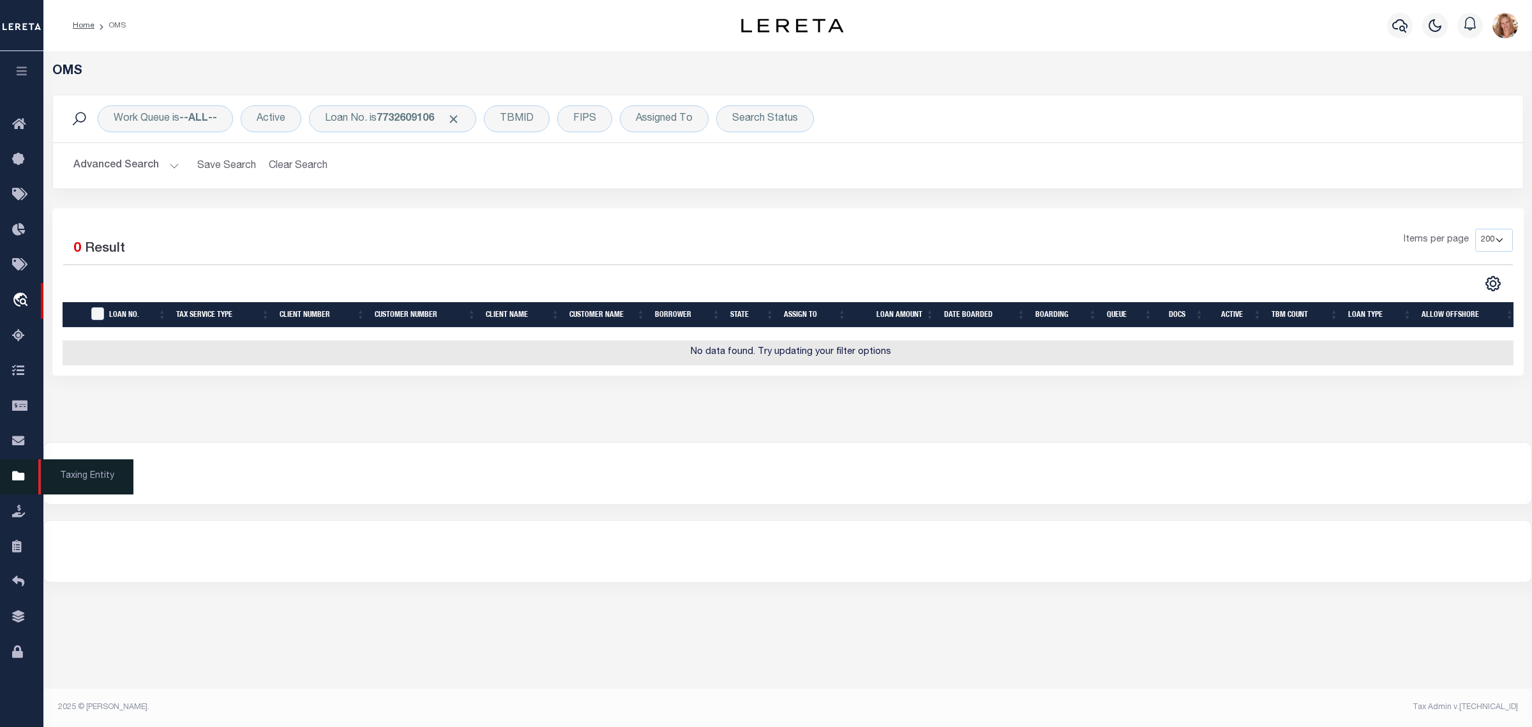
click at [24, 477] on icon at bounding box center [22, 477] width 20 height 16
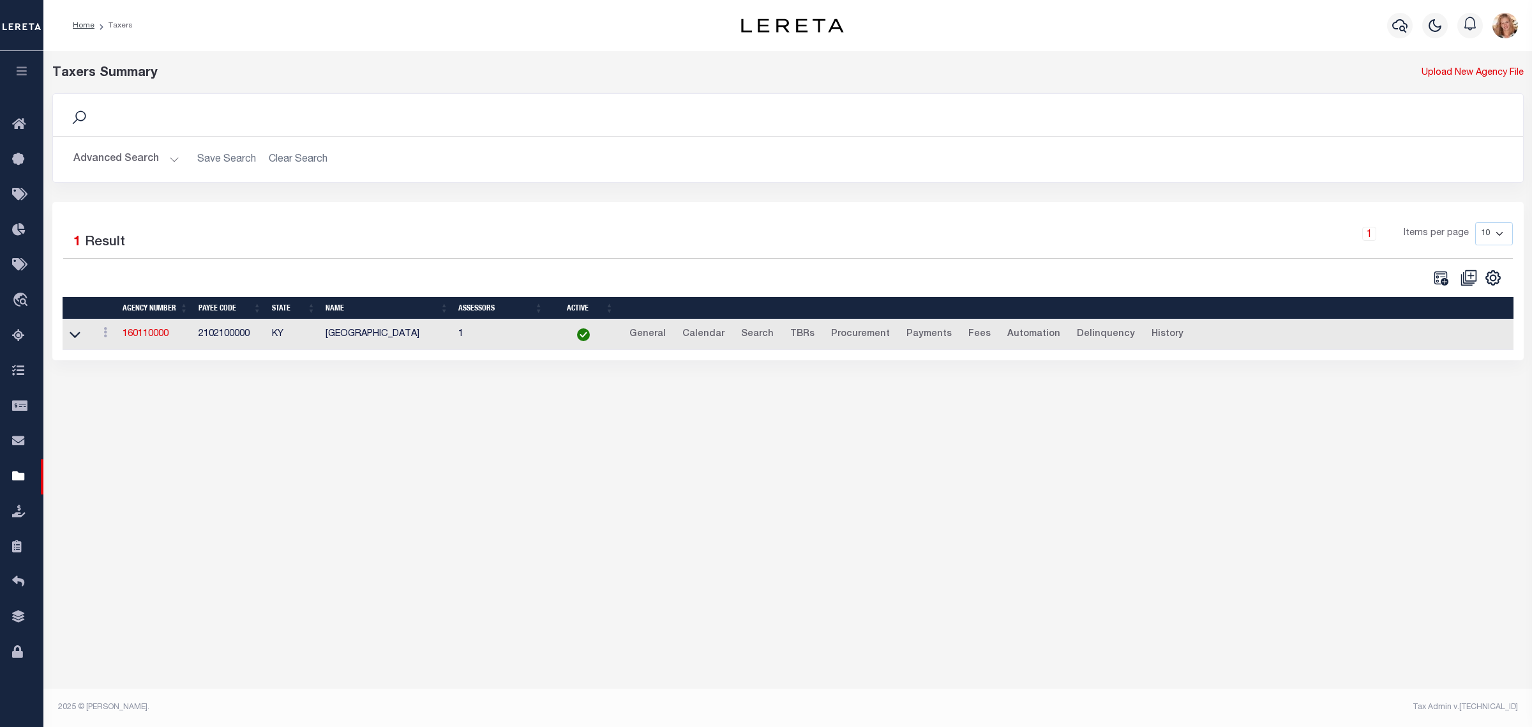
click at [128, 153] on button "Advanced Search" at bounding box center [126, 159] width 106 height 25
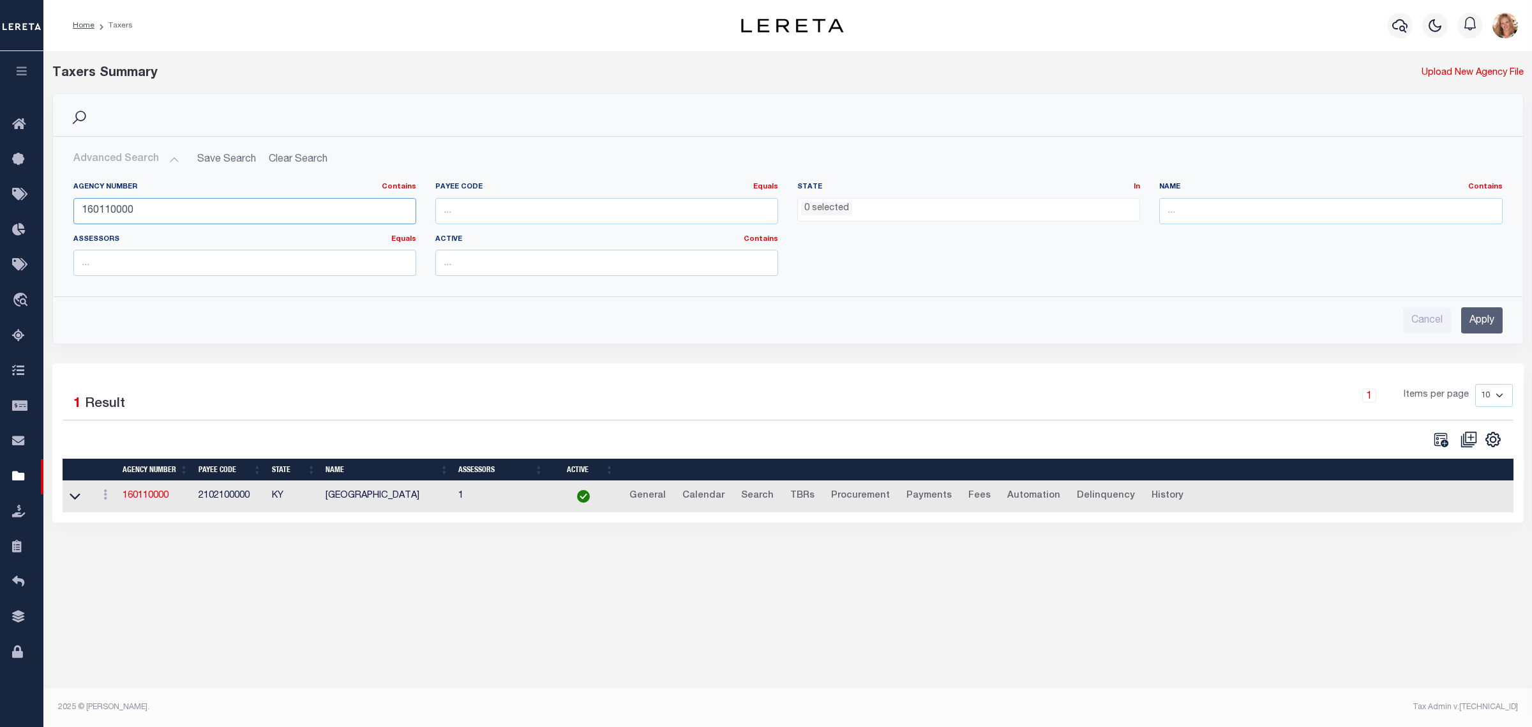
click at [116, 215] on input "160110000" at bounding box center [244, 211] width 343 height 26
click at [1017, 212] on ul "0 selected" at bounding box center [969, 207] width 342 height 17
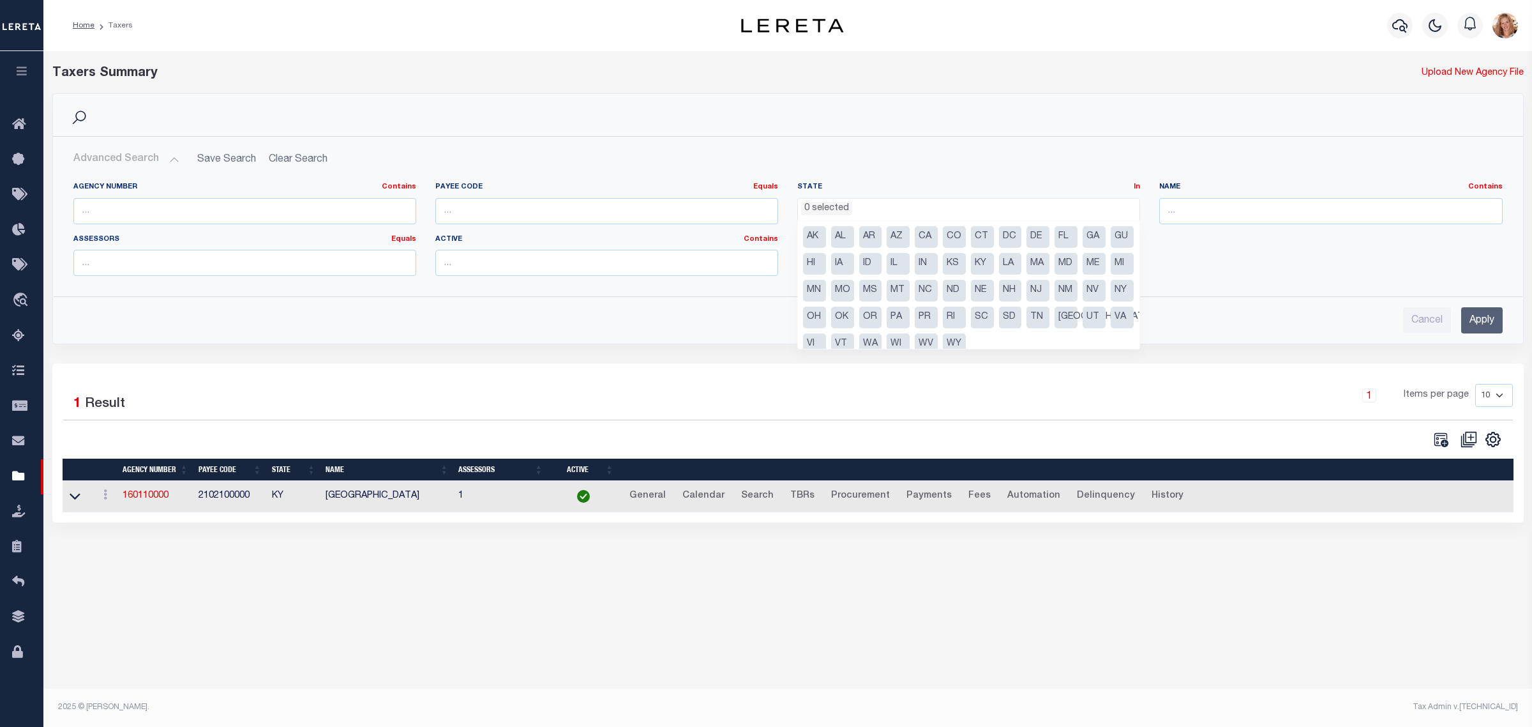
click at [1055, 328] on li "[GEOGRAPHIC_DATA]" at bounding box center [1066, 317] width 23 height 22
select select "[GEOGRAPHIC_DATA]"
drag, startPoint x: 1217, startPoint y: 211, endPoint x: 1217, endPoint y: 147, distance: 63.9
click at [1217, 211] on input "text" at bounding box center [1331, 211] width 343 height 26
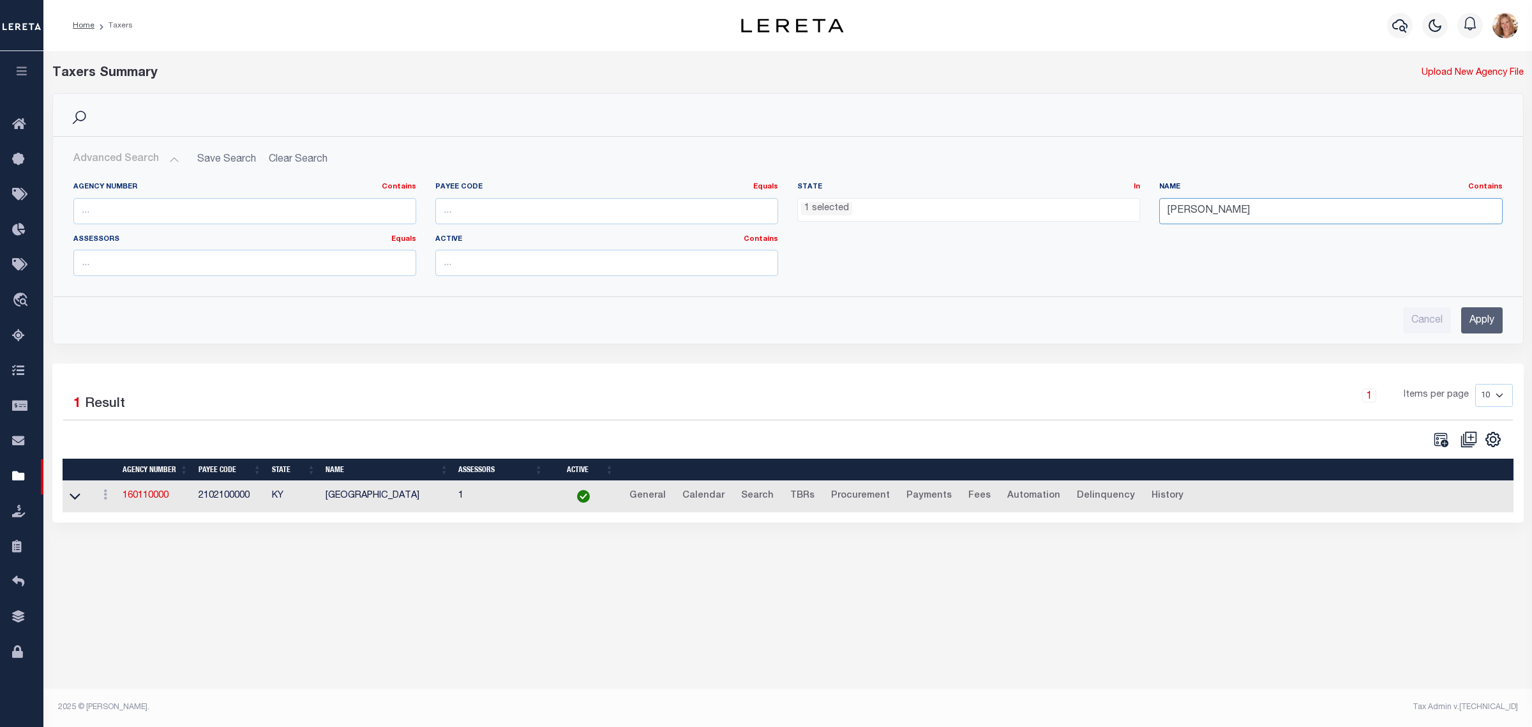
type input "cameron"
click at [1472, 317] on input "Apply" at bounding box center [1483, 320] width 42 height 26
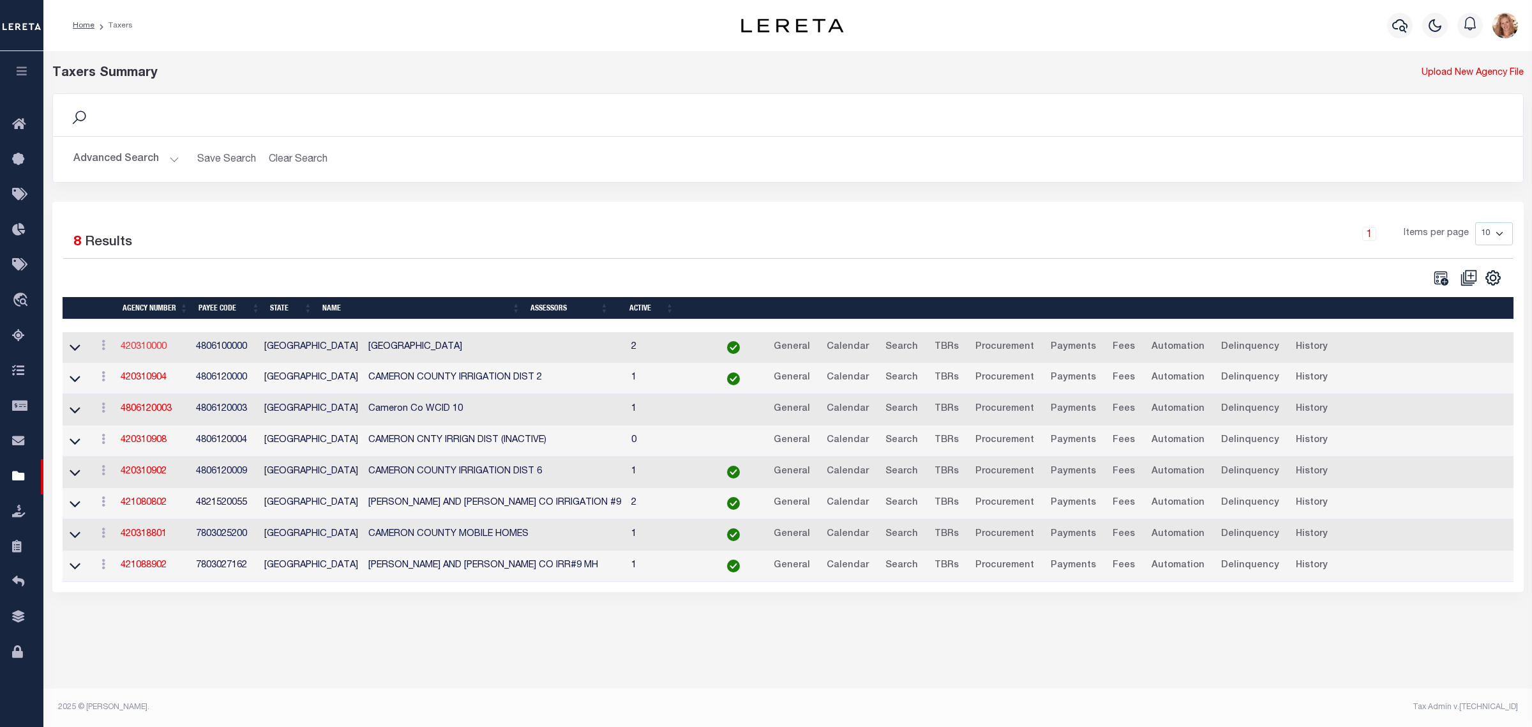
click at [151, 351] on link "420310000" at bounding box center [144, 346] width 46 height 9
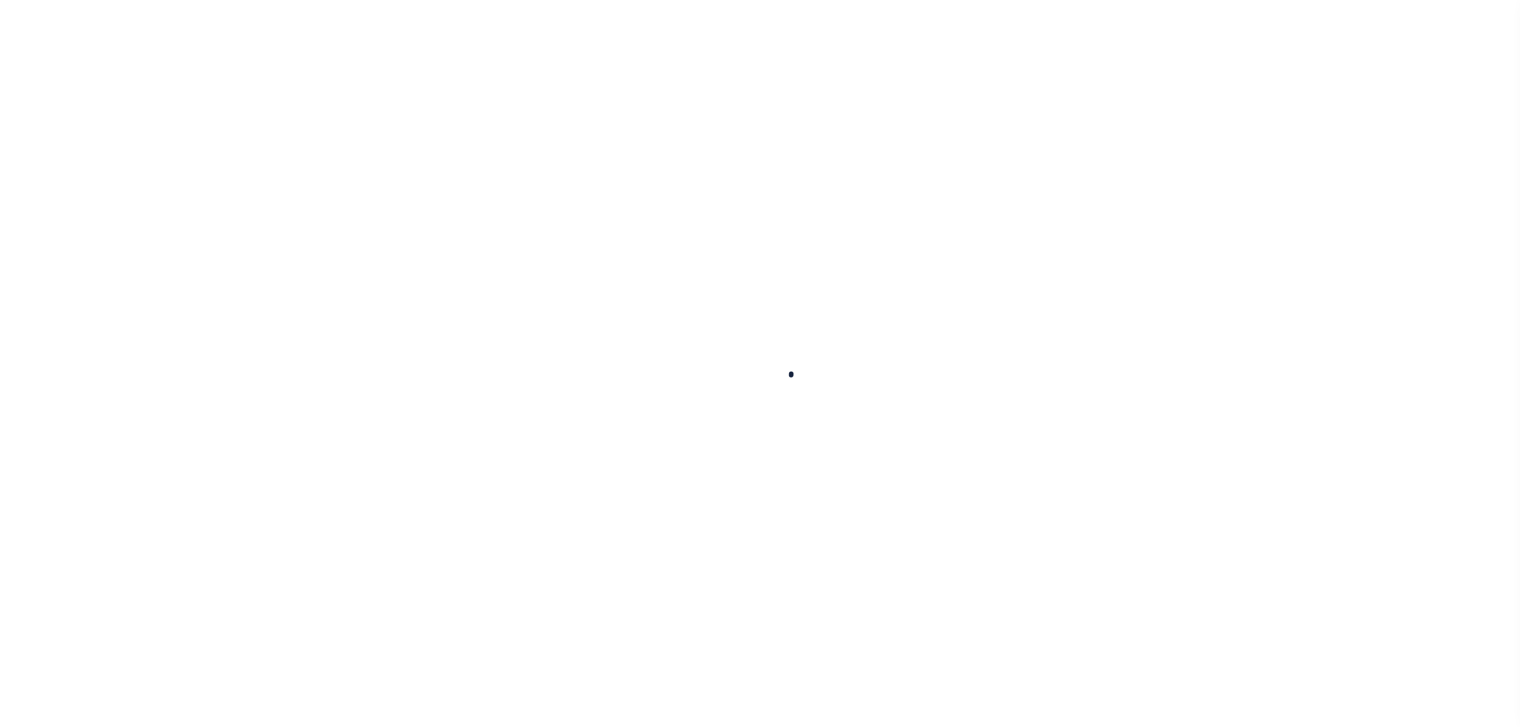
select select
checkbox input "false"
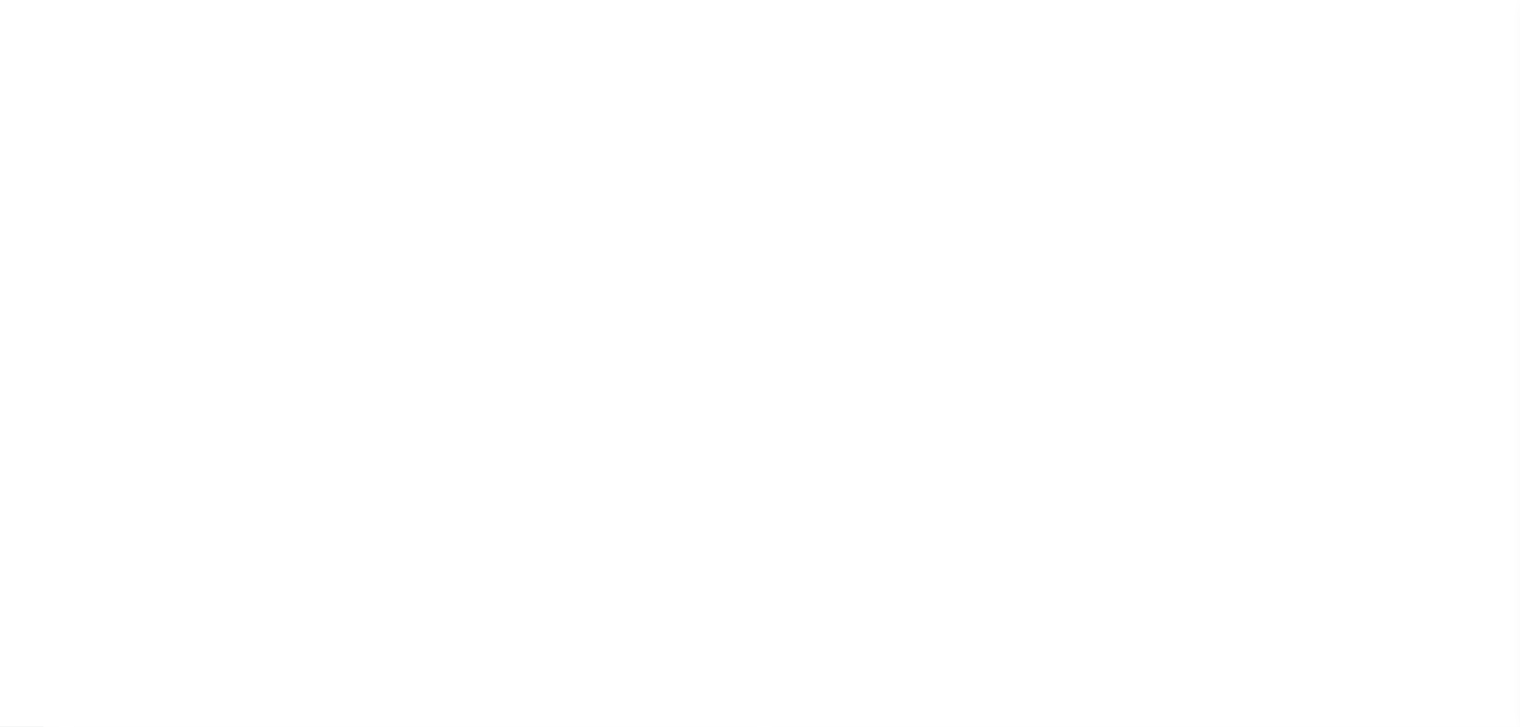
checkbox input "false"
type input "4806100000"
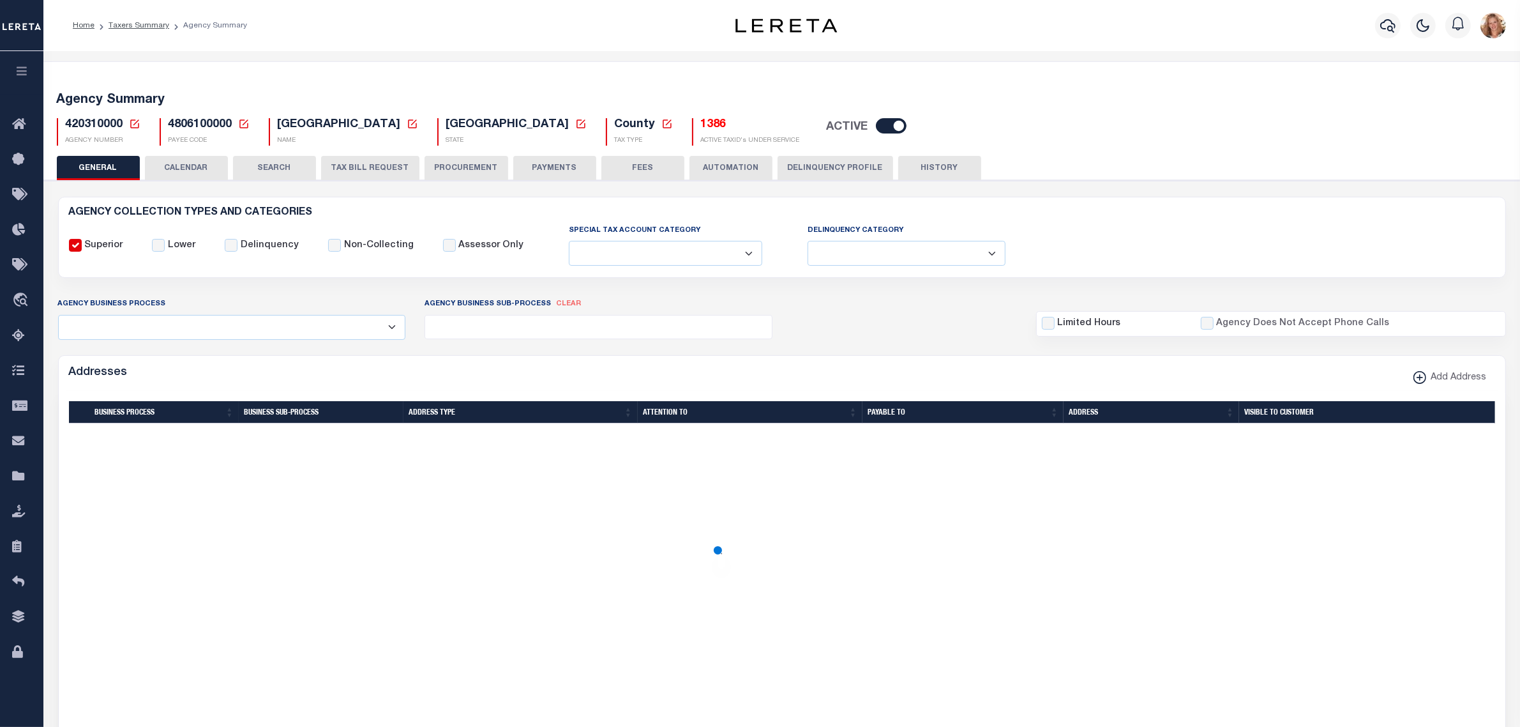
click at [177, 166] on button "CALENDAR" at bounding box center [186, 168] width 83 height 24
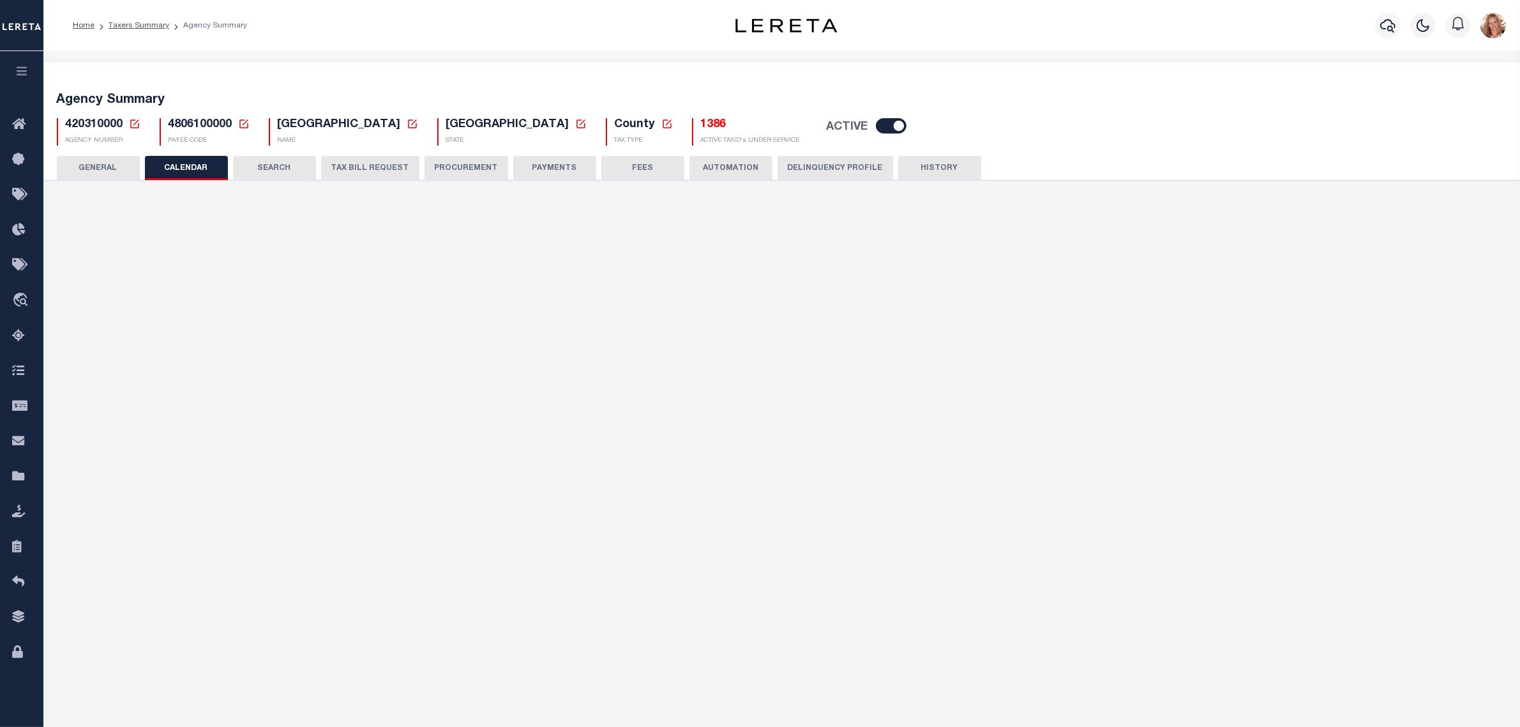
checkbox input "false"
type input "1"
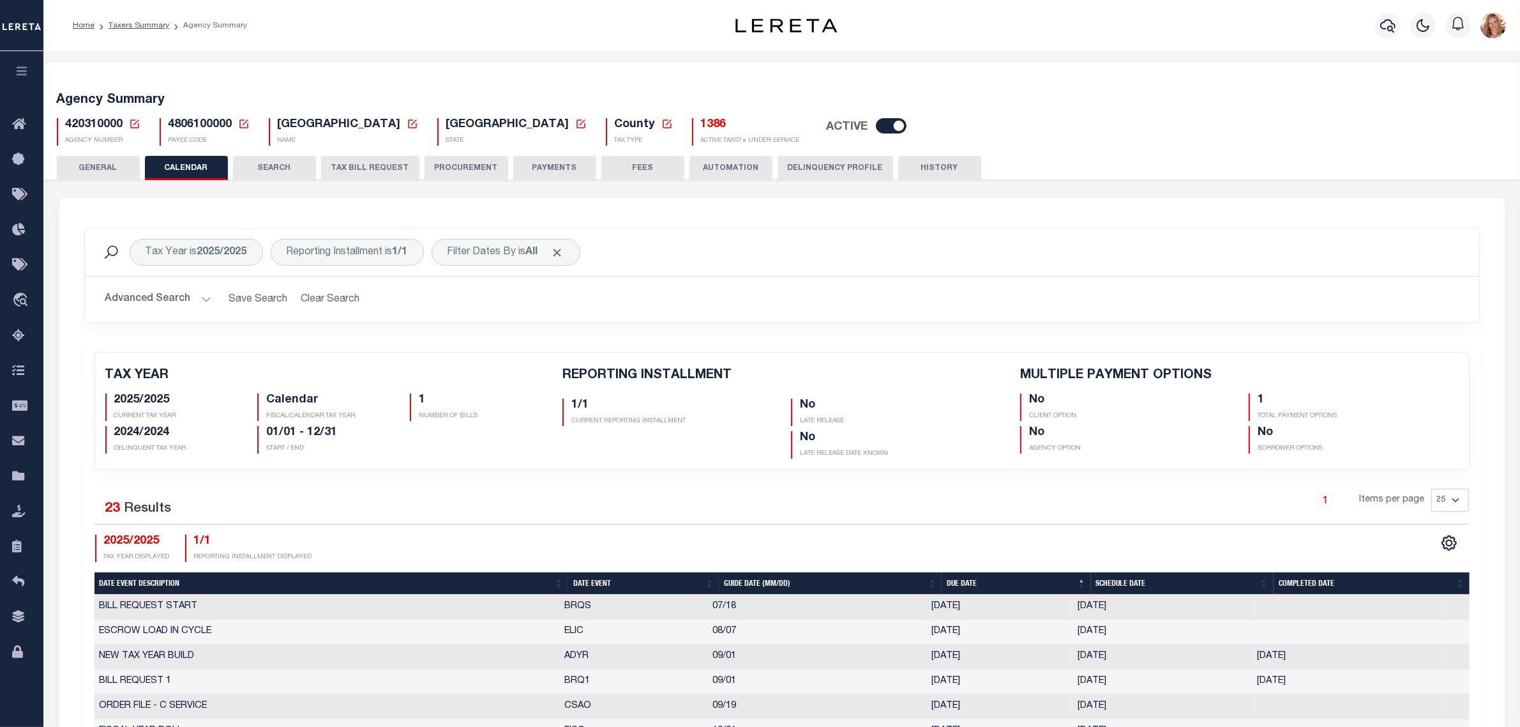
click at [581, 588] on th "Date Event" at bounding box center [643, 583] width 151 height 22
checkbox input "false"
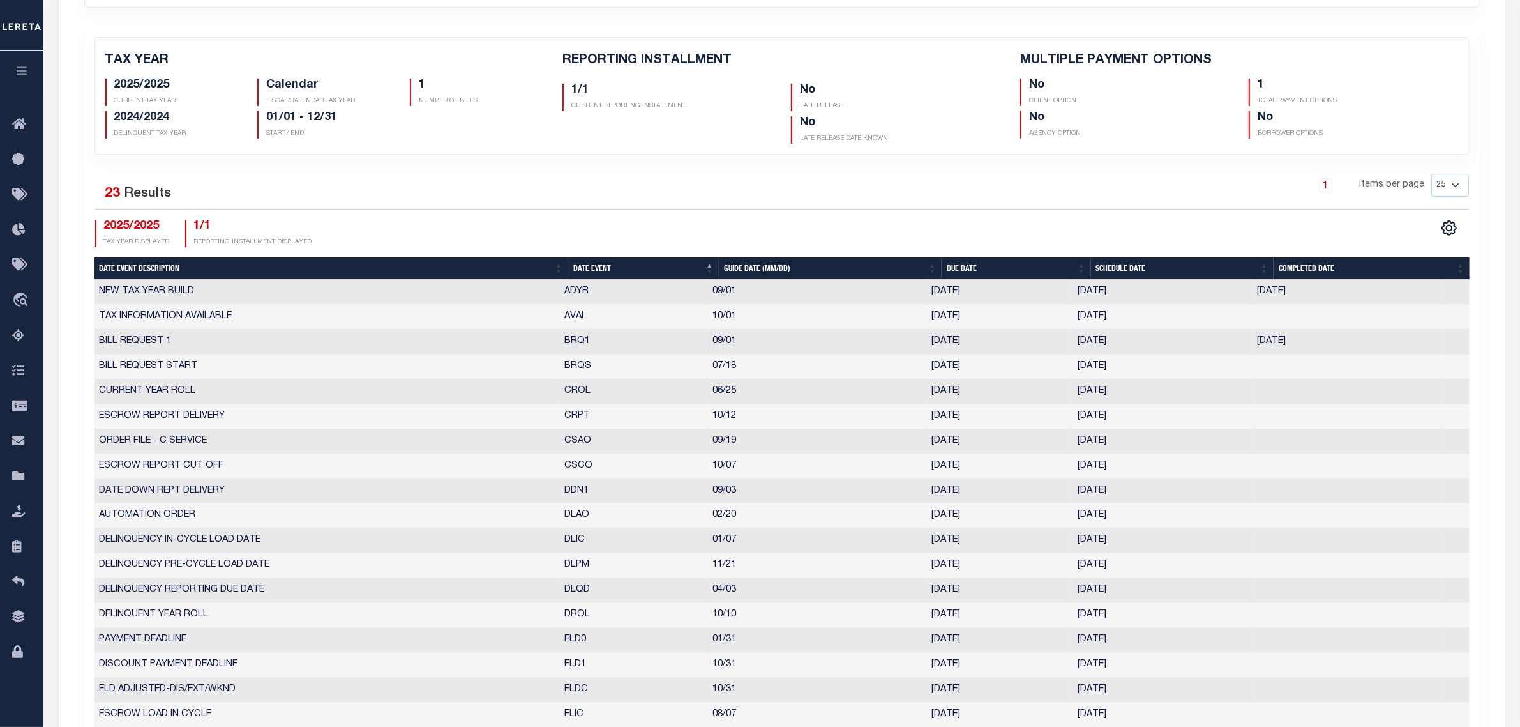
scroll to position [399, 0]
